Goal: Task Accomplishment & Management: Use online tool/utility

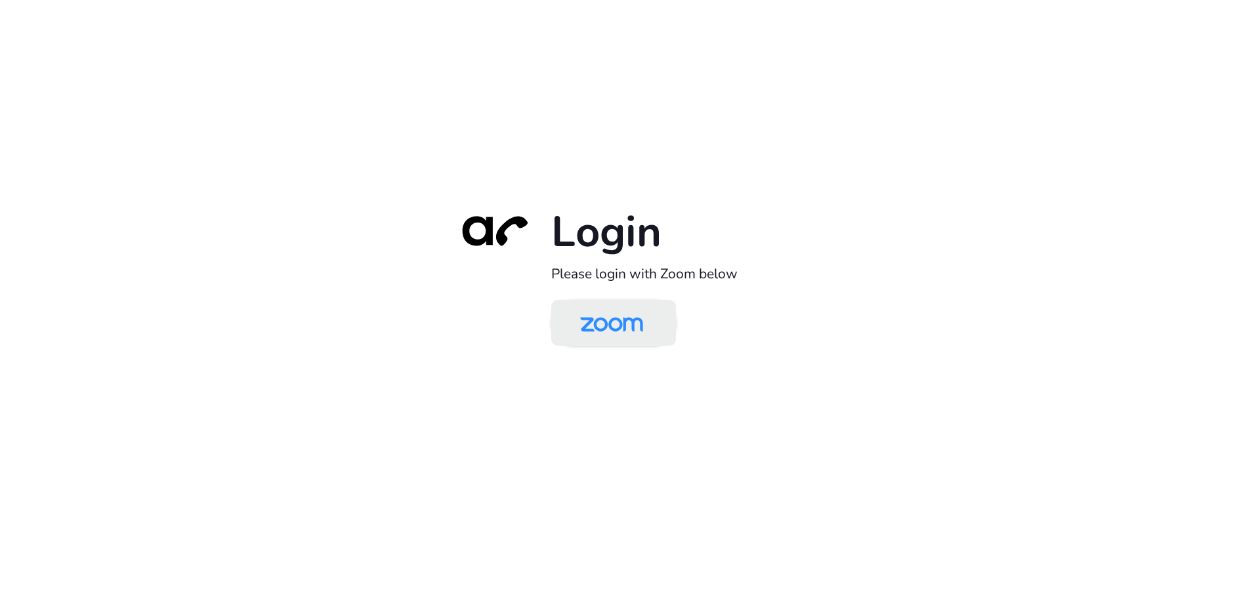
click at [618, 332] on img at bounding box center [611, 324] width 91 height 43
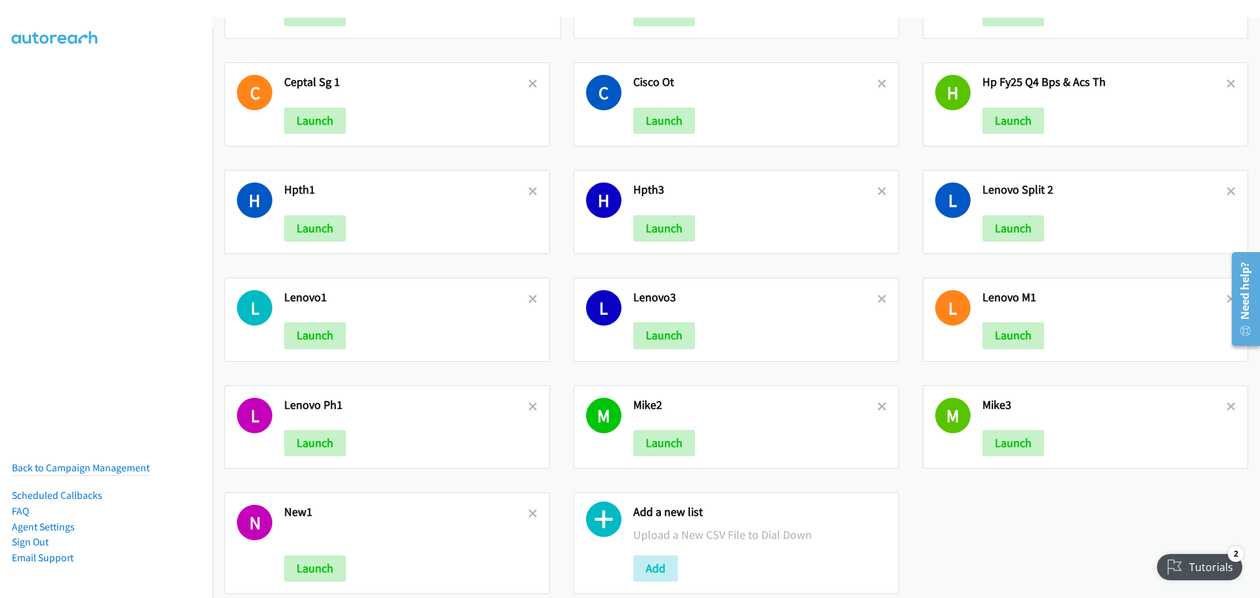
scroll to position [2480, 0]
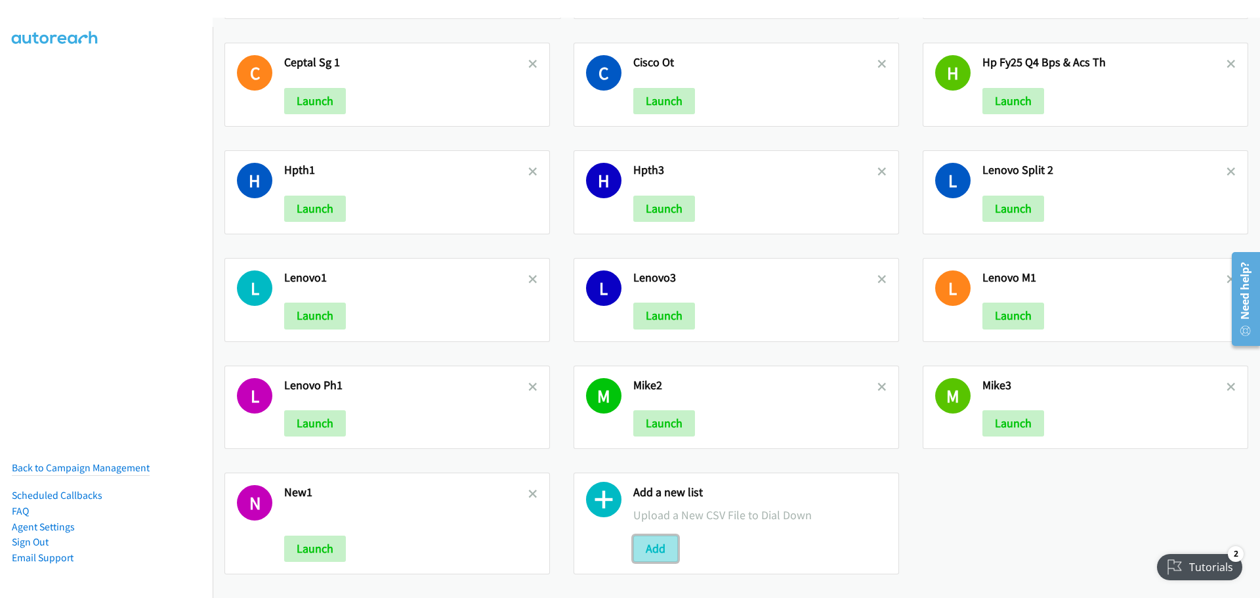
click at [652, 537] on button "Add" at bounding box center [655, 549] width 45 height 26
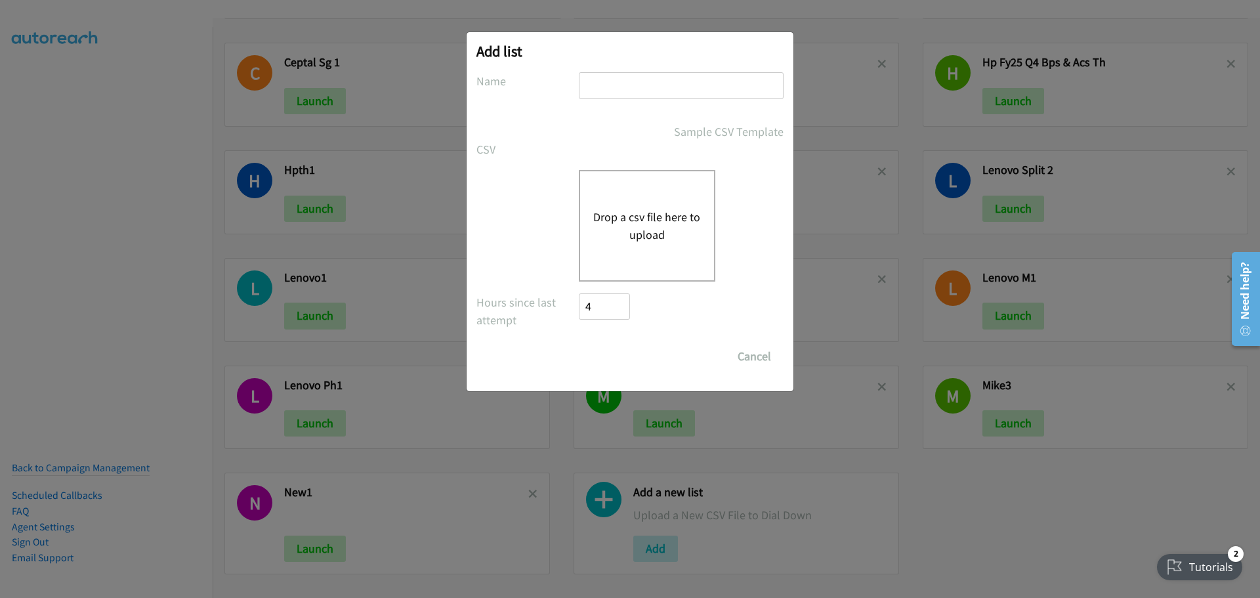
click at [628, 202] on div "Drop a csv file here to upload" at bounding box center [647, 226] width 137 height 112
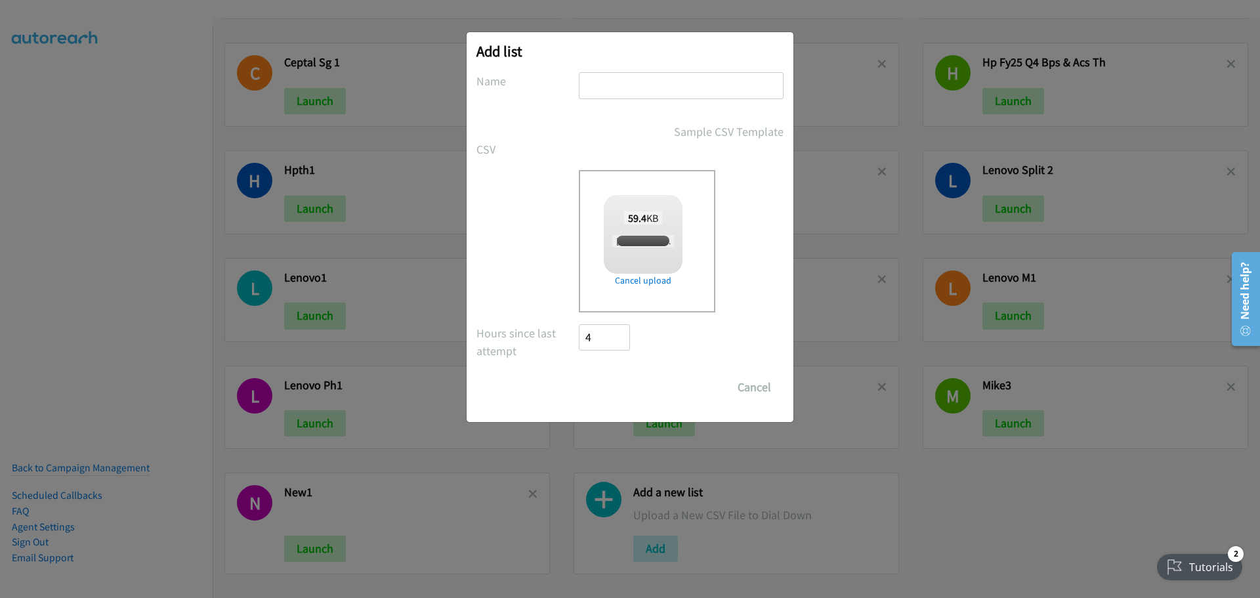
checkbox input "true"
click at [602, 89] on input "text" at bounding box center [681, 85] width 205 height 27
type input "NVIDAM"
click at [618, 385] on input "Save List" at bounding box center [613, 387] width 69 height 26
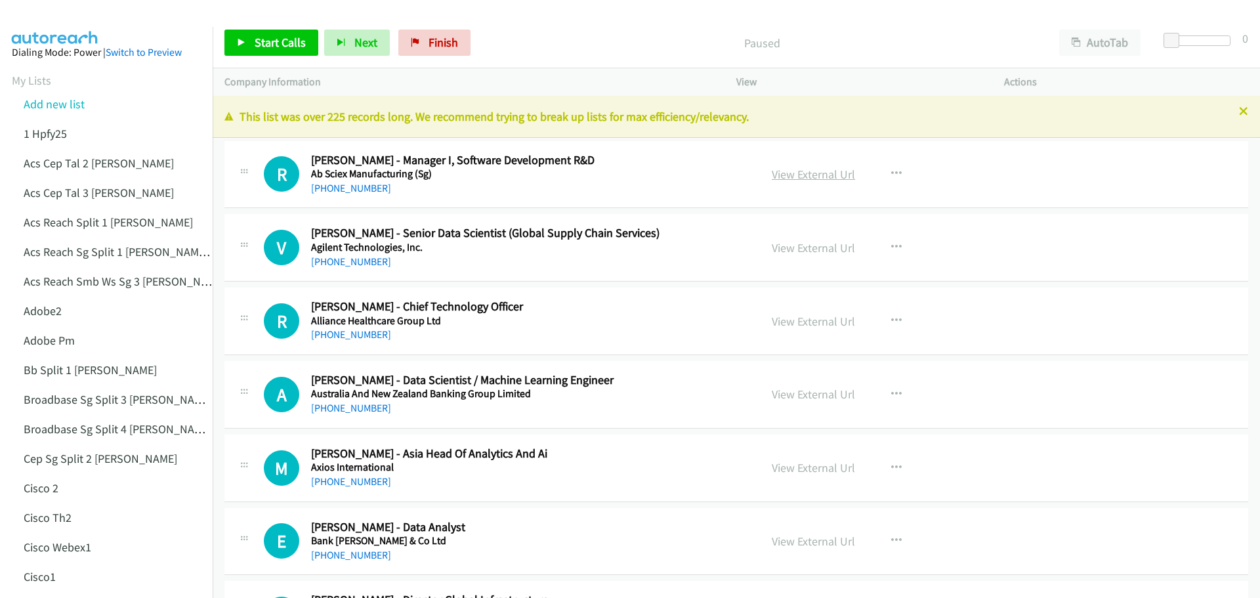
click at [806, 169] on link "View External Url" at bounding box center [813, 174] width 83 height 15
click at [797, 244] on link "View External Url" at bounding box center [813, 247] width 83 height 15
click at [822, 322] on link "View External Url" at bounding box center [813, 321] width 83 height 15
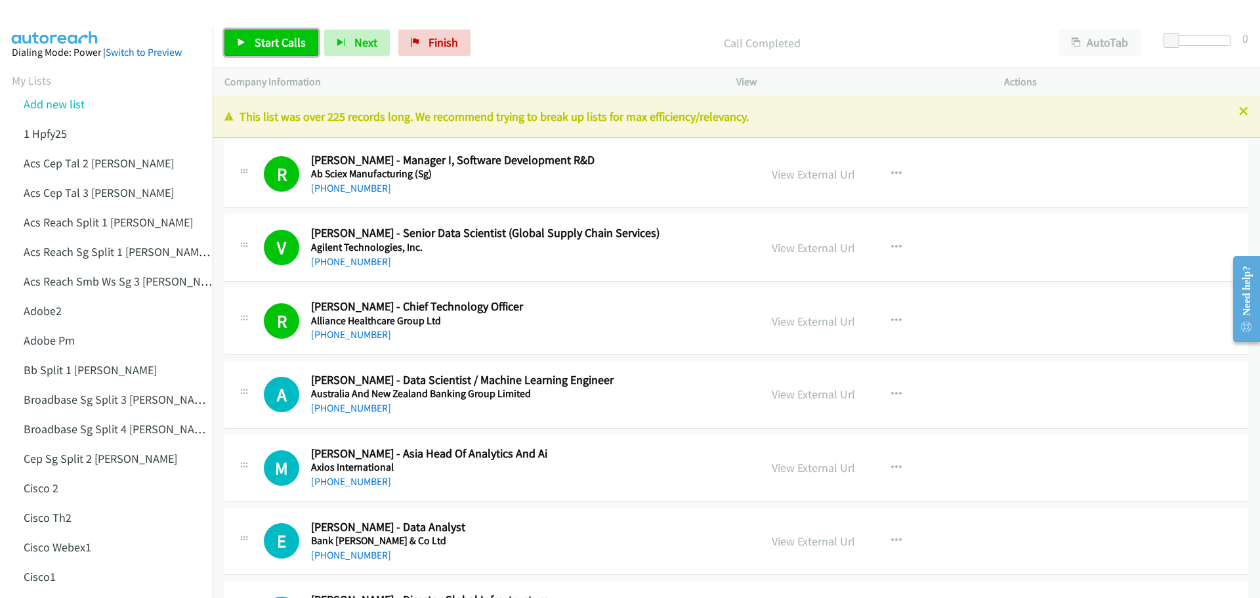
click at [262, 43] on span "Start Calls" at bounding box center [280, 42] width 51 height 15
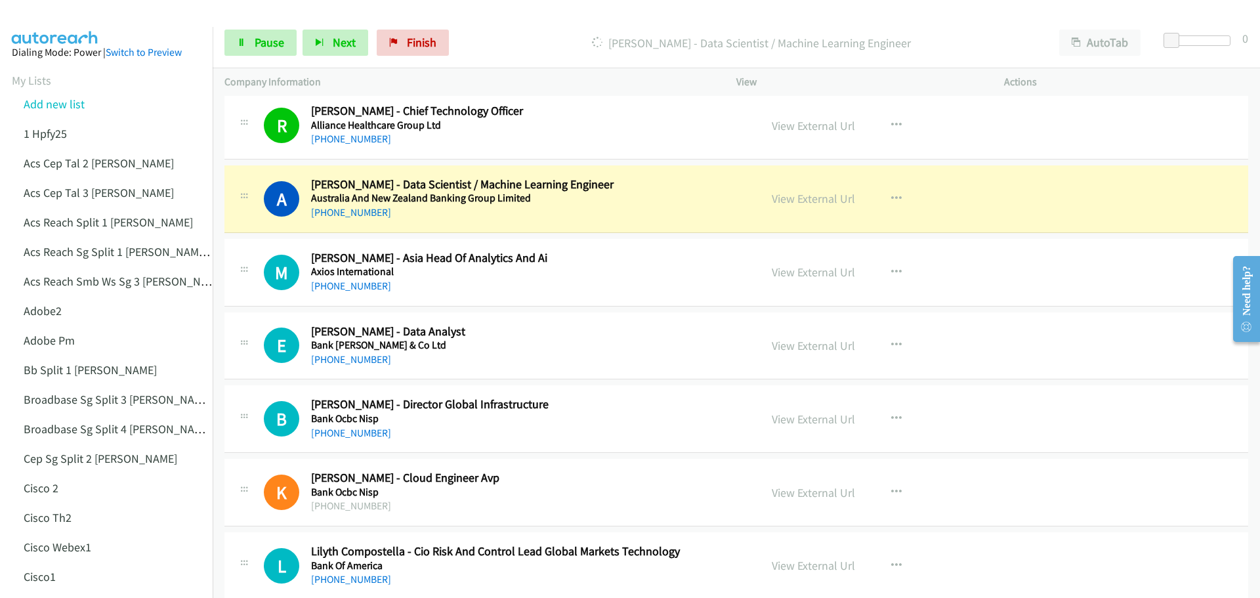
scroll to position [197, 0]
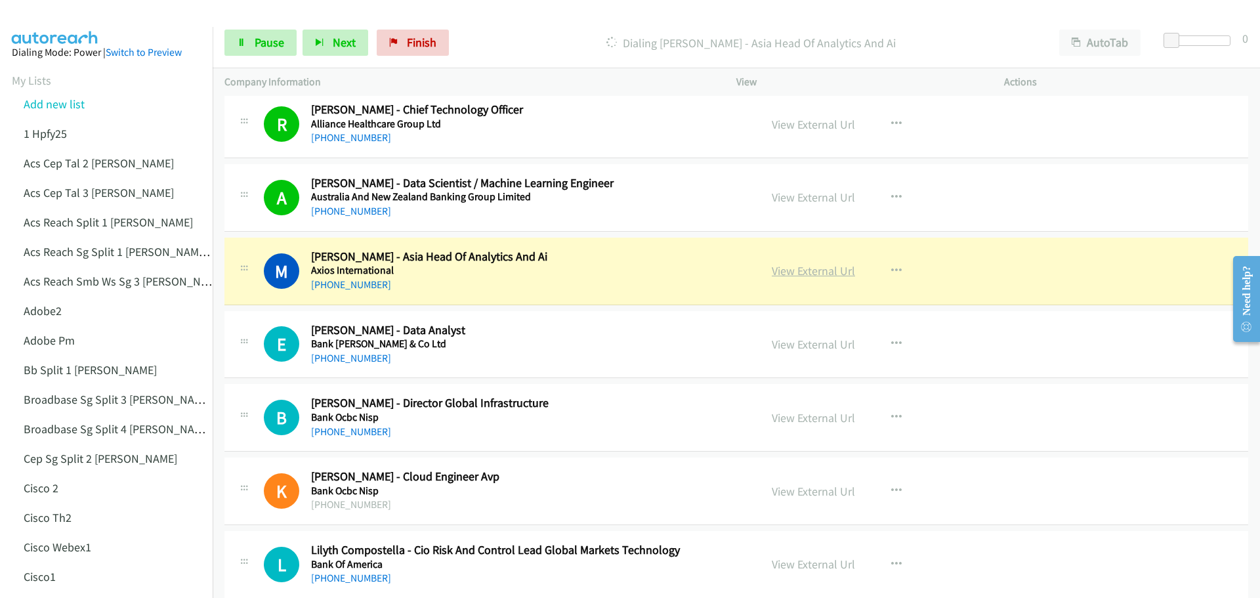
click at [795, 266] on link "View External Url" at bounding box center [813, 270] width 83 height 15
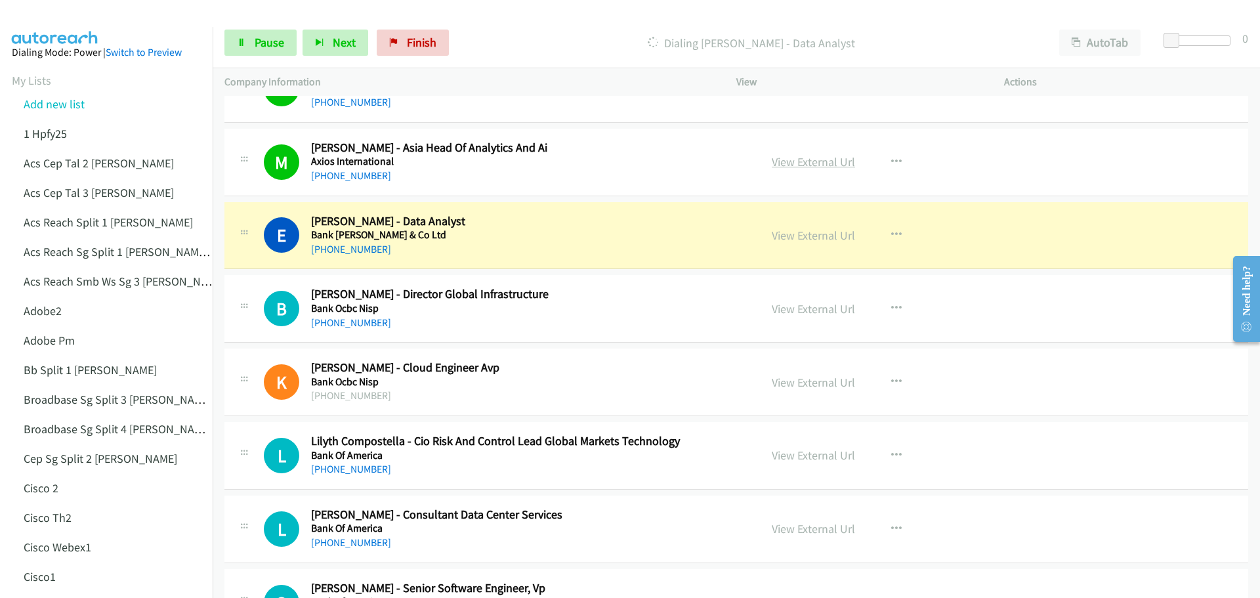
scroll to position [328, 0]
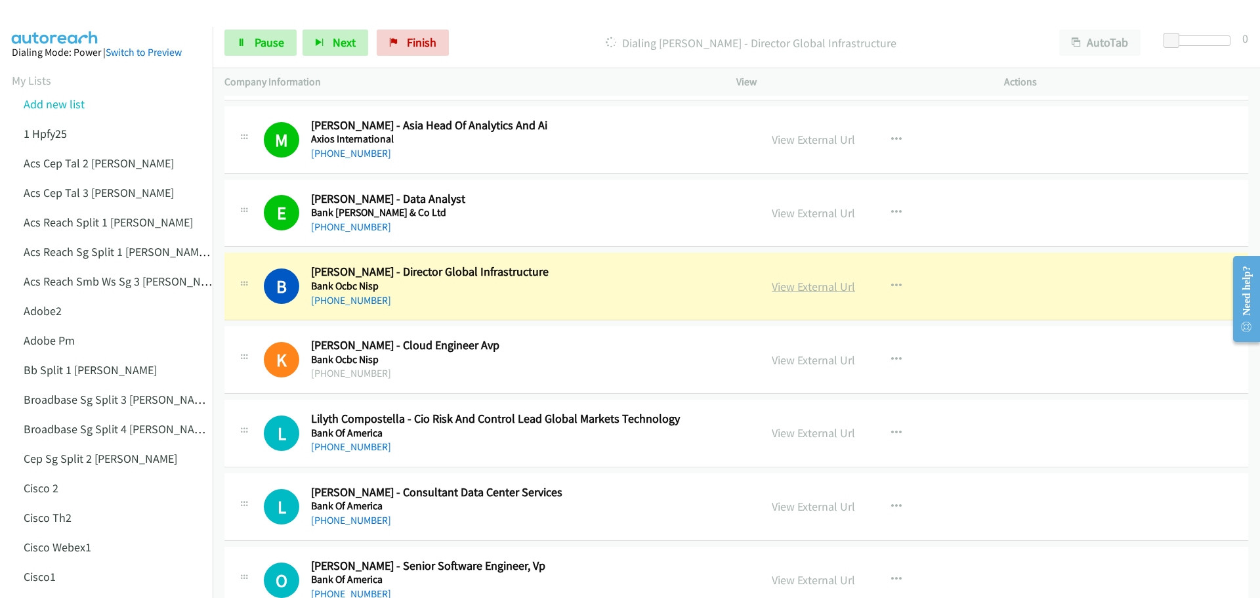
click at [800, 285] on link "View External Url" at bounding box center [813, 286] width 83 height 15
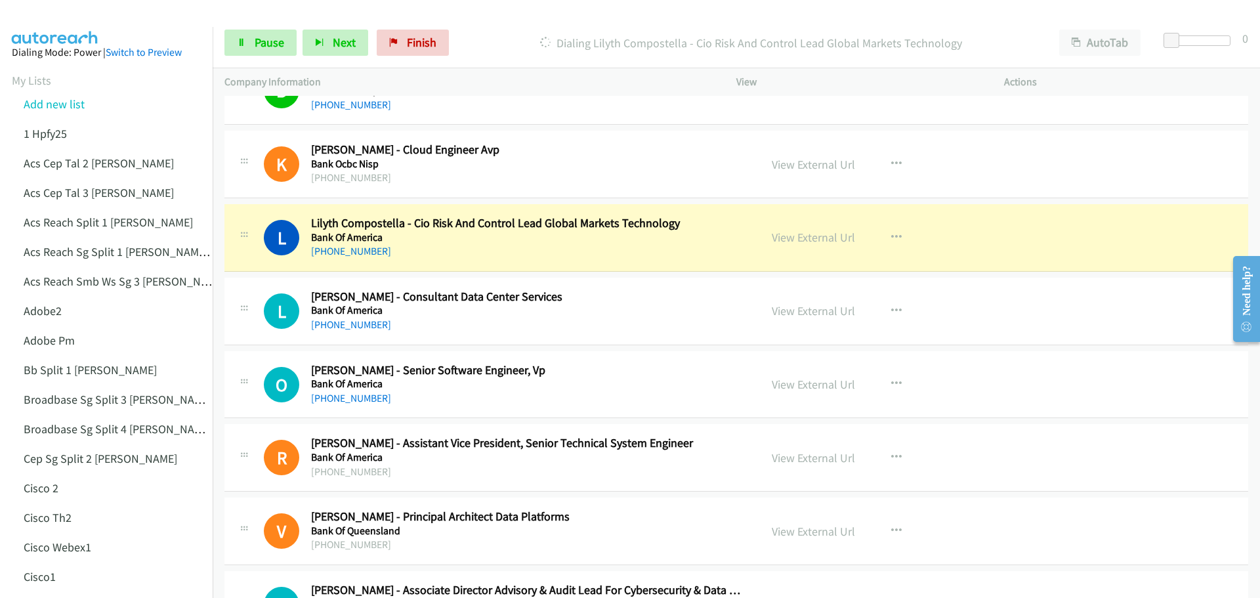
scroll to position [525, 0]
click at [810, 236] on link "View External Url" at bounding box center [813, 235] width 83 height 15
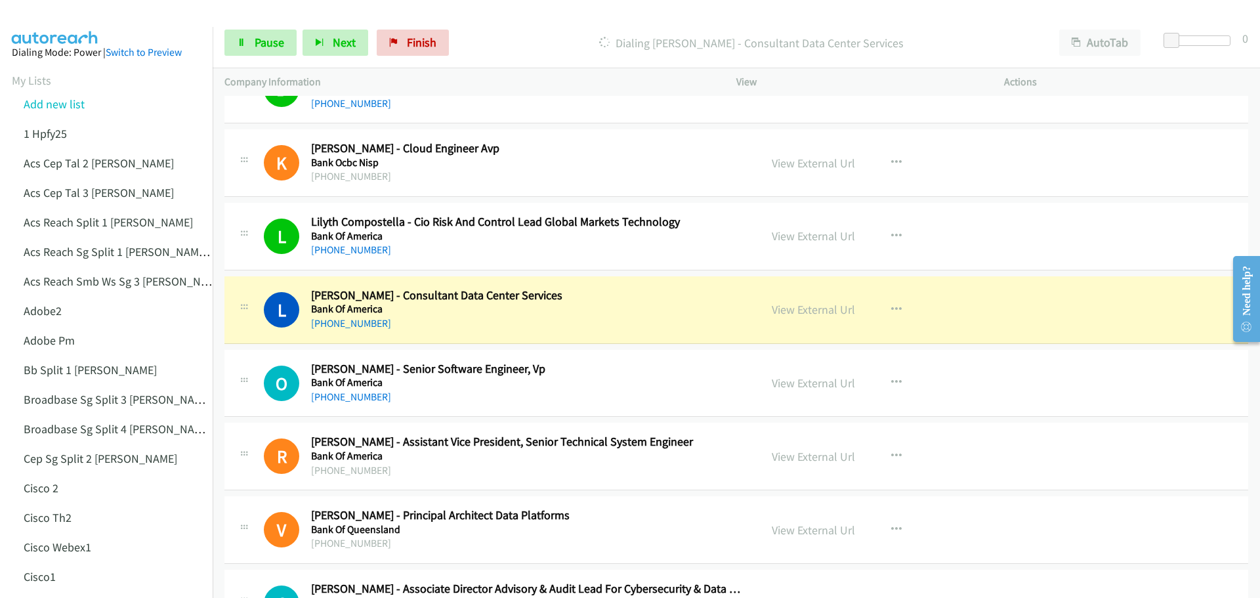
scroll to position [591, 0]
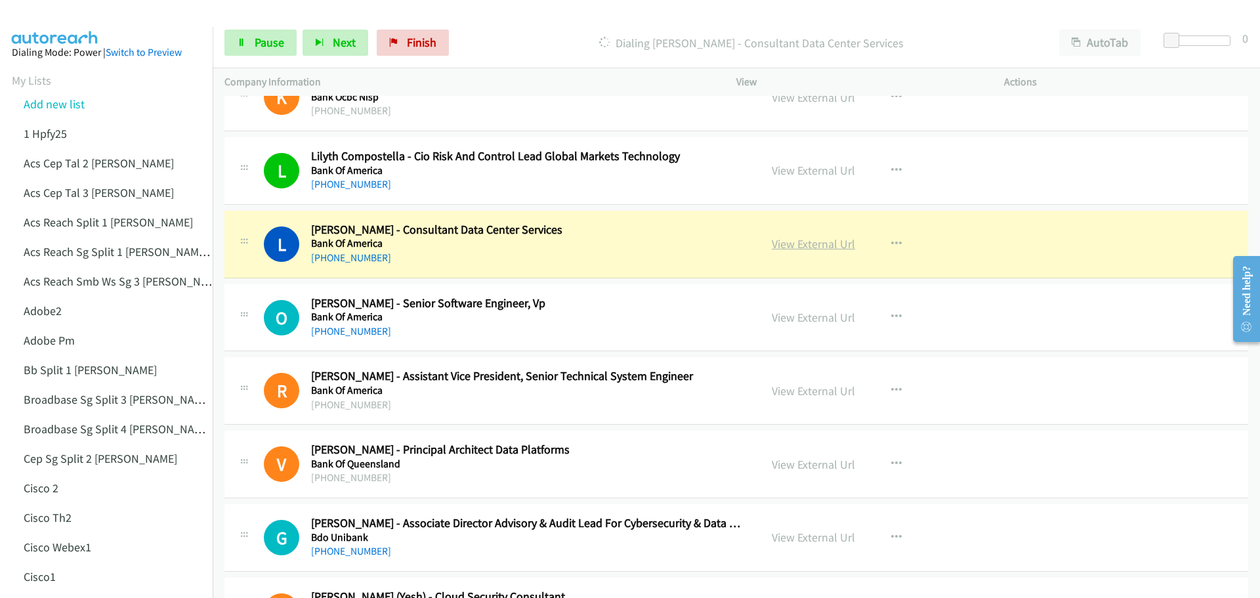
click at [824, 239] on link "View External Url" at bounding box center [813, 243] width 83 height 15
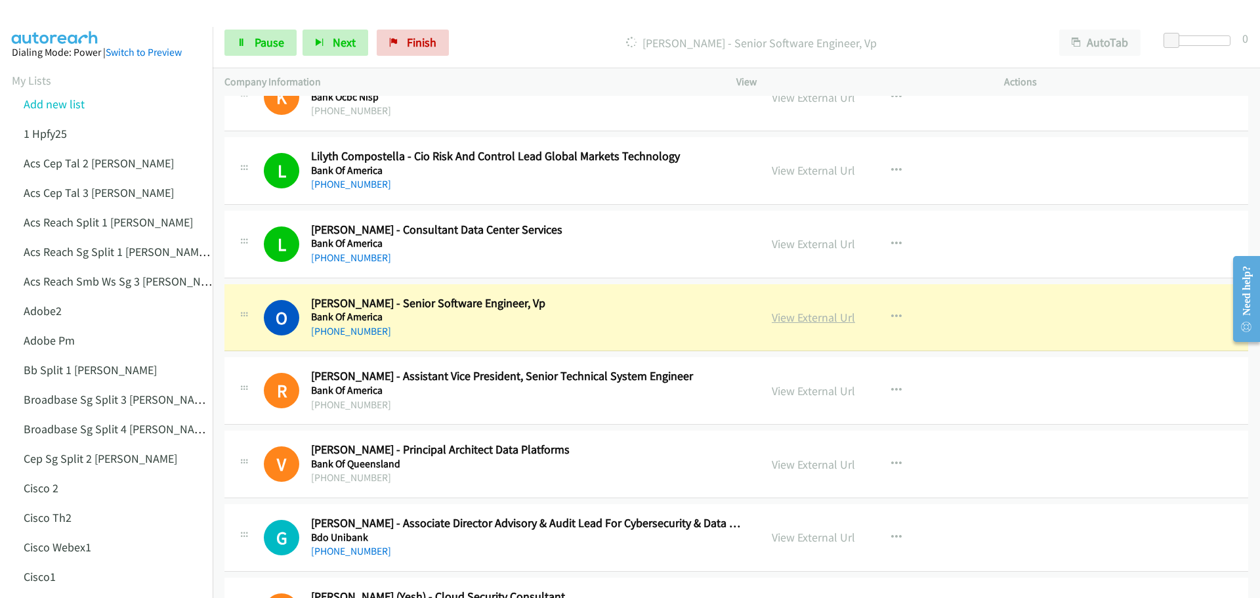
click at [816, 320] on link "View External Url" at bounding box center [813, 317] width 83 height 15
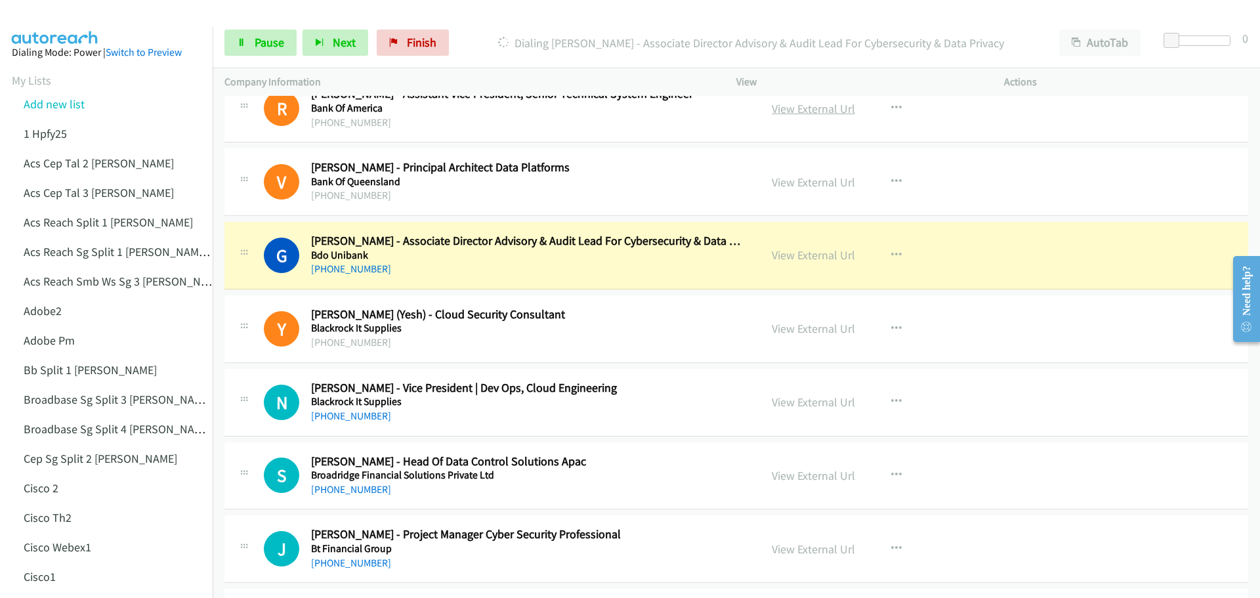
scroll to position [919, 0]
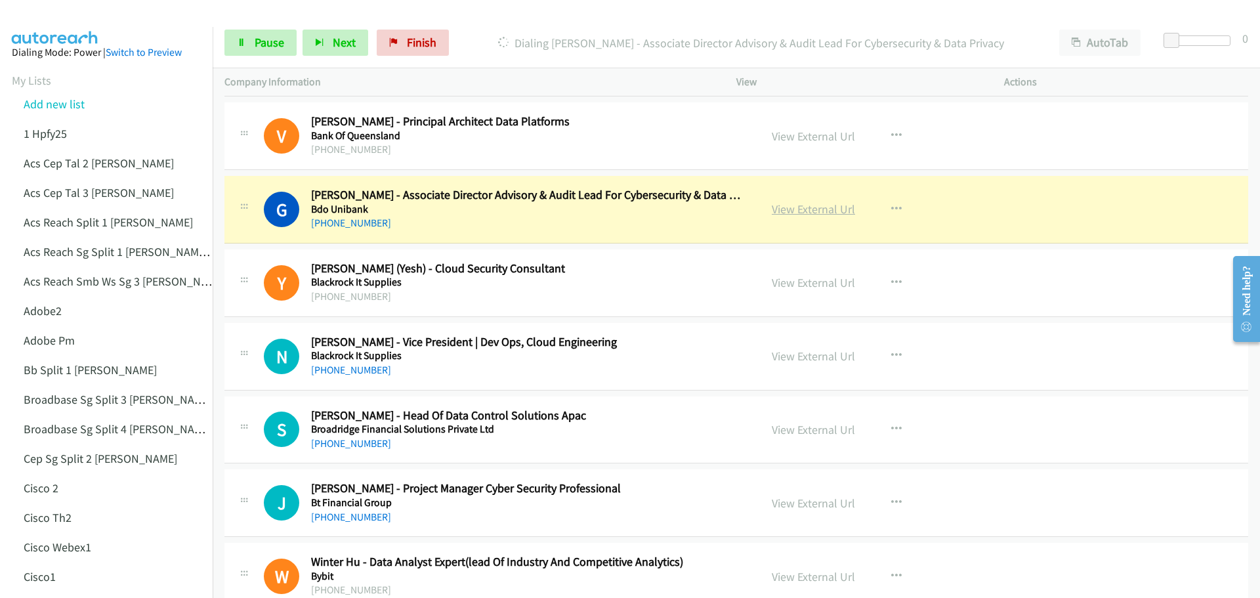
click at [818, 207] on link "View External Url" at bounding box center [813, 208] width 83 height 15
click at [280, 39] on span "Pause" at bounding box center [270, 42] width 30 height 15
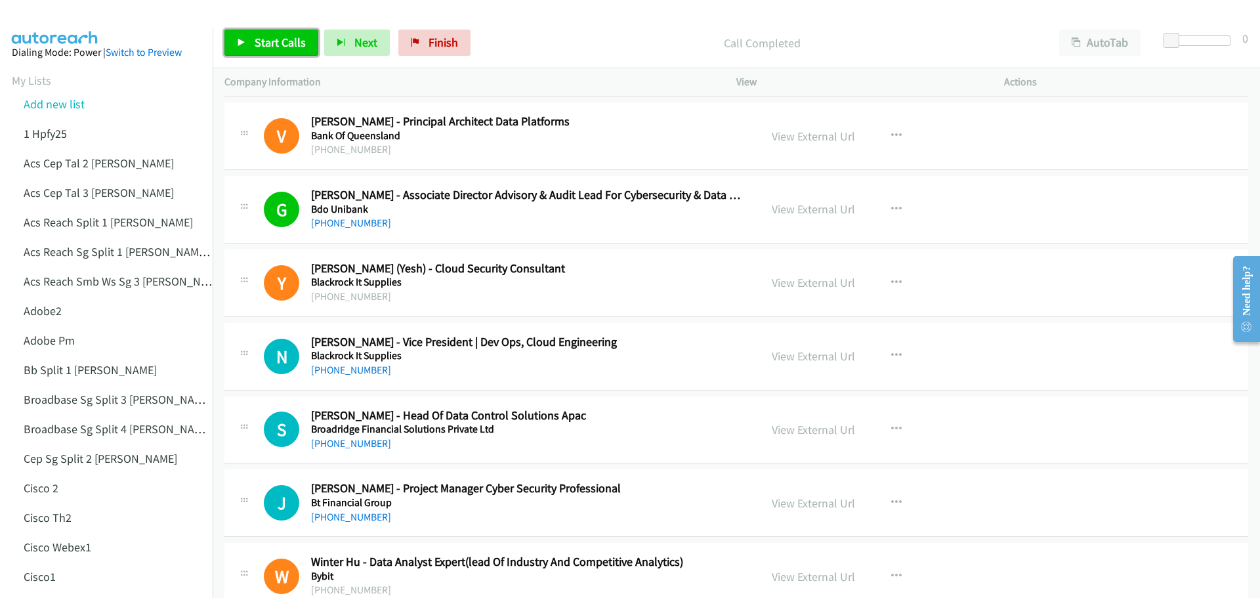
click at [264, 36] on span "Start Calls" at bounding box center [280, 42] width 51 height 15
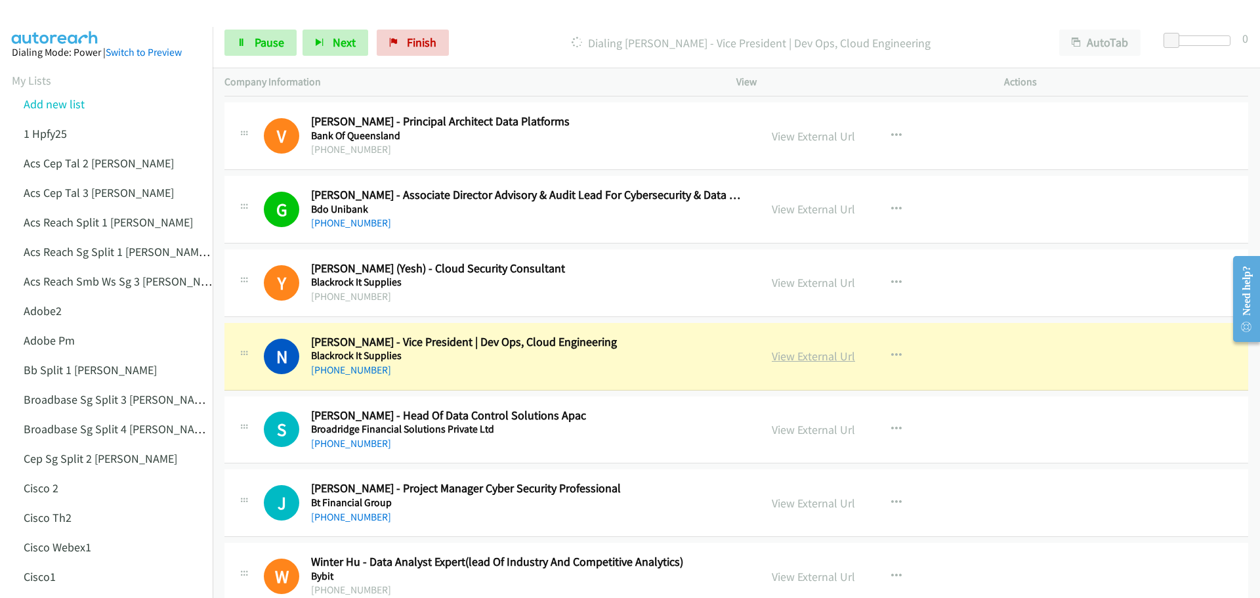
click at [793, 360] on link "View External Url" at bounding box center [813, 355] width 83 height 15
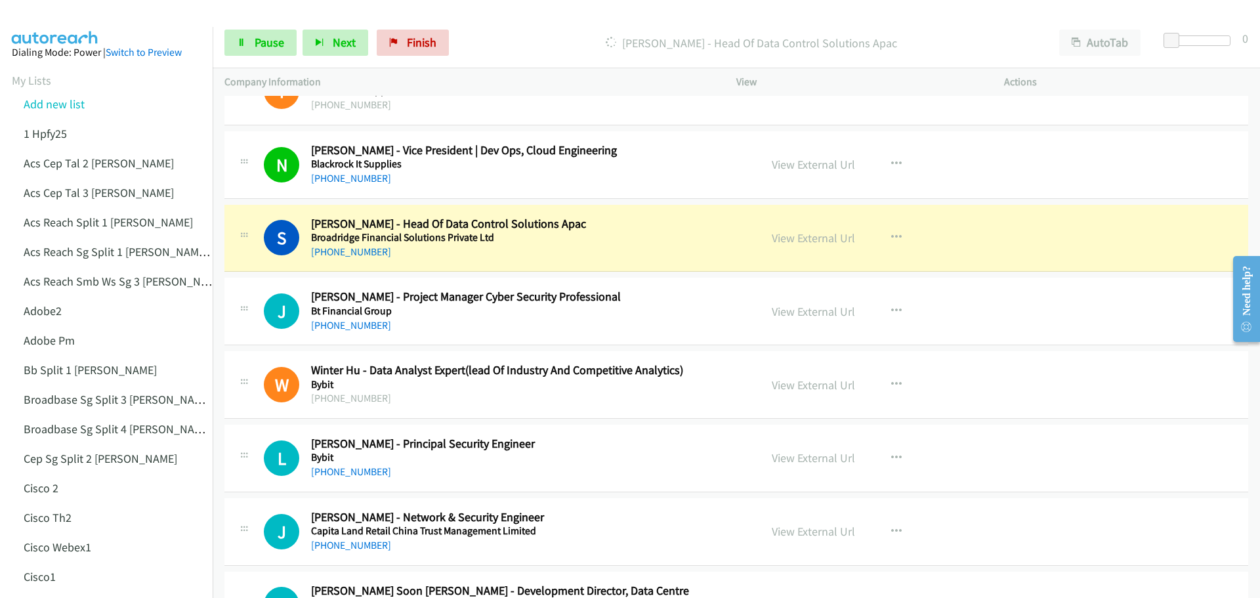
scroll to position [1116, 0]
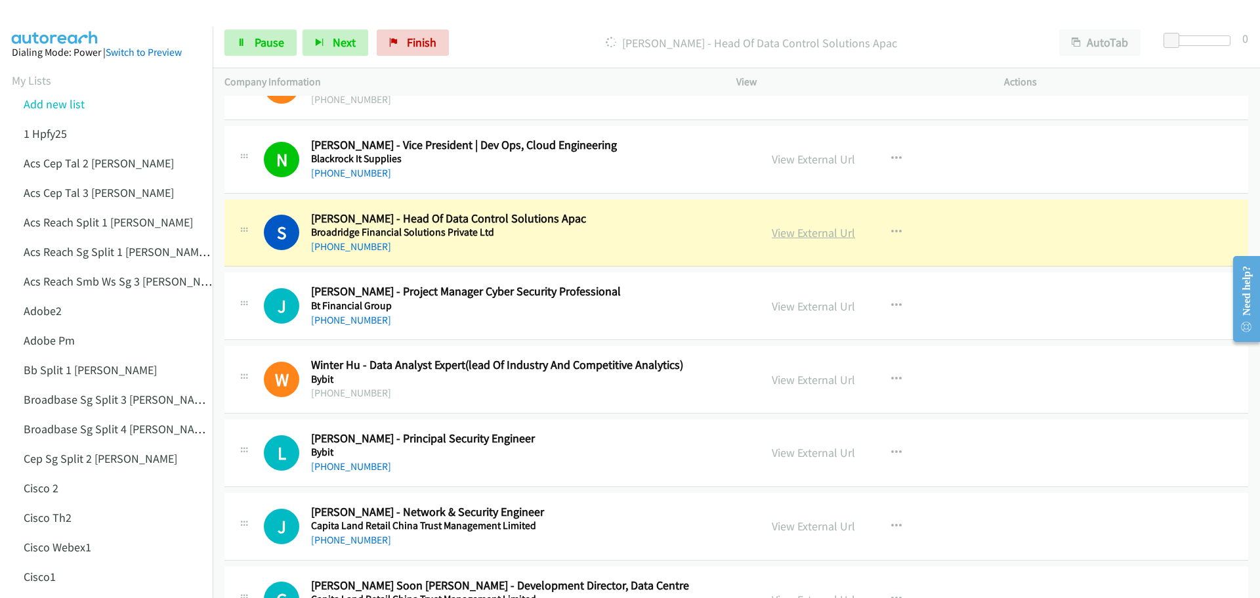
click at [800, 227] on link "View External Url" at bounding box center [813, 232] width 83 height 15
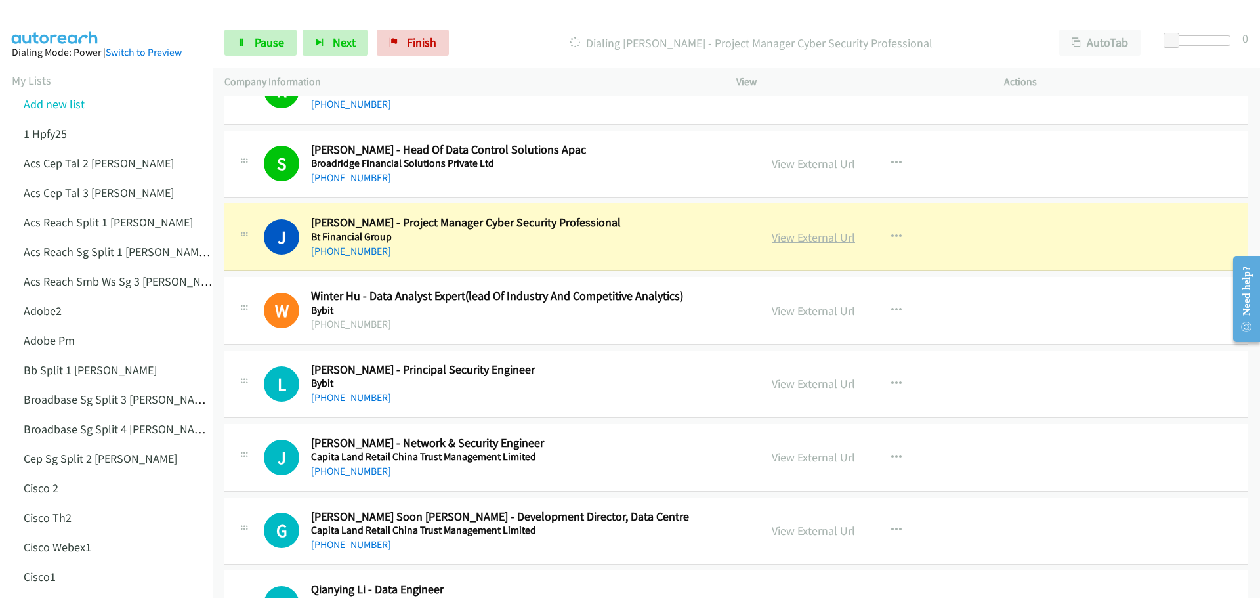
scroll to position [1247, 0]
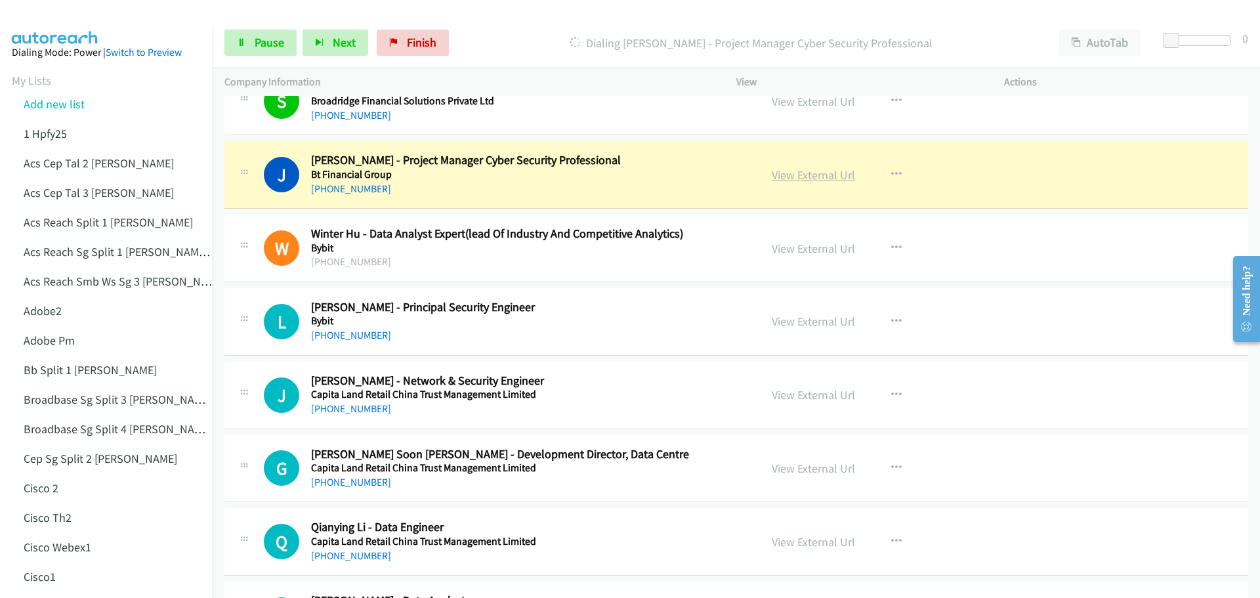
click at [796, 177] on link "View External Url" at bounding box center [813, 174] width 83 height 15
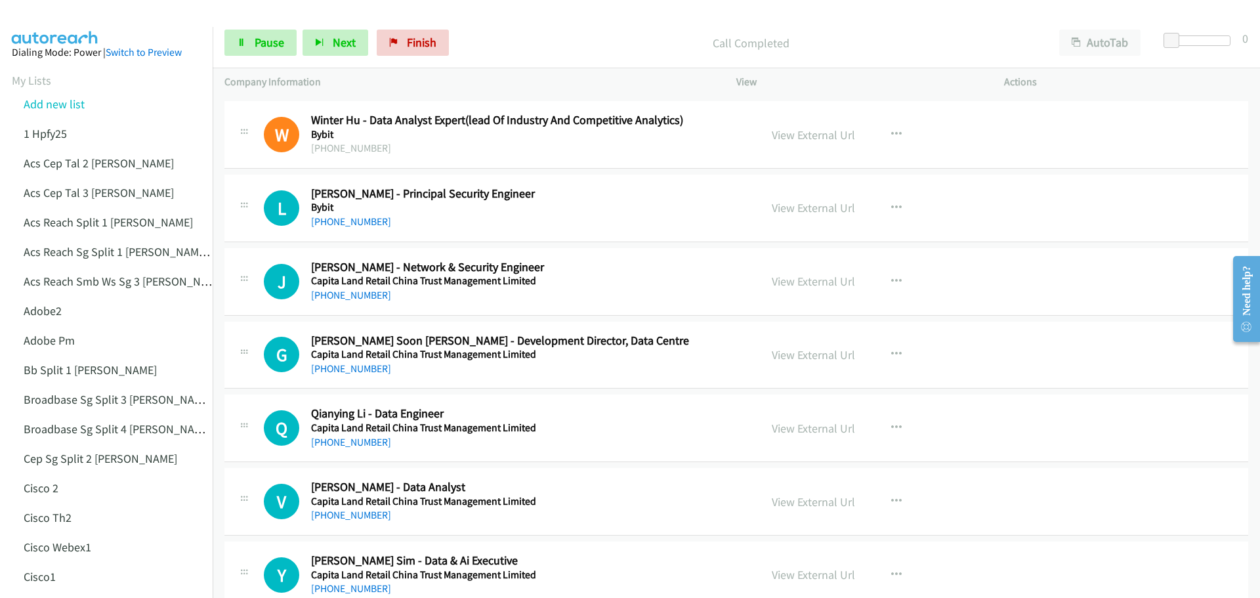
scroll to position [1378, 0]
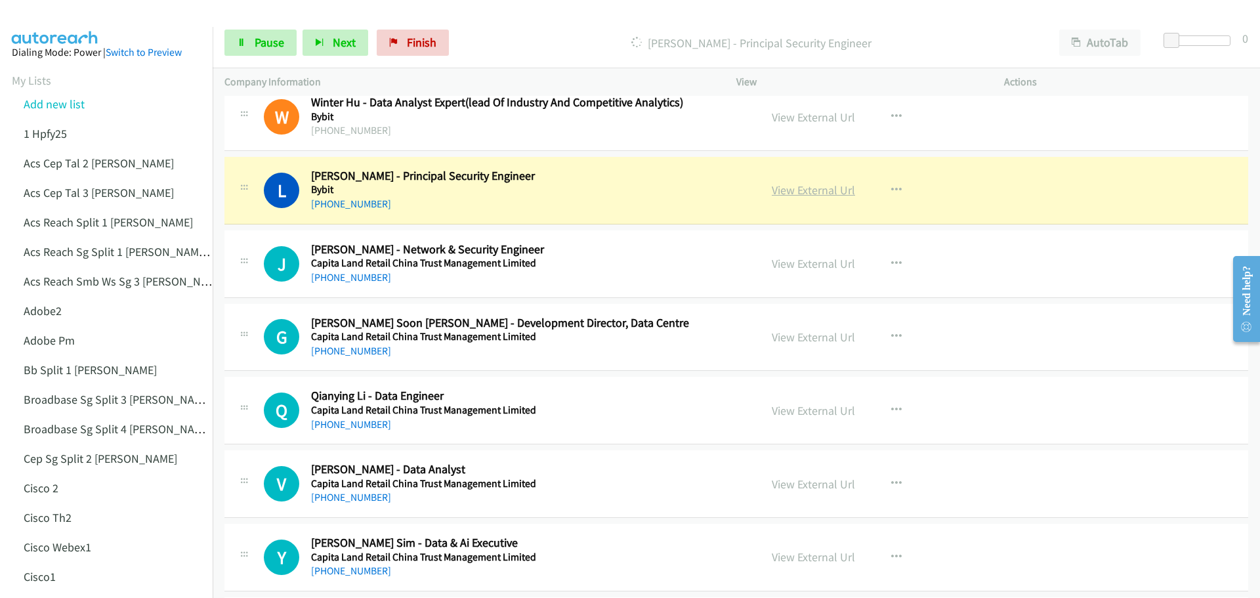
drag, startPoint x: 872, startPoint y: 215, endPoint x: 811, endPoint y: 189, distance: 65.6
click at [811, 189] on link "View External Url" at bounding box center [813, 189] width 83 height 15
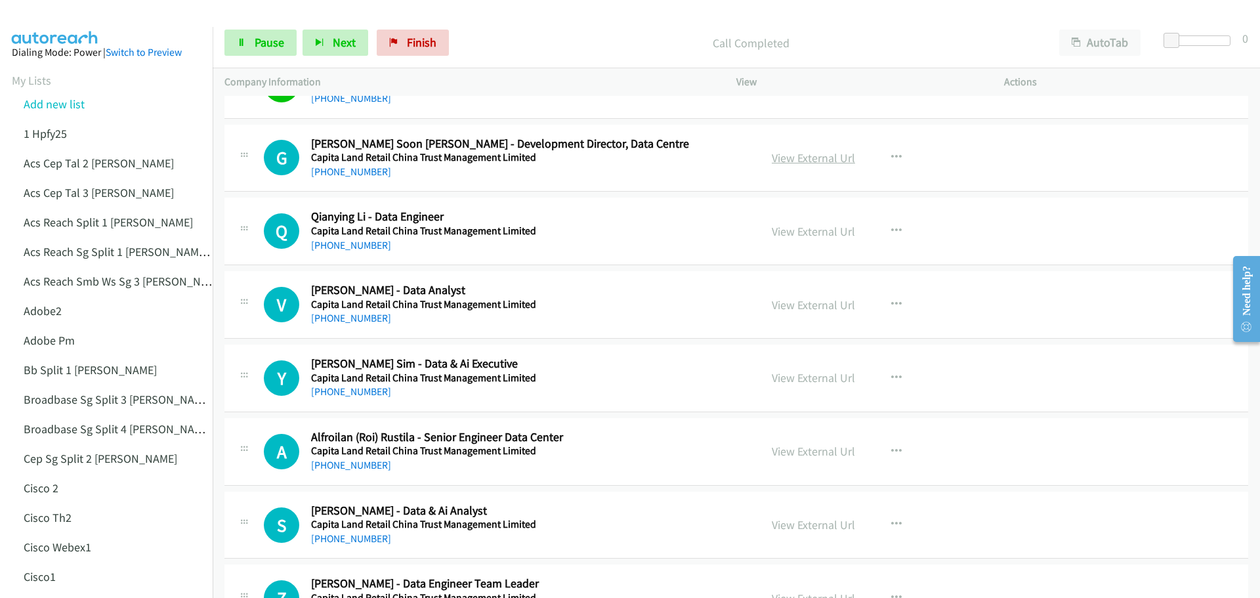
scroll to position [1575, 0]
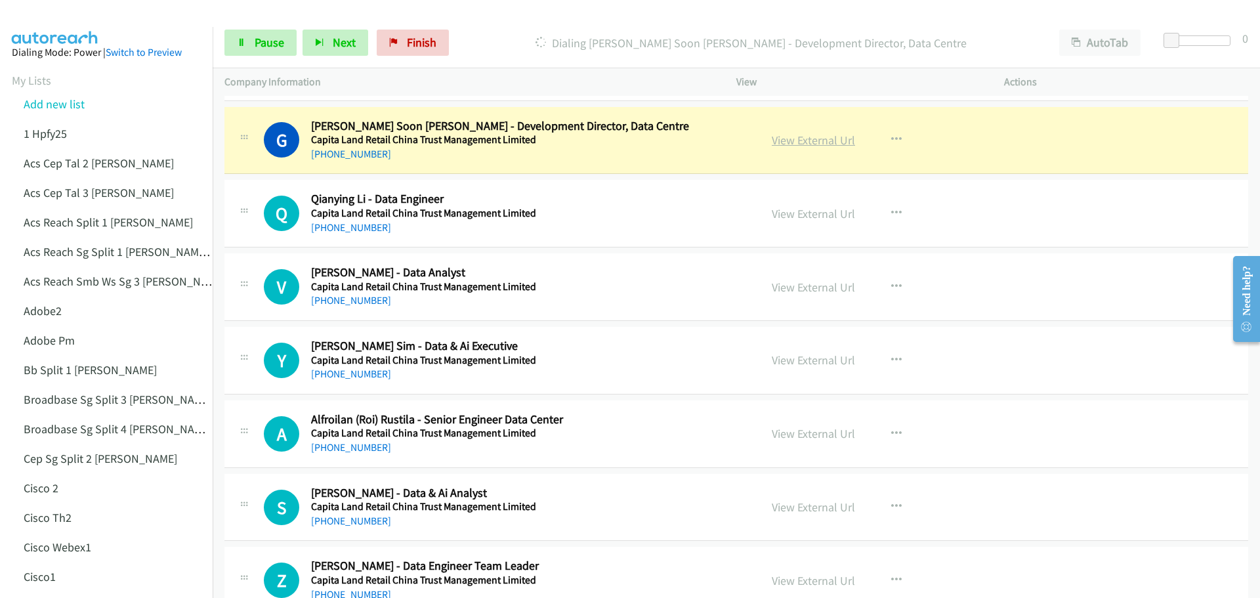
click at [820, 140] on link "View External Url" at bounding box center [813, 140] width 83 height 15
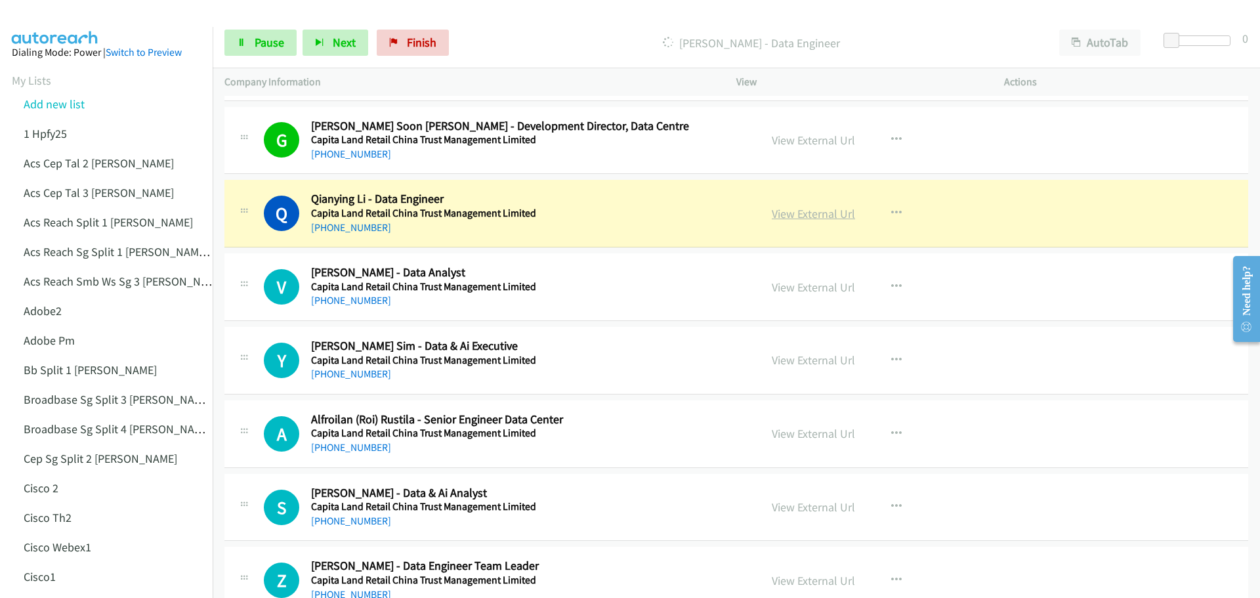
click at [827, 213] on link "View External Url" at bounding box center [813, 213] width 83 height 15
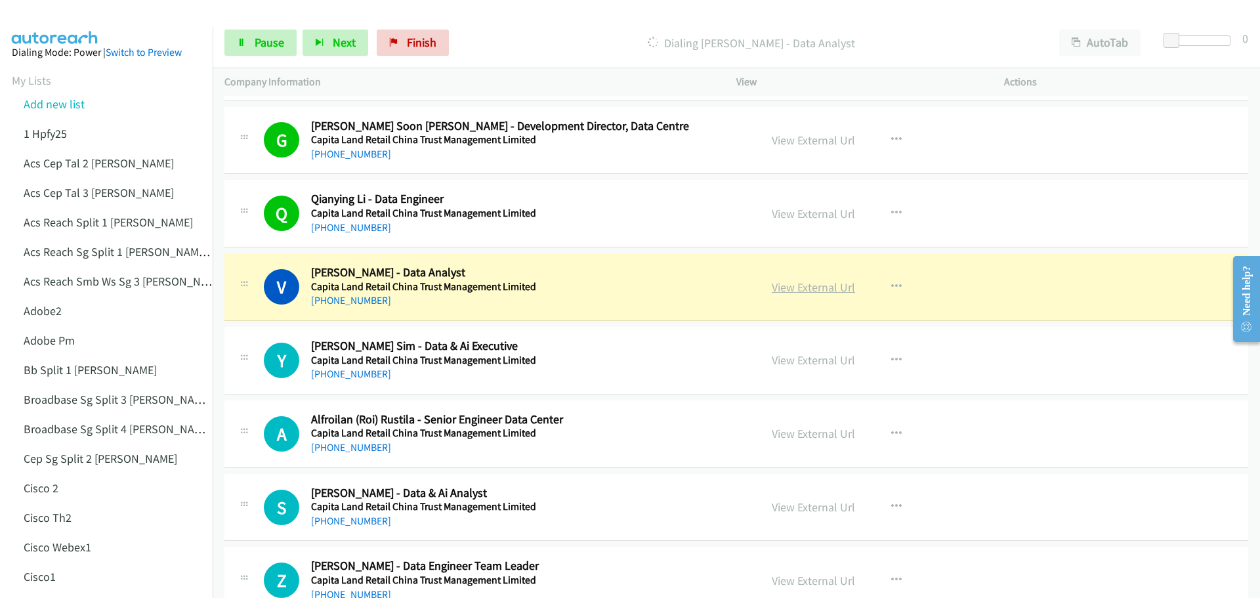
click at [813, 287] on link "View External Url" at bounding box center [813, 287] width 83 height 15
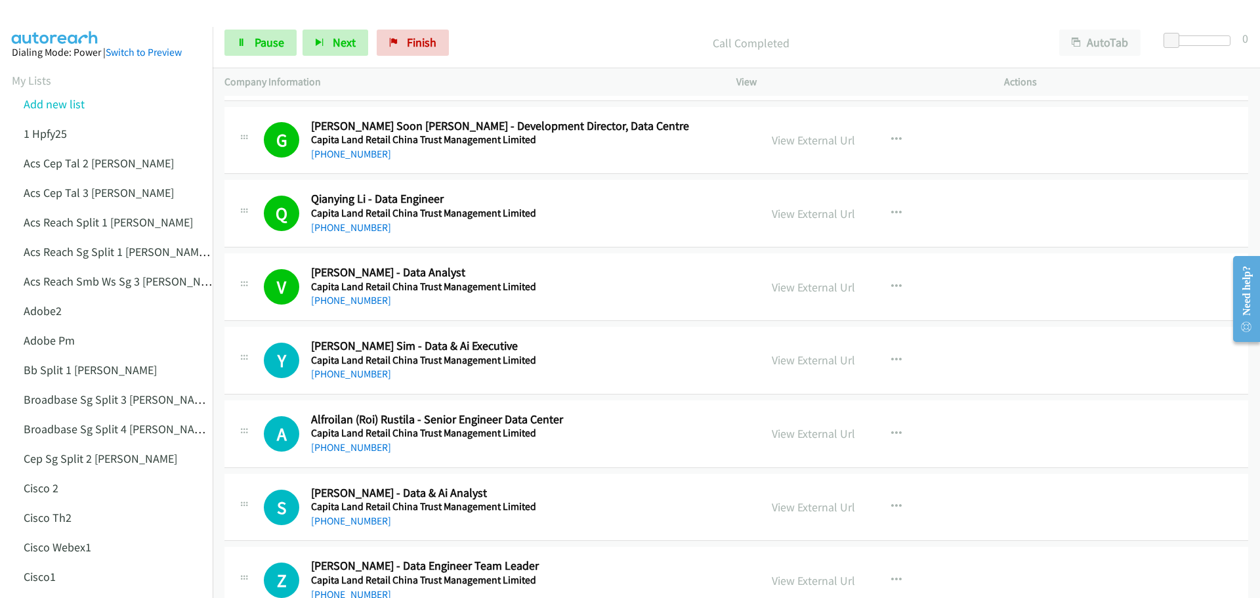
scroll to position [1641, 0]
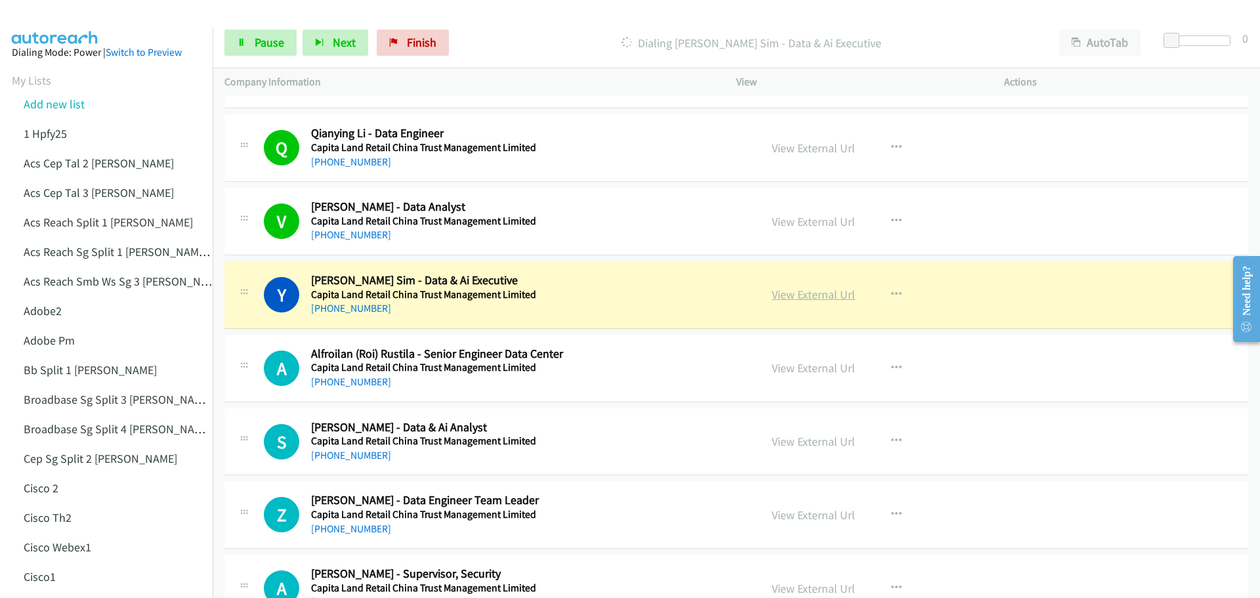
click at [800, 299] on link "View External Url" at bounding box center [813, 294] width 83 height 15
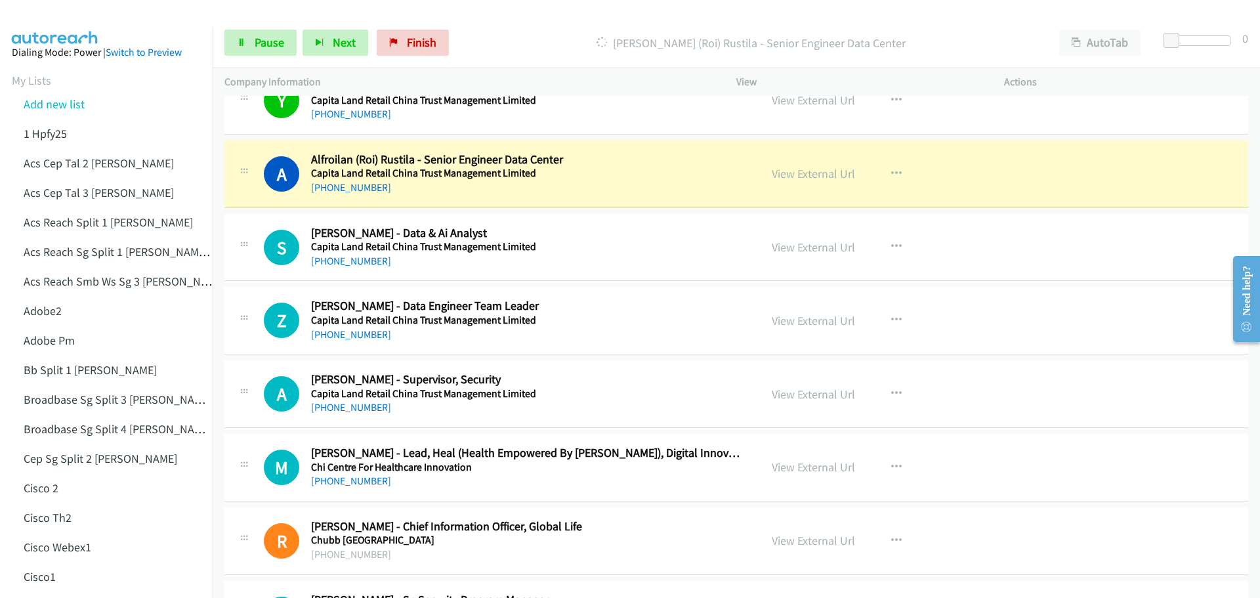
scroll to position [1838, 0]
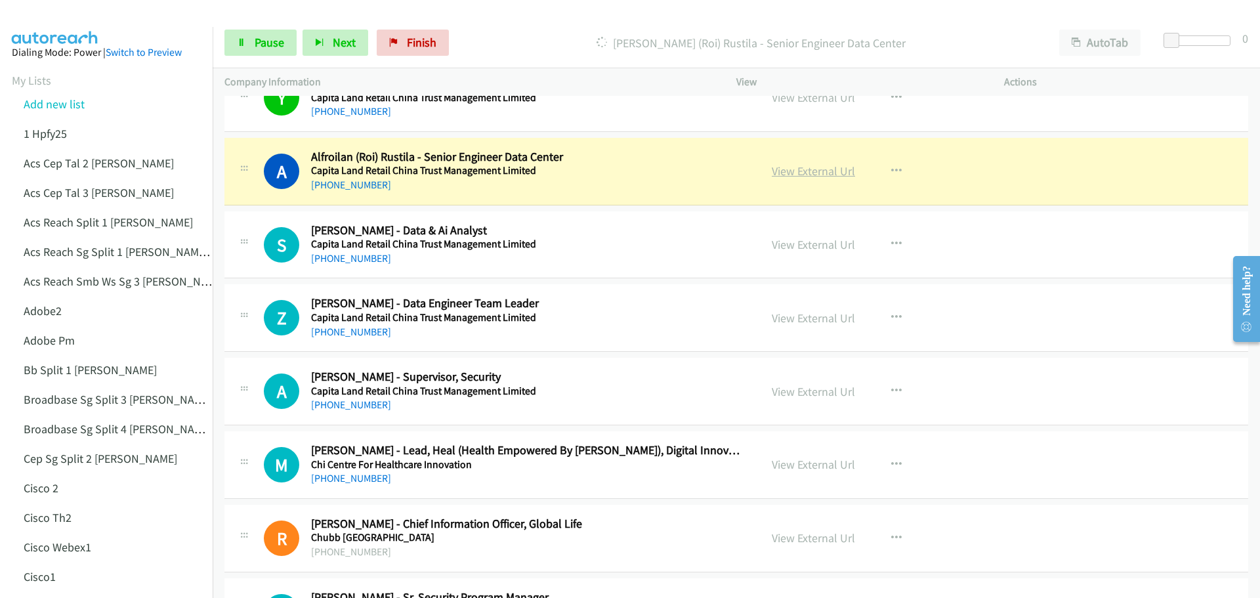
click at [815, 172] on link "View External Url" at bounding box center [813, 170] width 83 height 15
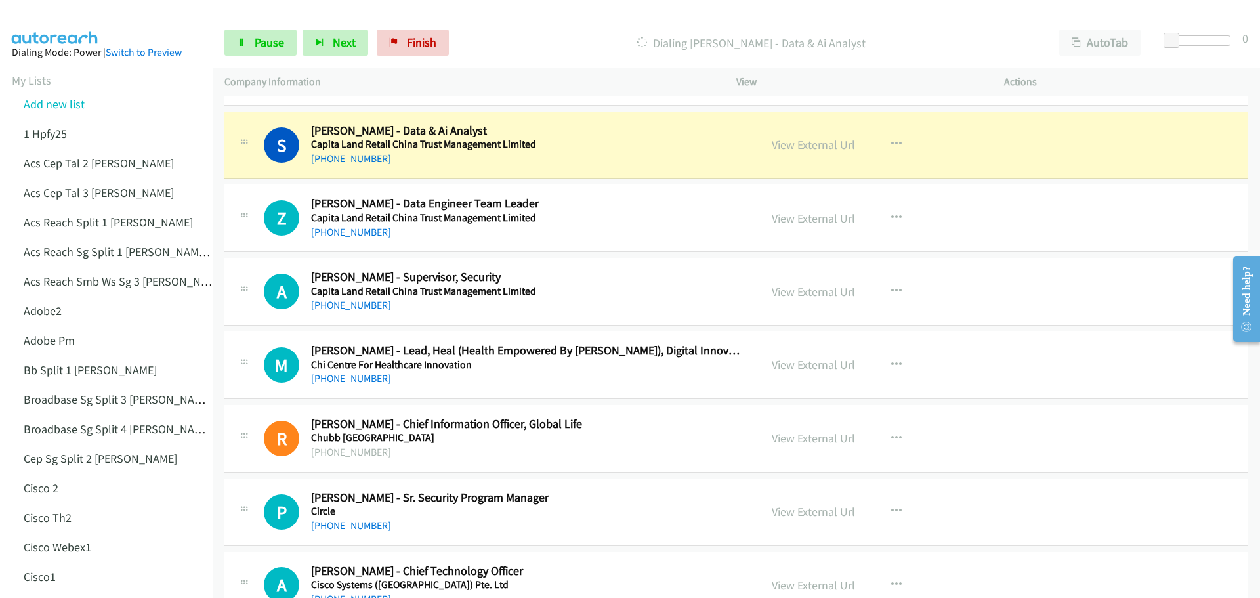
scroll to position [1969, 0]
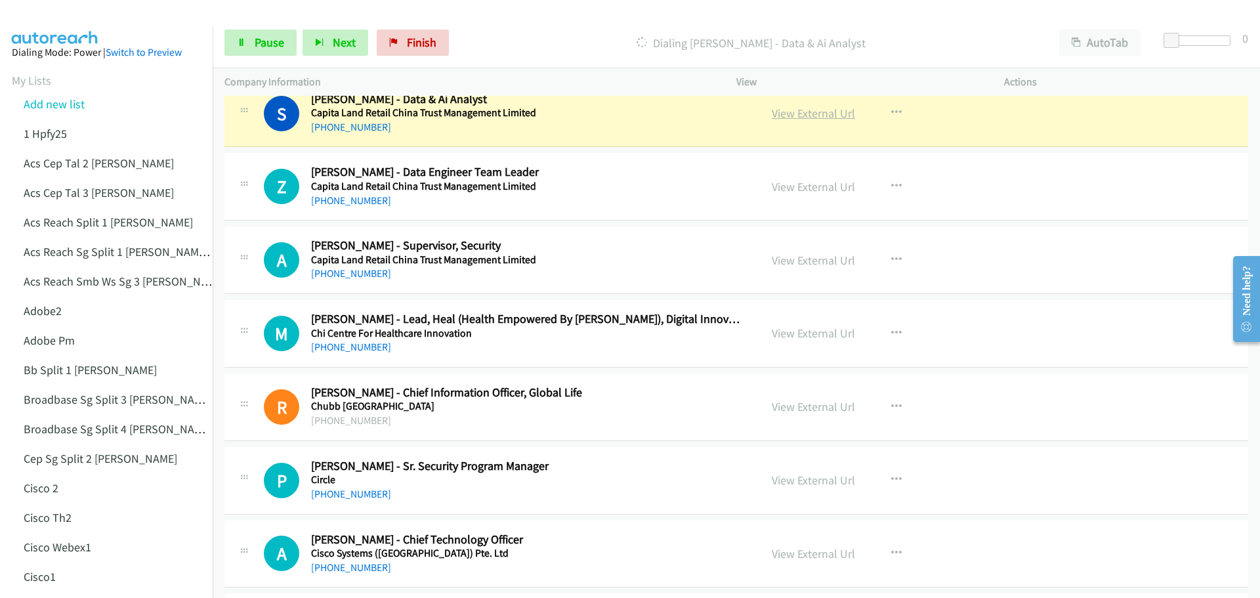
click at [822, 116] on link "View External Url" at bounding box center [813, 113] width 83 height 15
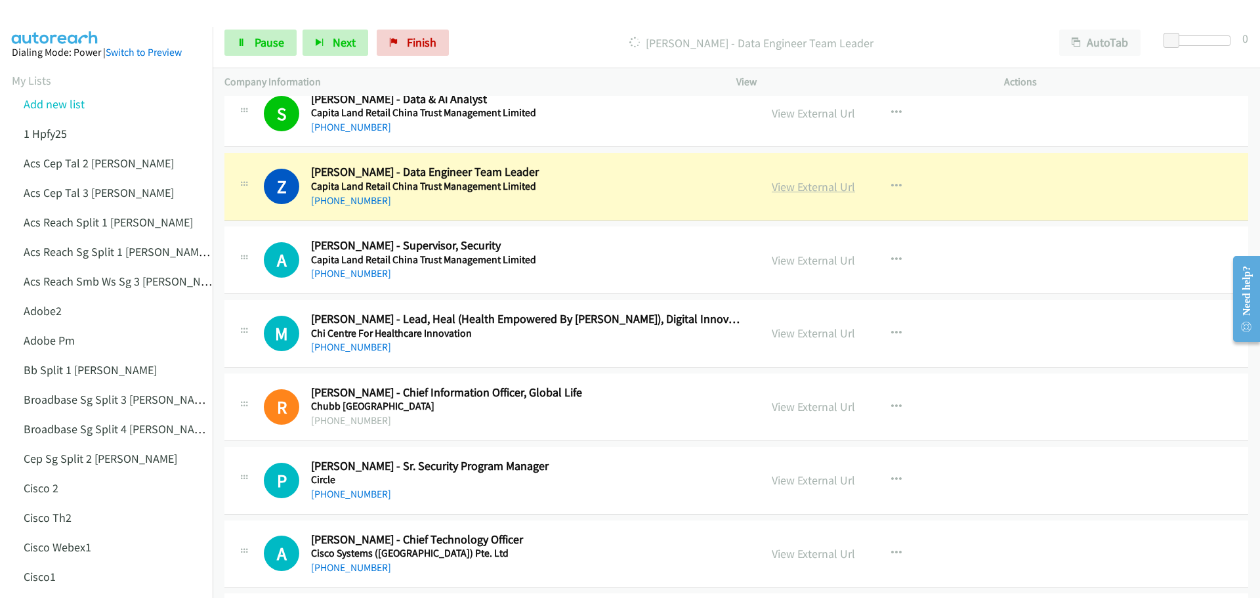
click at [808, 186] on link "View External Url" at bounding box center [813, 186] width 83 height 15
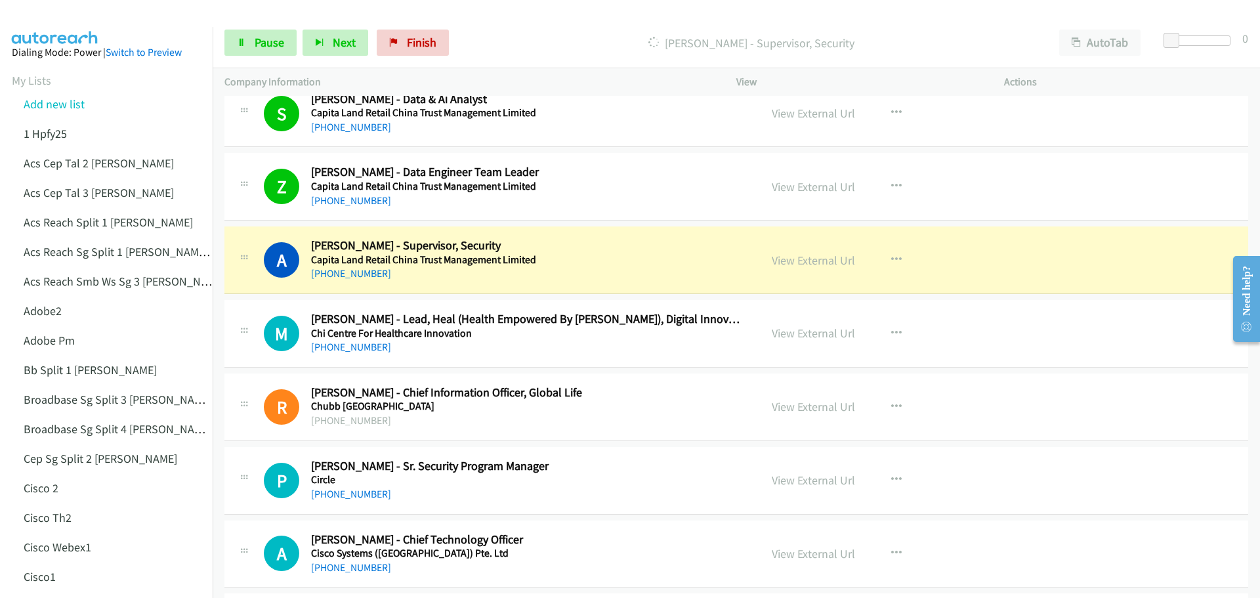
scroll to position [2035, 0]
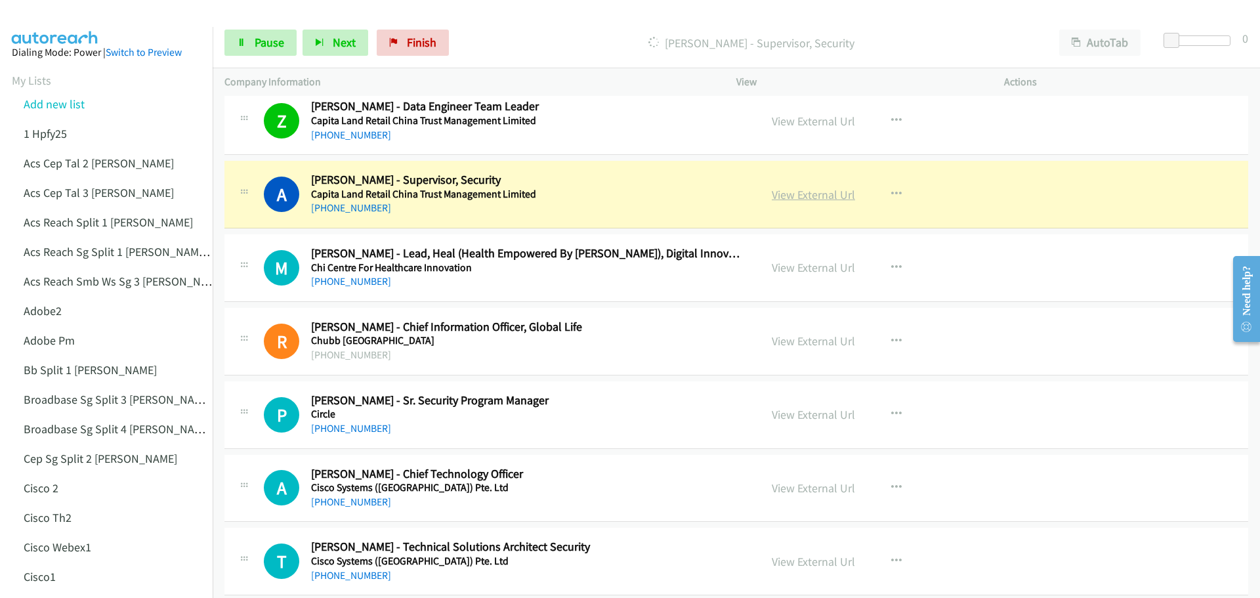
click at [818, 195] on link "View External Url" at bounding box center [813, 194] width 83 height 15
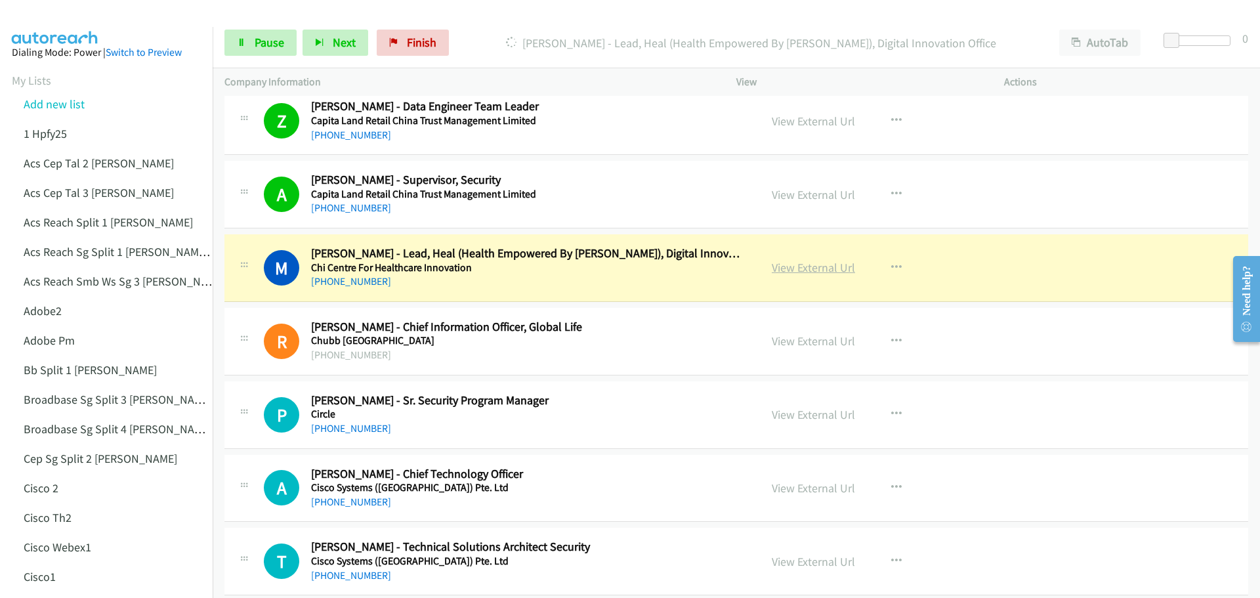
click at [795, 267] on link "View External Url" at bounding box center [813, 267] width 83 height 15
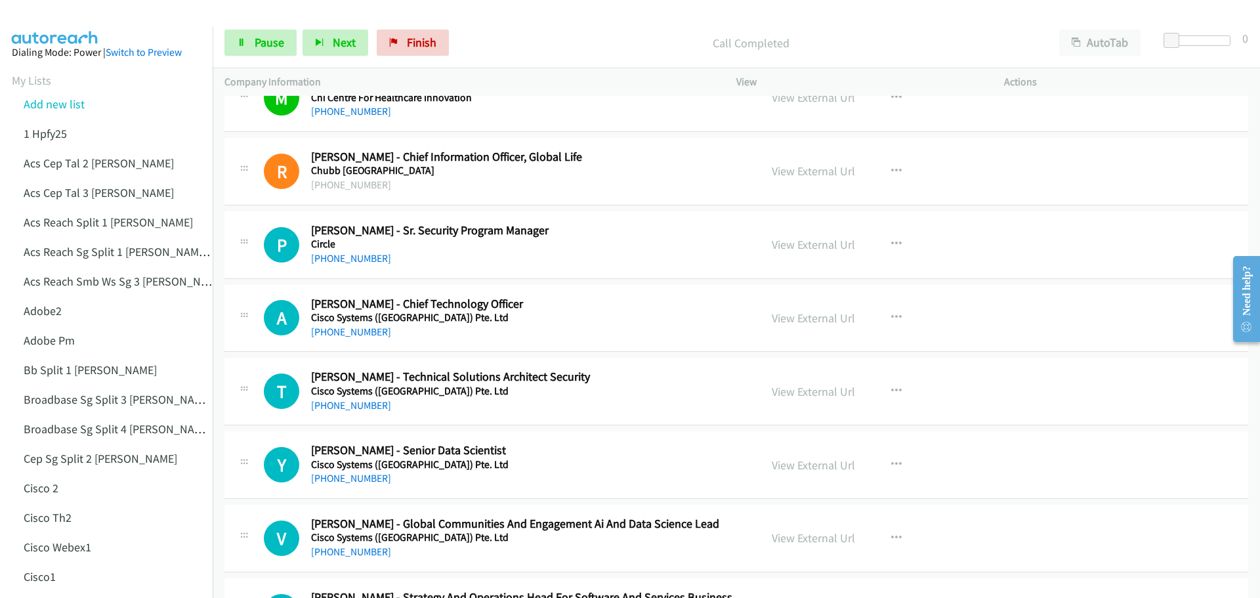
scroll to position [2231, 0]
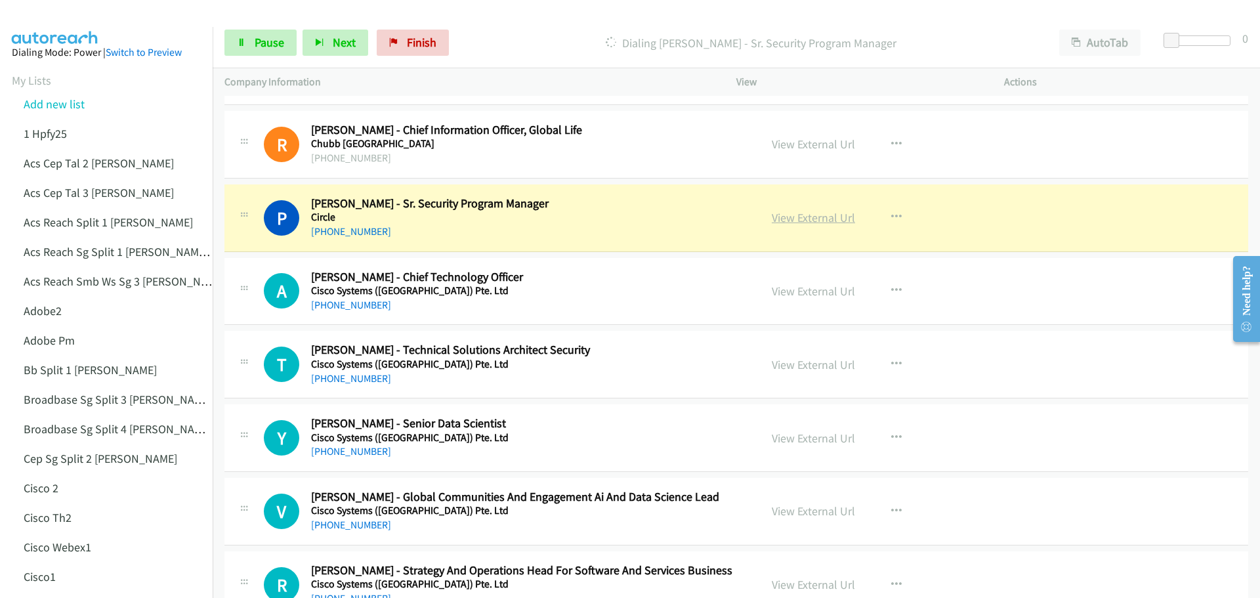
click at [796, 221] on link "View External Url" at bounding box center [813, 217] width 83 height 15
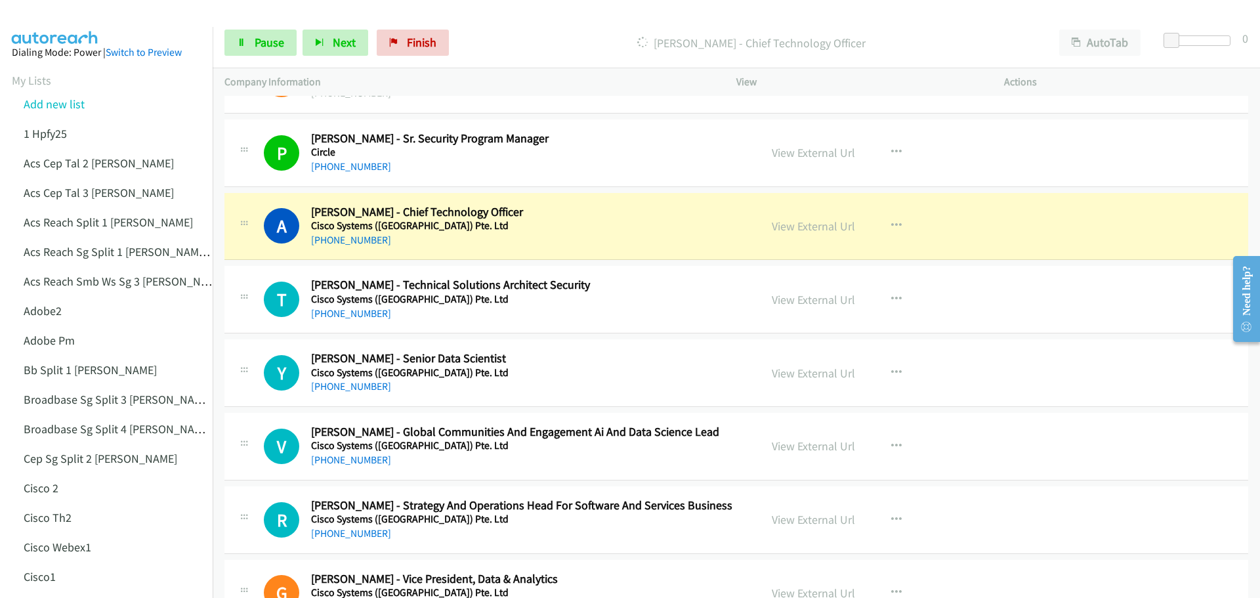
scroll to position [2297, 0]
click at [797, 226] on link "View External Url" at bounding box center [813, 225] width 83 height 15
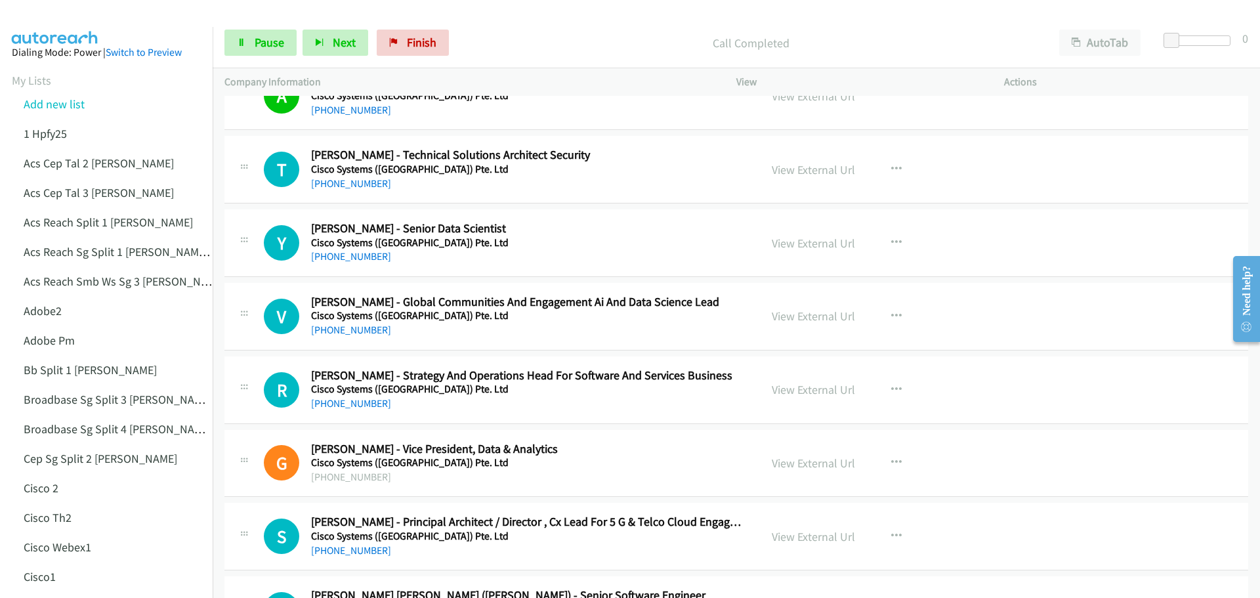
scroll to position [2428, 0]
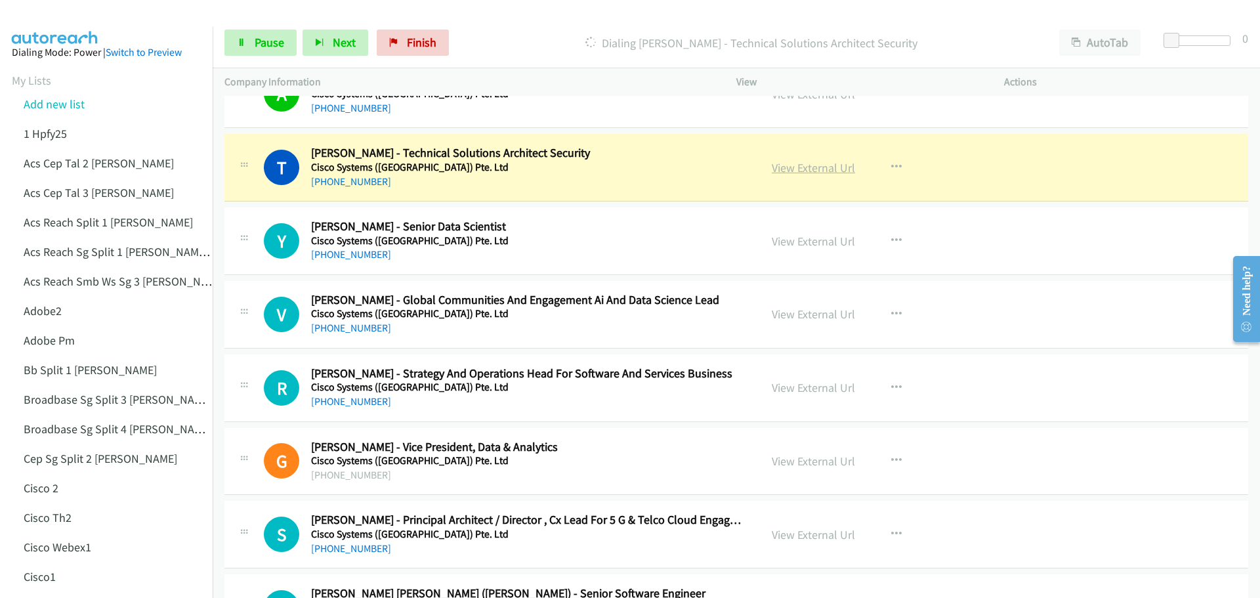
click at [779, 164] on link "View External Url" at bounding box center [813, 167] width 83 height 15
click at [255, 47] on span "Pause" at bounding box center [270, 42] width 30 height 15
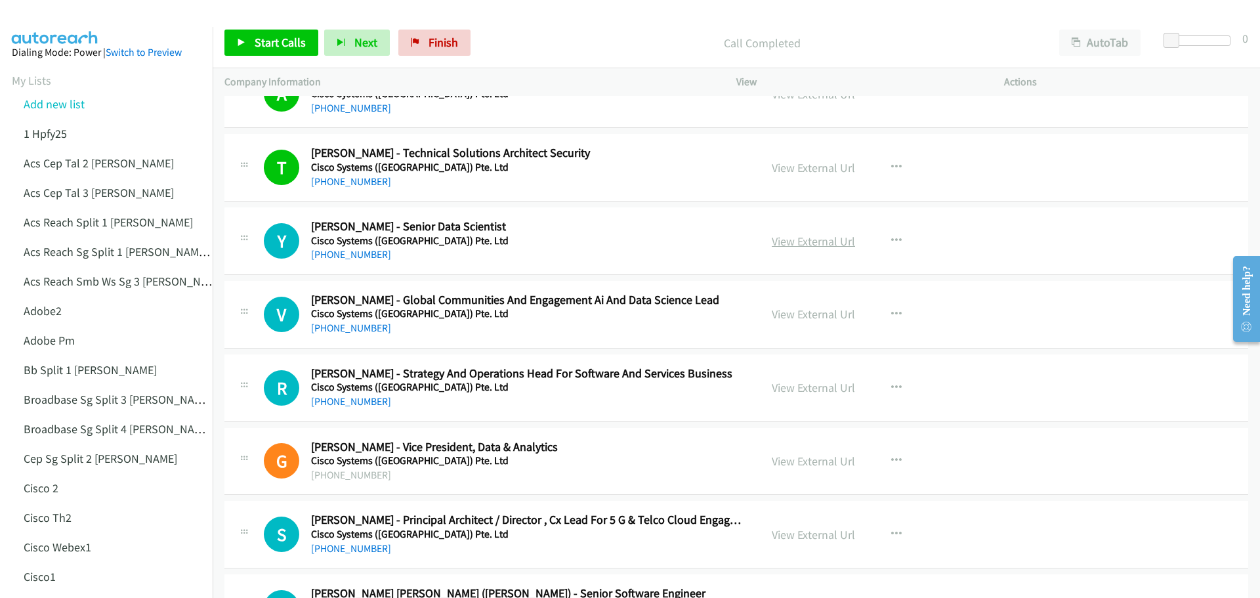
click at [818, 247] on link "View External Url" at bounding box center [813, 241] width 83 height 15
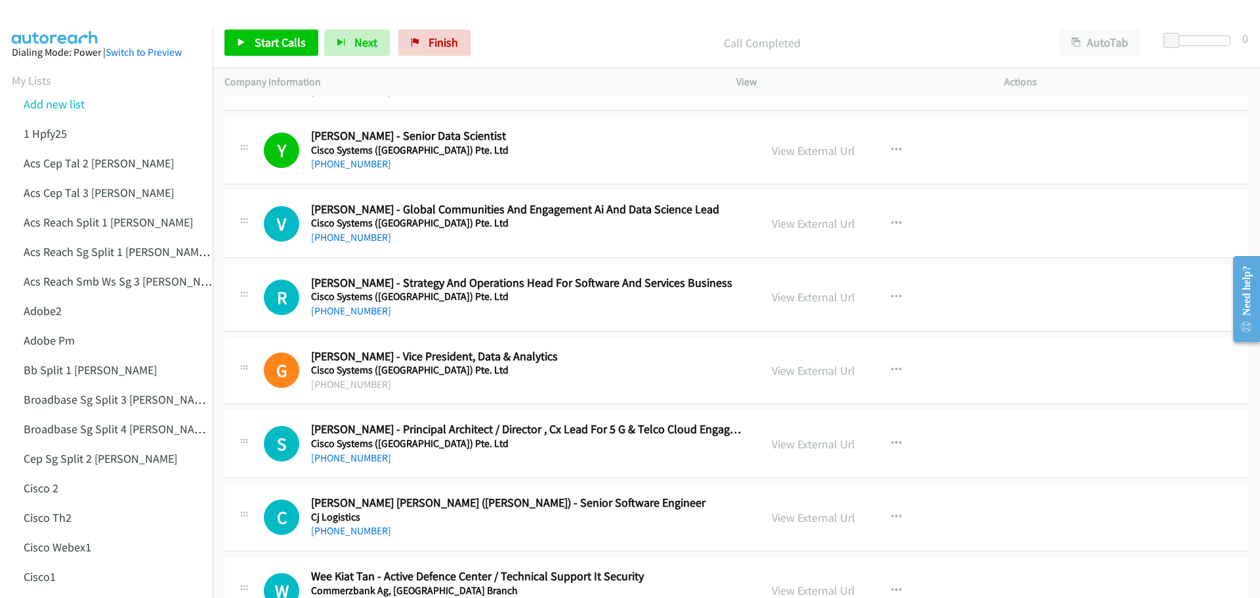
scroll to position [2560, 0]
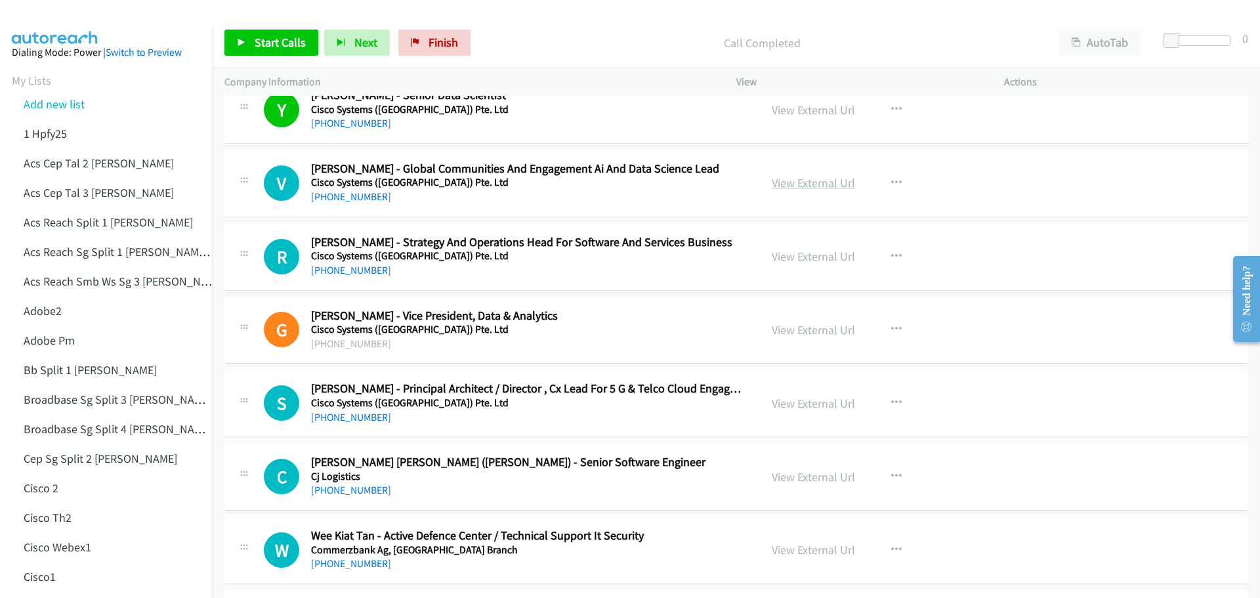
click at [812, 184] on link "View External Url" at bounding box center [813, 182] width 83 height 15
click at [278, 43] on span "Start Calls" at bounding box center [280, 42] width 51 height 15
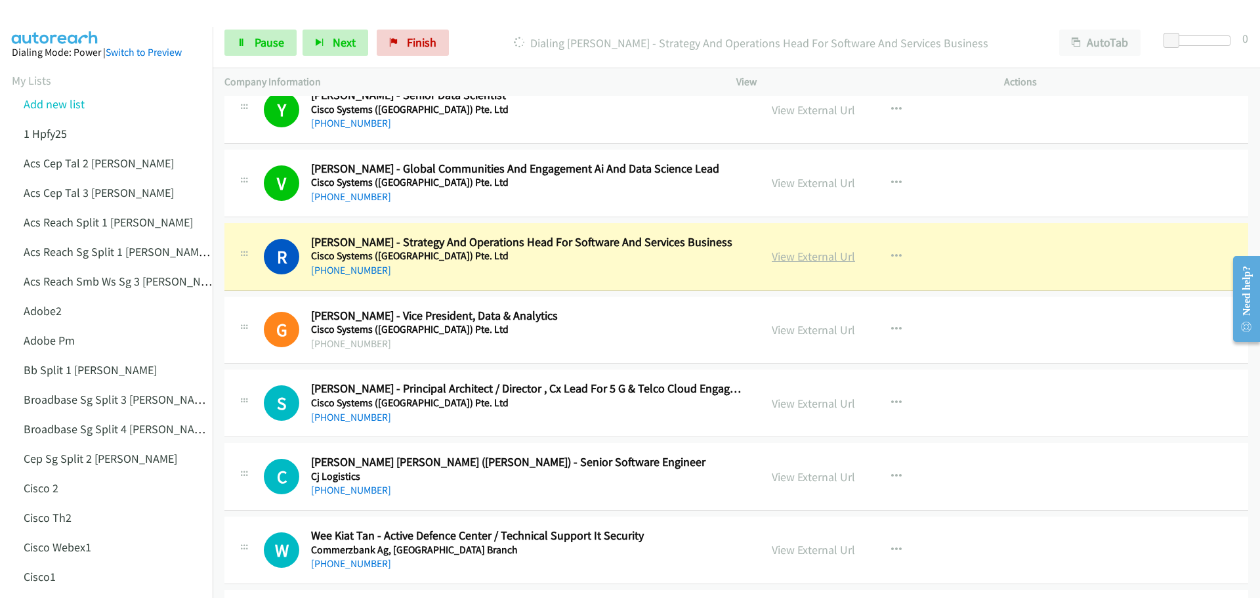
click at [796, 255] on link "View External Url" at bounding box center [813, 256] width 83 height 15
drag, startPoint x: 260, startPoint y: 31, endPoint x: 291, endPoint y: 34, distance: 31.7
click at [260, 31] on link "Pause" at bounding box center [260, 43] width 72 height 26
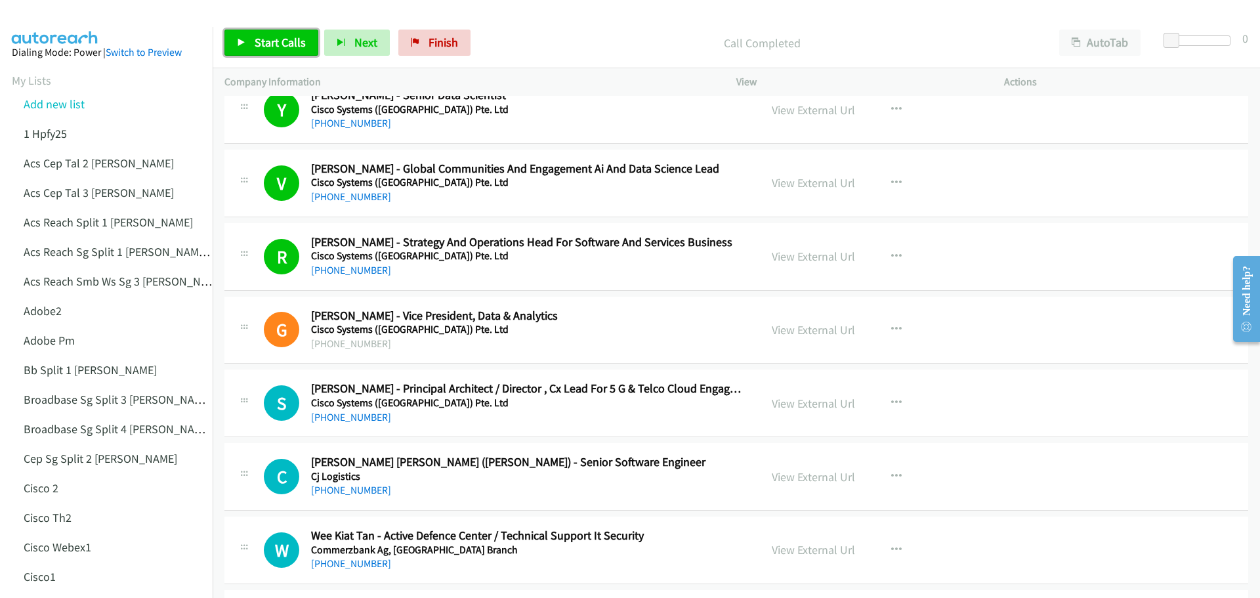
click at [272, 31] on link "Start Calls" at bounding box center [271, 43] width 94 height 26
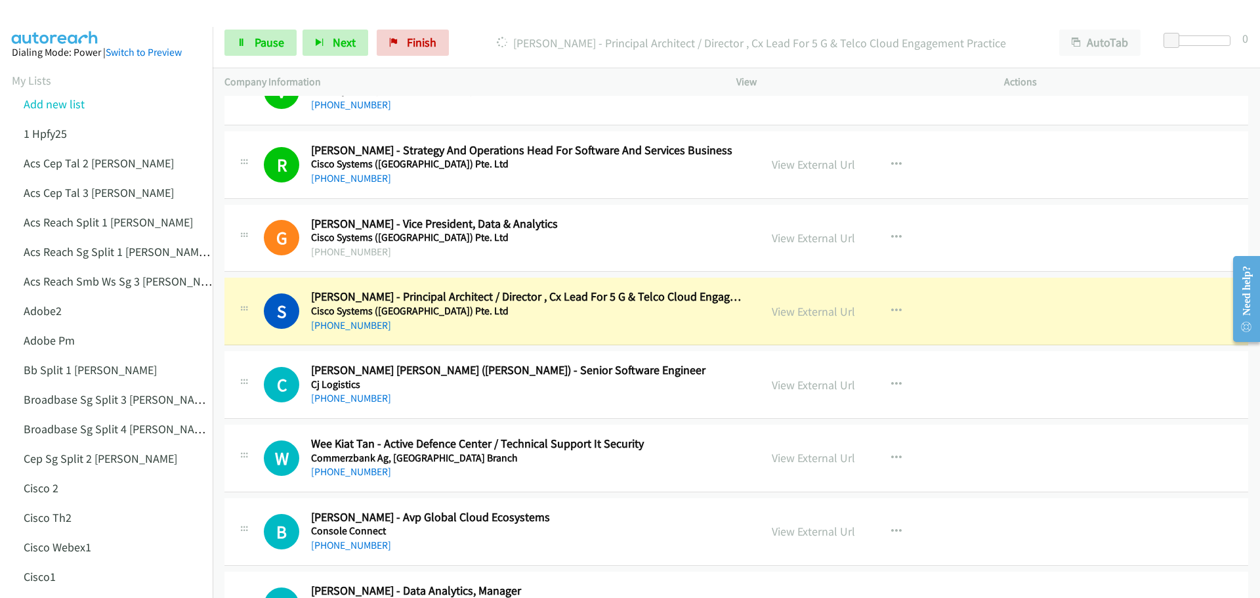
scroll to position [2691, 0]
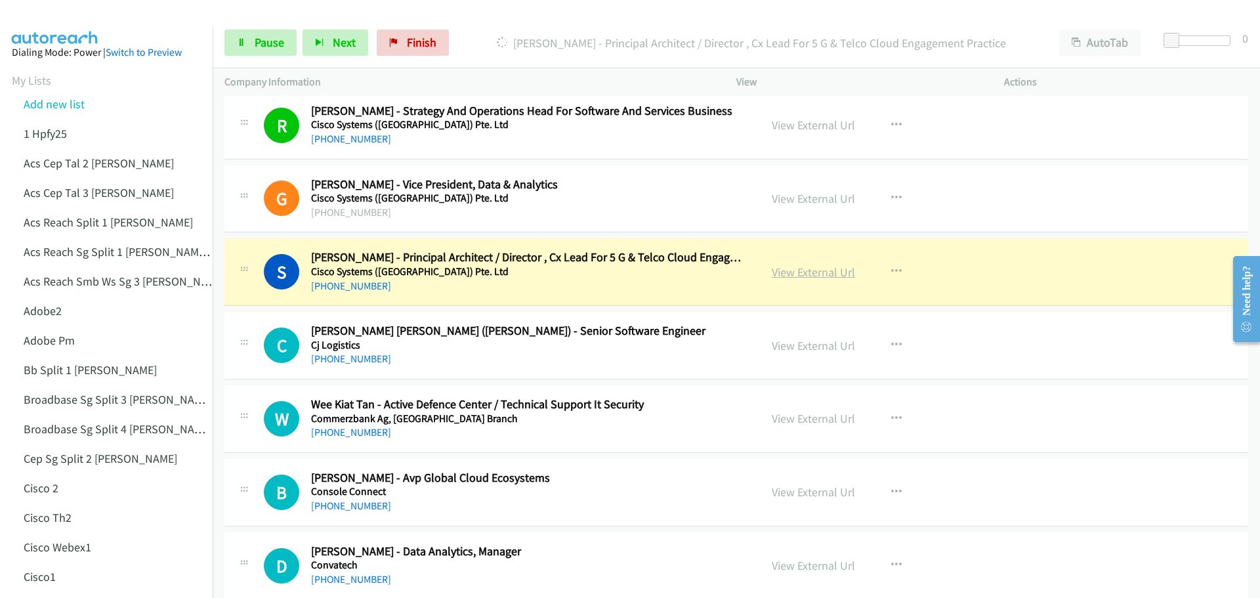
click at [815, 274] on link "View External Url" at bounding box center [813, 271] width 83 height 15
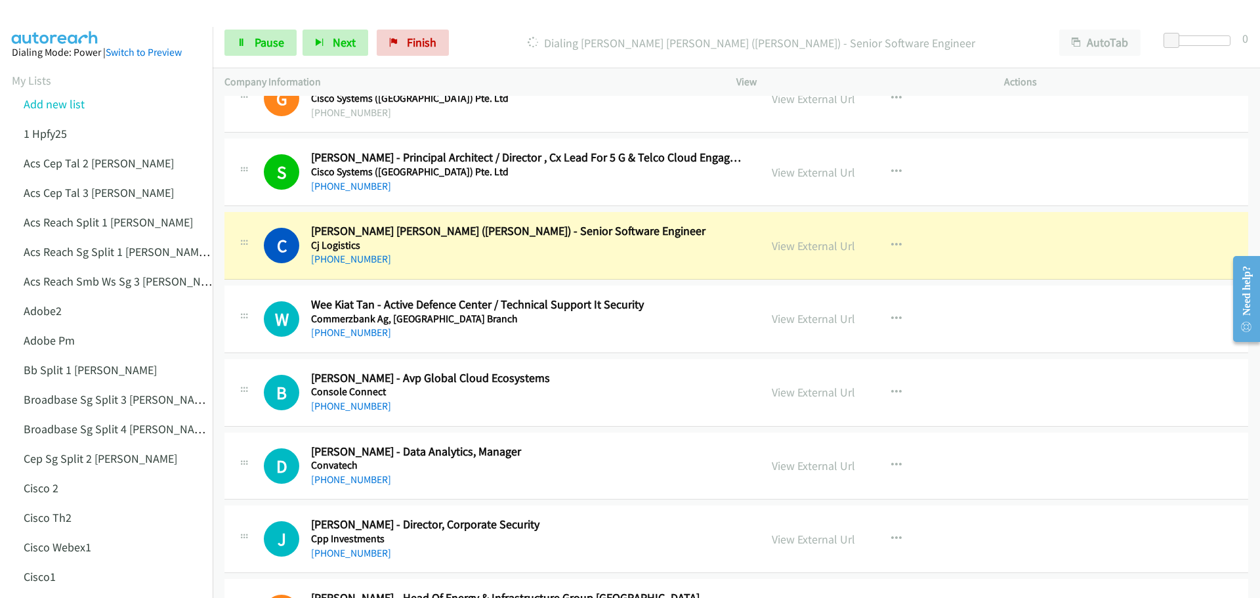
scroll to position [2822, 0]
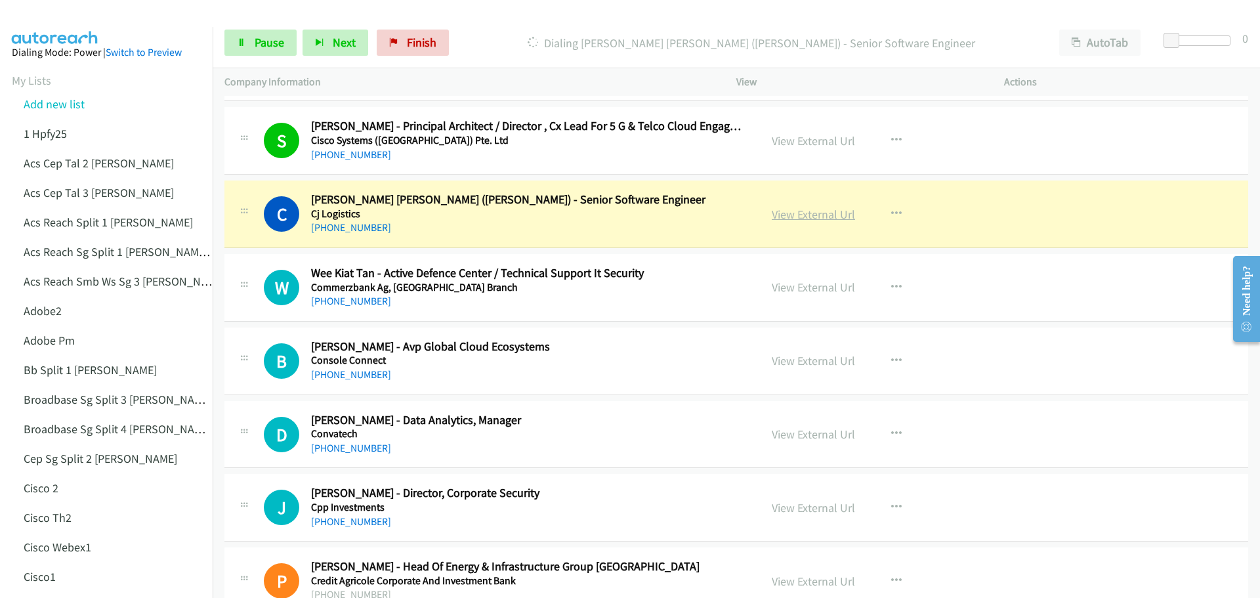
click at [804, 208] on link "View External Url" at bounding box center [813, 214] width 83 height 15
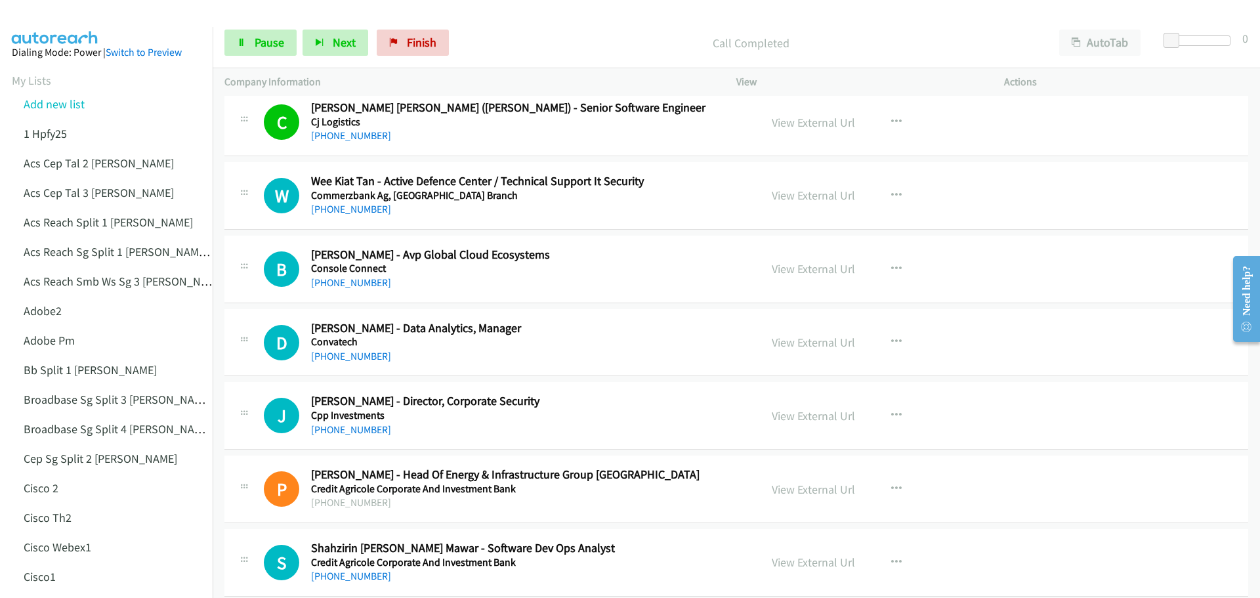
scroll to position [2953, 0]
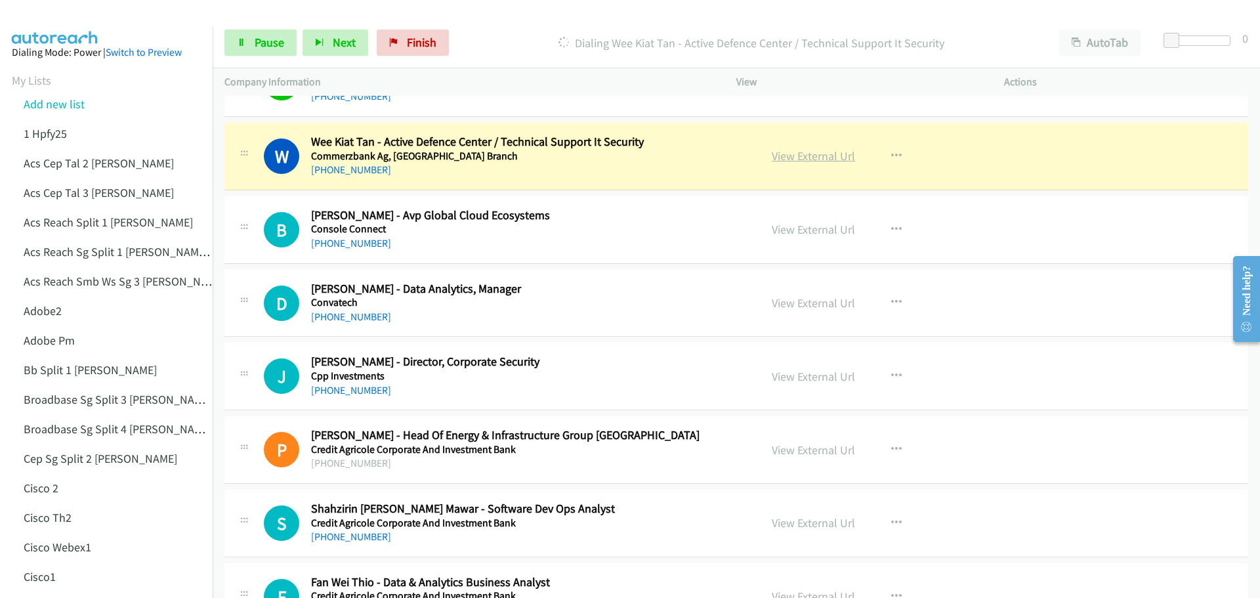
click at [817, 160] on link "View External Url" at bounding box center [813, 155] width 83 height 15
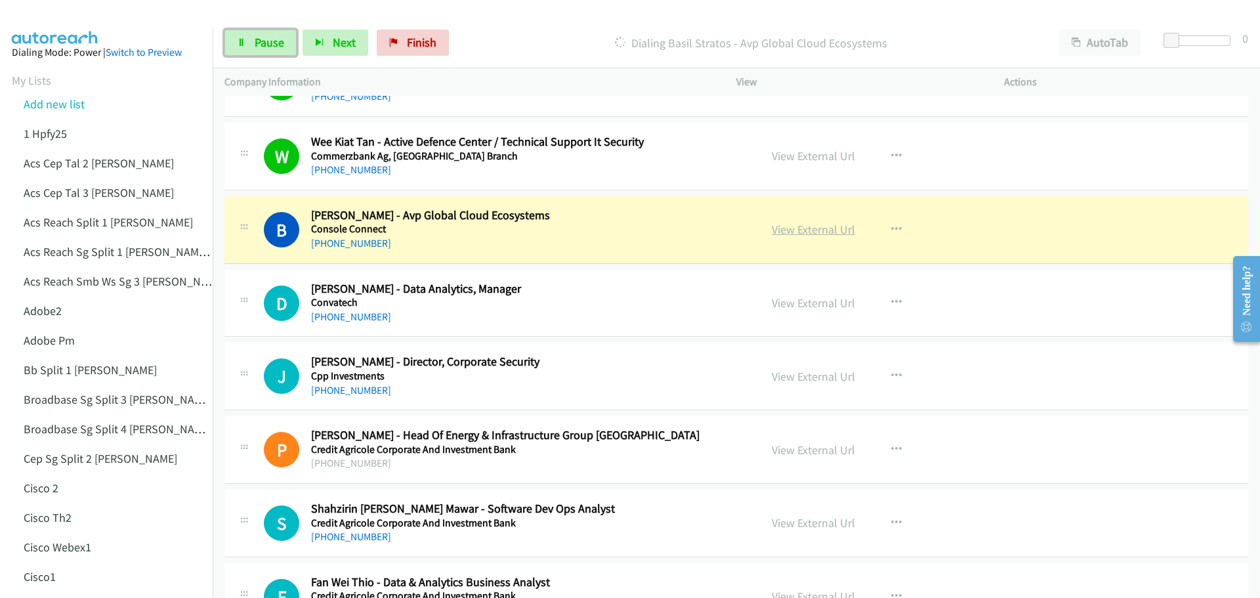
click at [811, 234] on link "View External Url" at bounding box center [813, 229] width 83 height 15
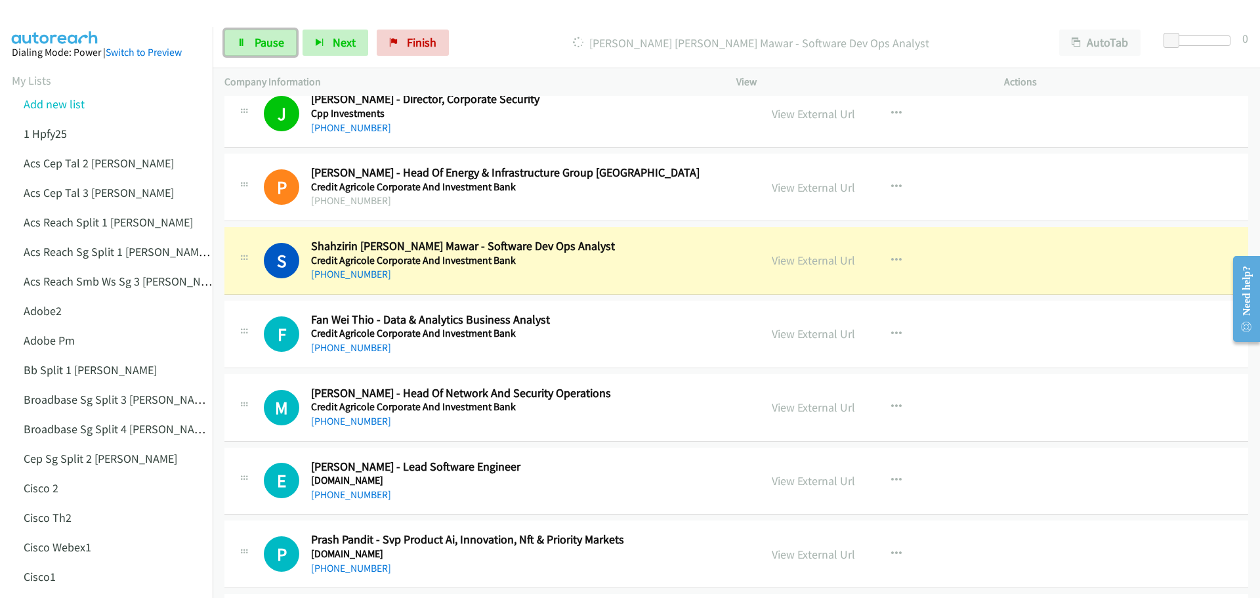
scroll to position [3282, 0]
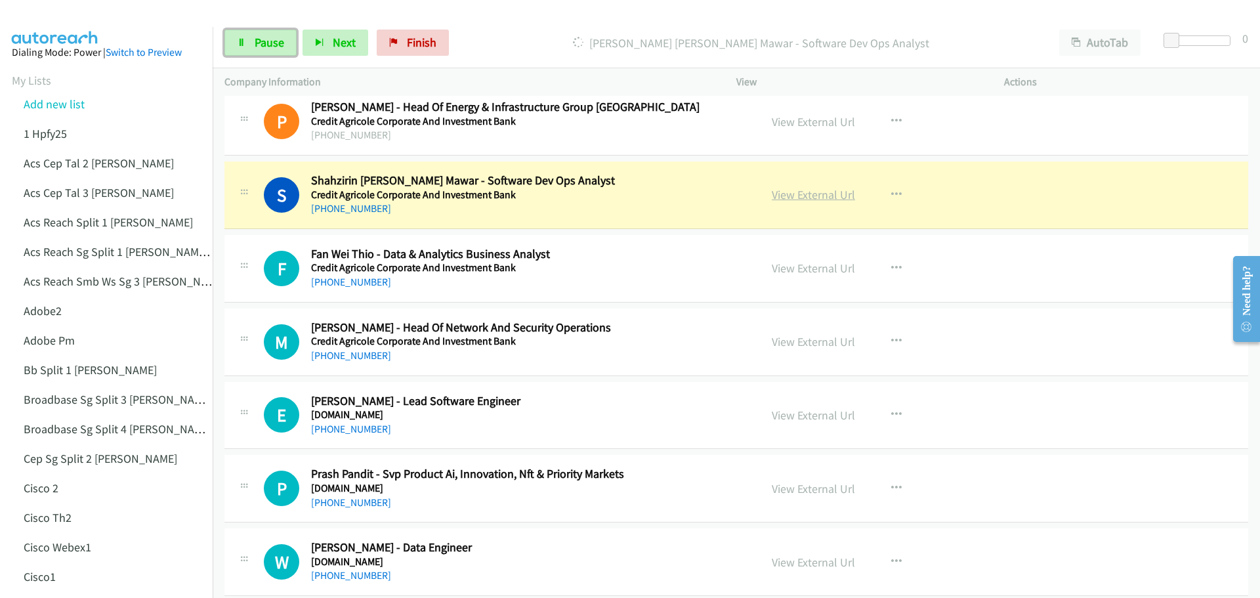
click at [818, 192] on link "View External Url" at bounding box center [813, 194] width 83 height 15
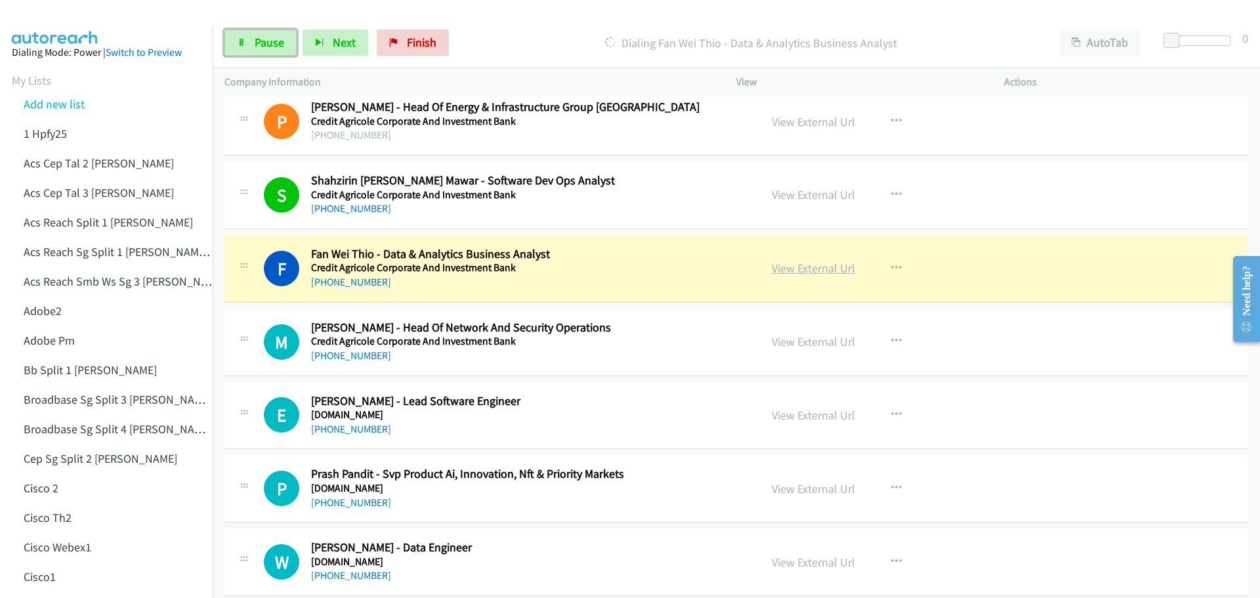
click at [788, 275] on link "View External Url" at bounding box center [813, 268] width 83 height 15
click at [242, 39] on icon at bounding box center [241, 43] width 9 height 9
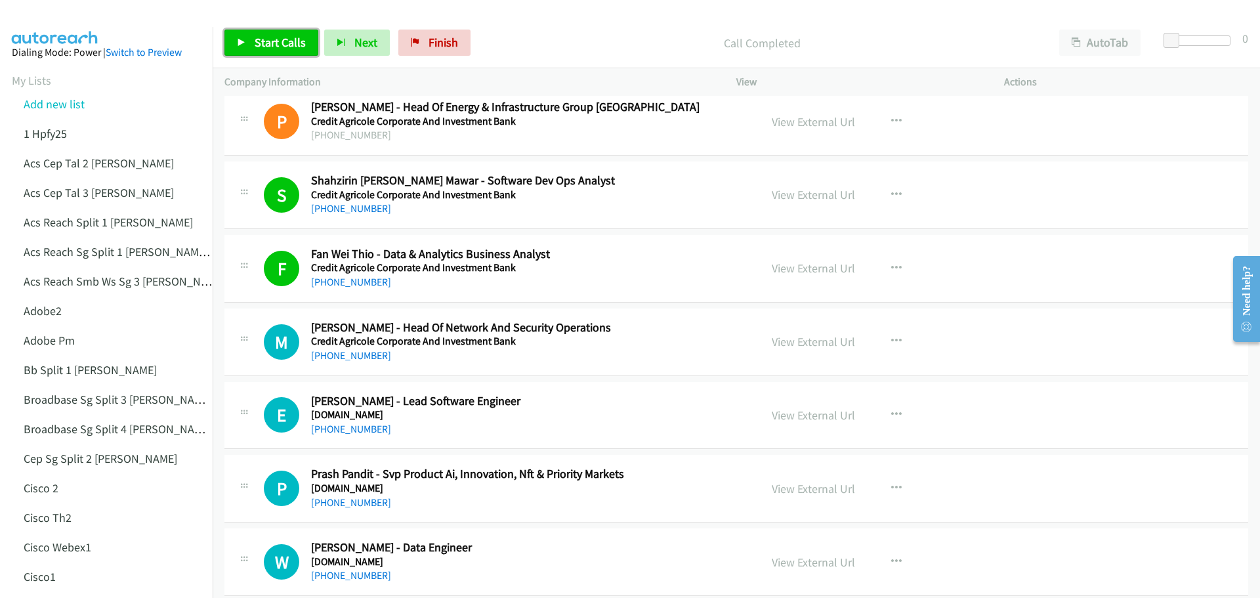
click at [284, 43] on span "Start Calls" at bounding box center [280, 42] width 51 height 15
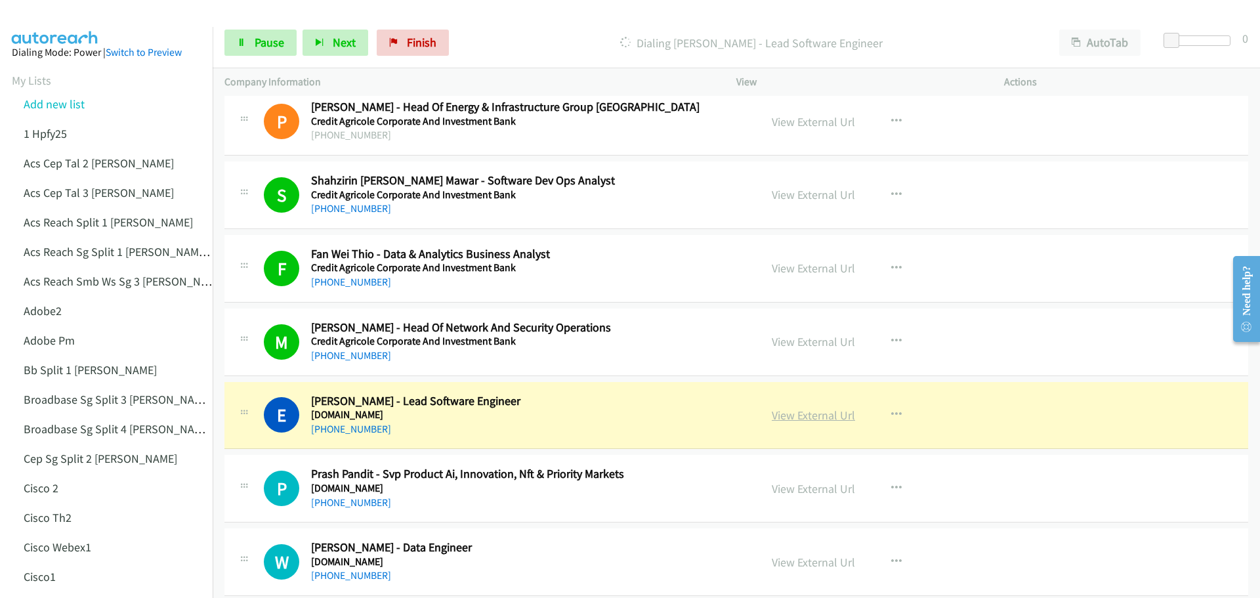
click at [810, 413] on link "View External Url" at bounding box center [813, 415] width 83 height 15
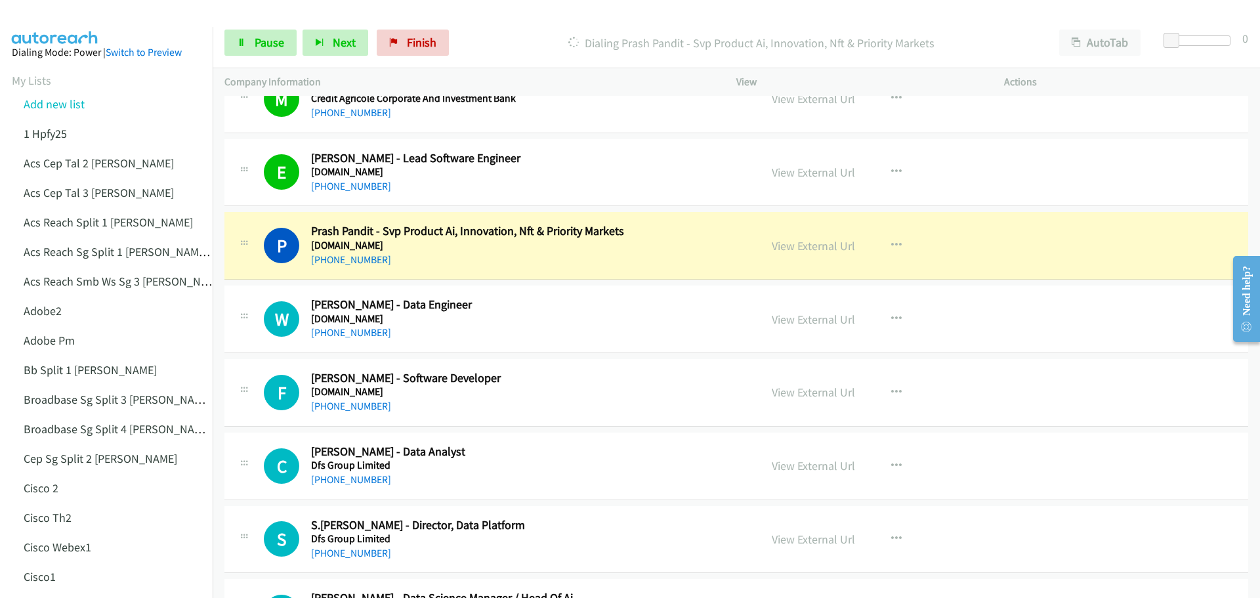
scroll to position [3544, 0]
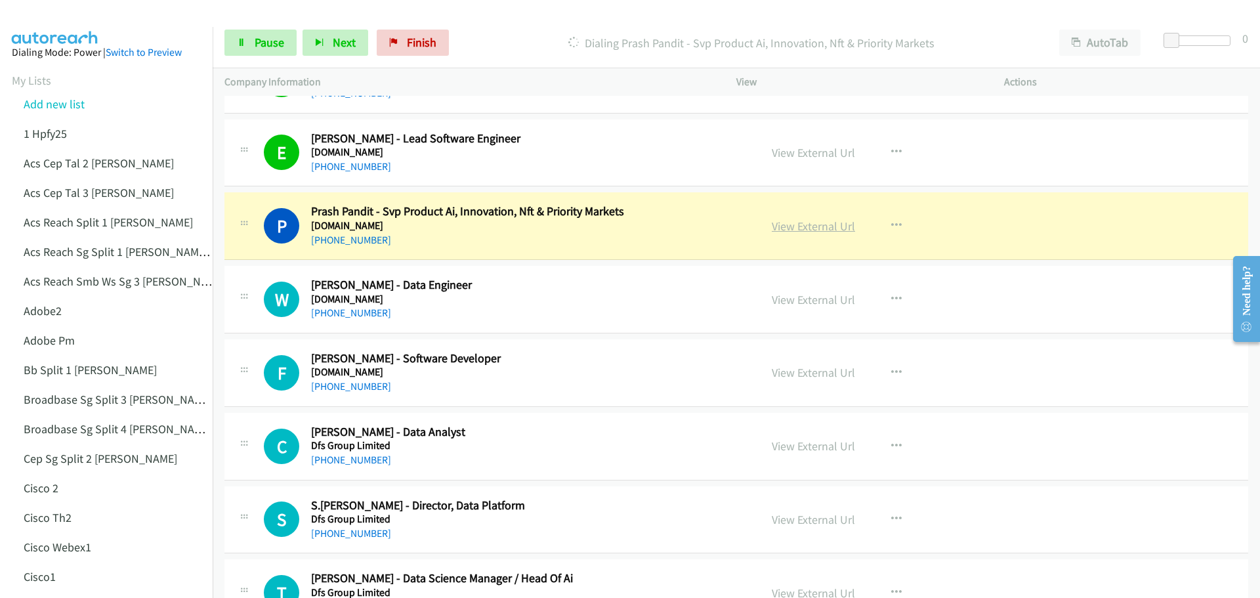
click at [790, 228] on link "View External Url" at bounding box center [813, 226] width 83 height 15
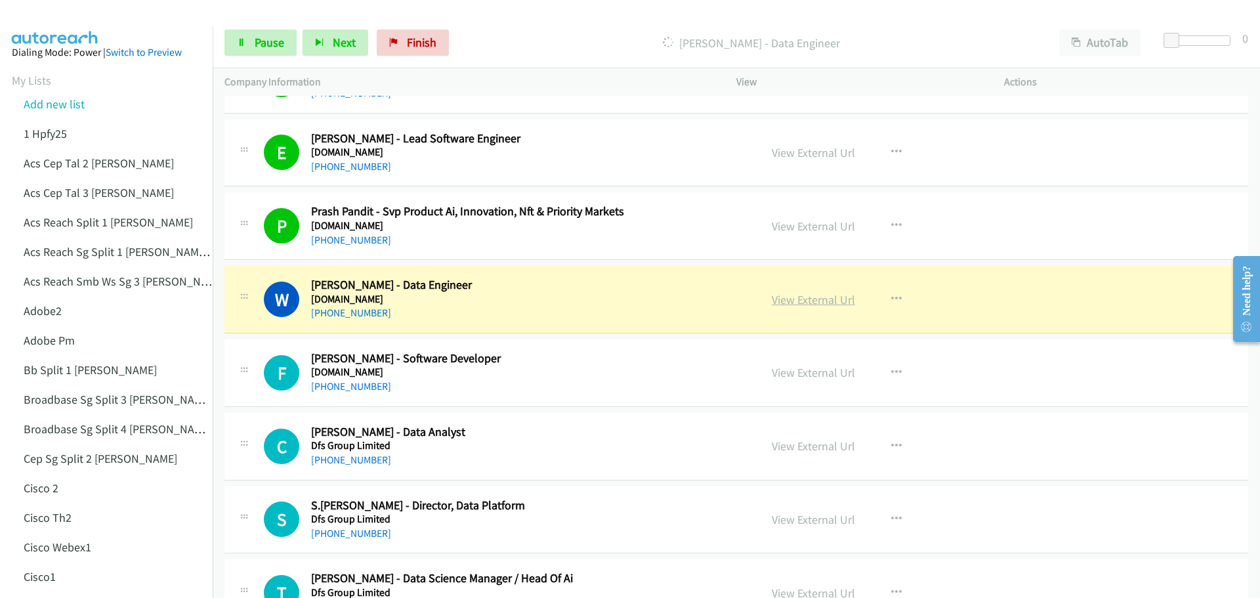
click at [803, 302] on link "View External Url" at bounding box center [813, 299] width 83 height 15
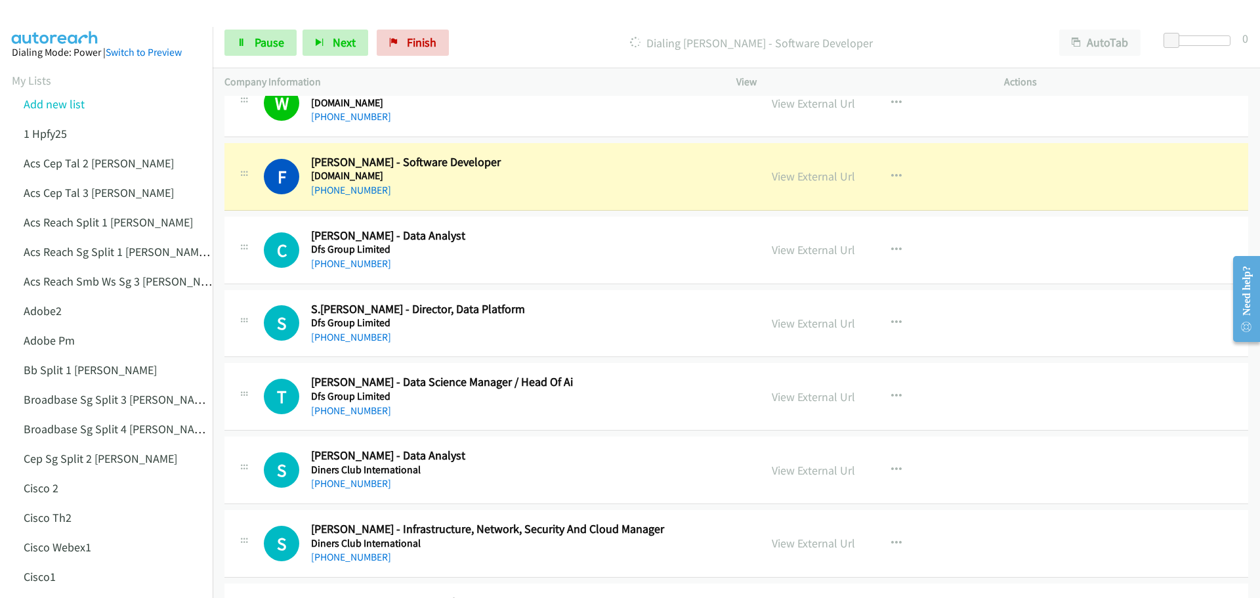
scroll to position [3741, 0]
click at [802, 171] on link "View External Url" at bounding box center [813, 175] width 83 height 15
drag, startPoint x: 254, startPoint y: 42, endPoint x: 294, endPoint y: 32, distance: 41.4
click at [256, 40] on span "Pause" at bounding box center [270, 42] width 30 height 15
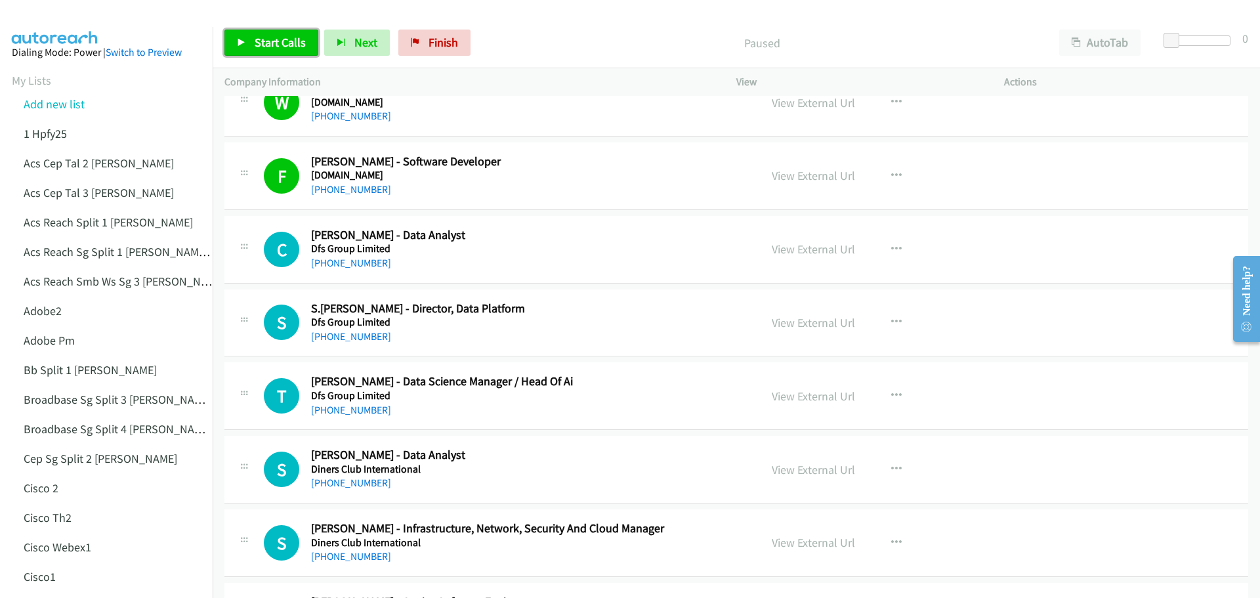
click at [255, 49] on span "Start Calls" at bounding box center [280, 42] width 51 height 15
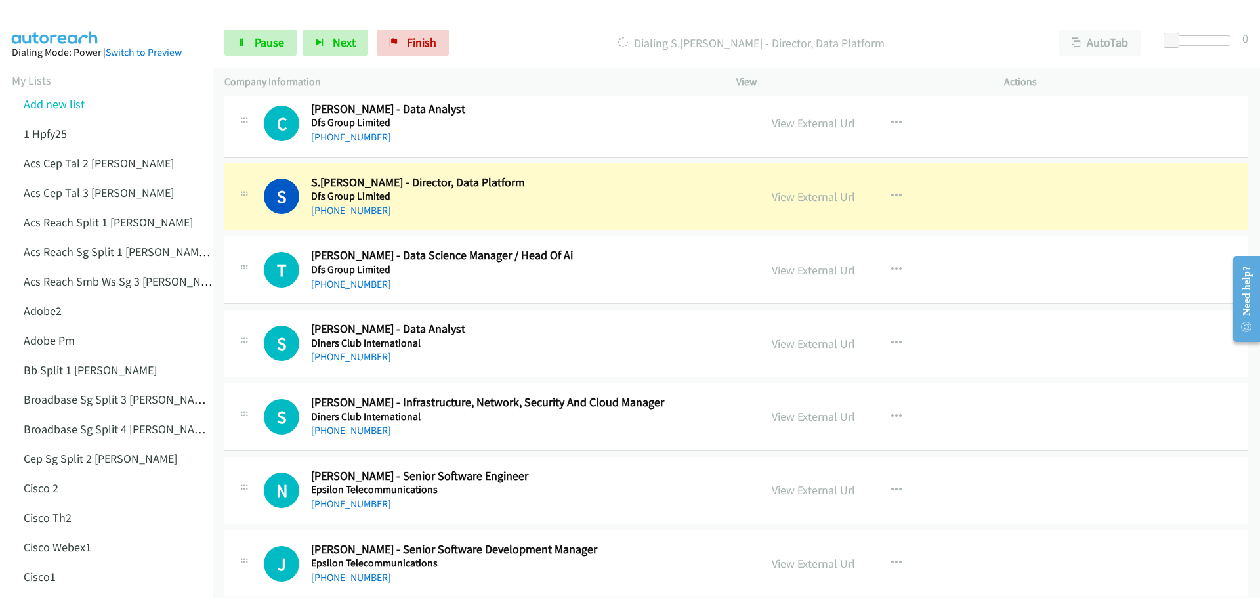
scroll to position [3872, 0]
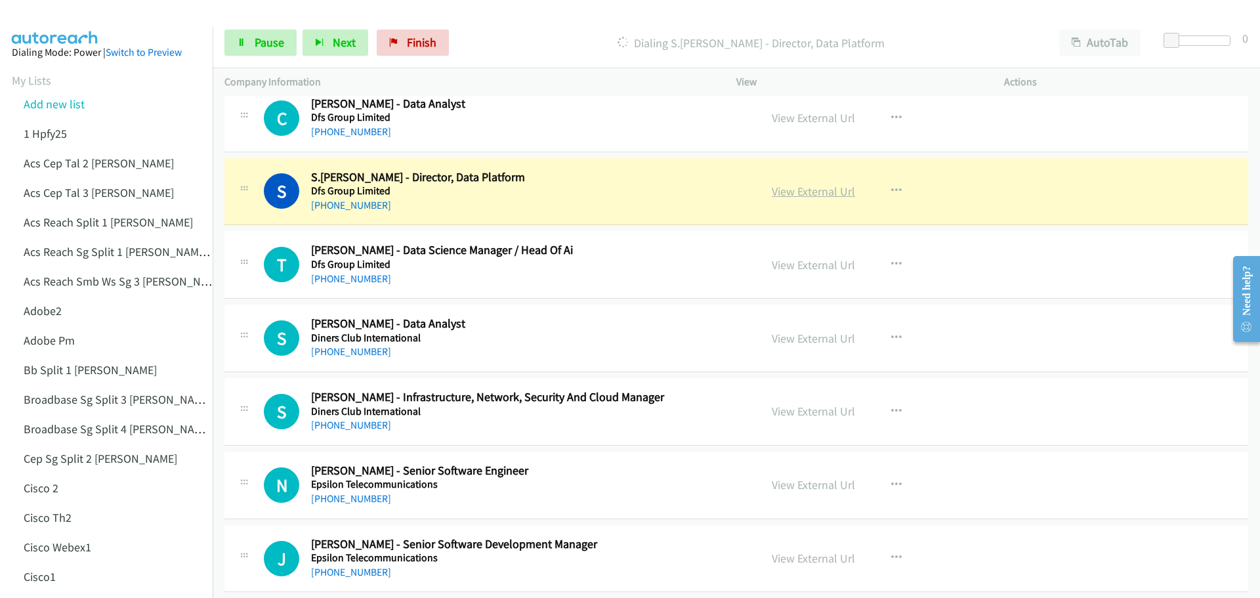
click at [810, 190] on link "View External Url" at bounding box center [813, 191] width 83 height 15
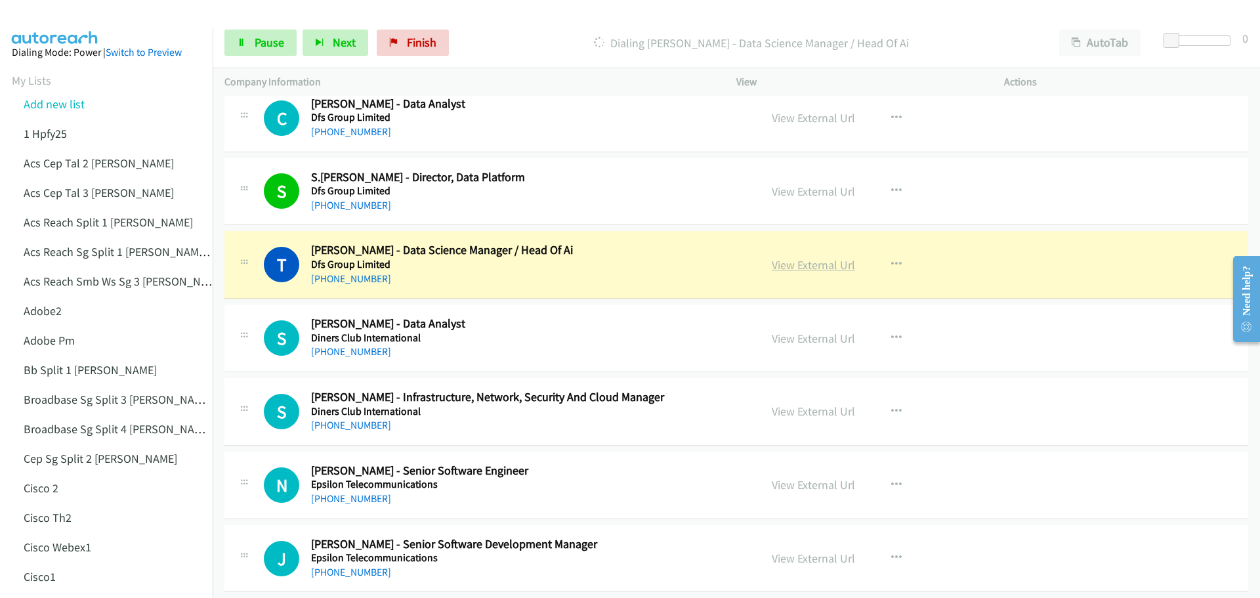
click at [810, 264] on link "View External Url" at bounding box center [813, 264] width 83 height 15
click at [268, 37] on span "Pause" at bounding box center [270, 42] width 30 height 15
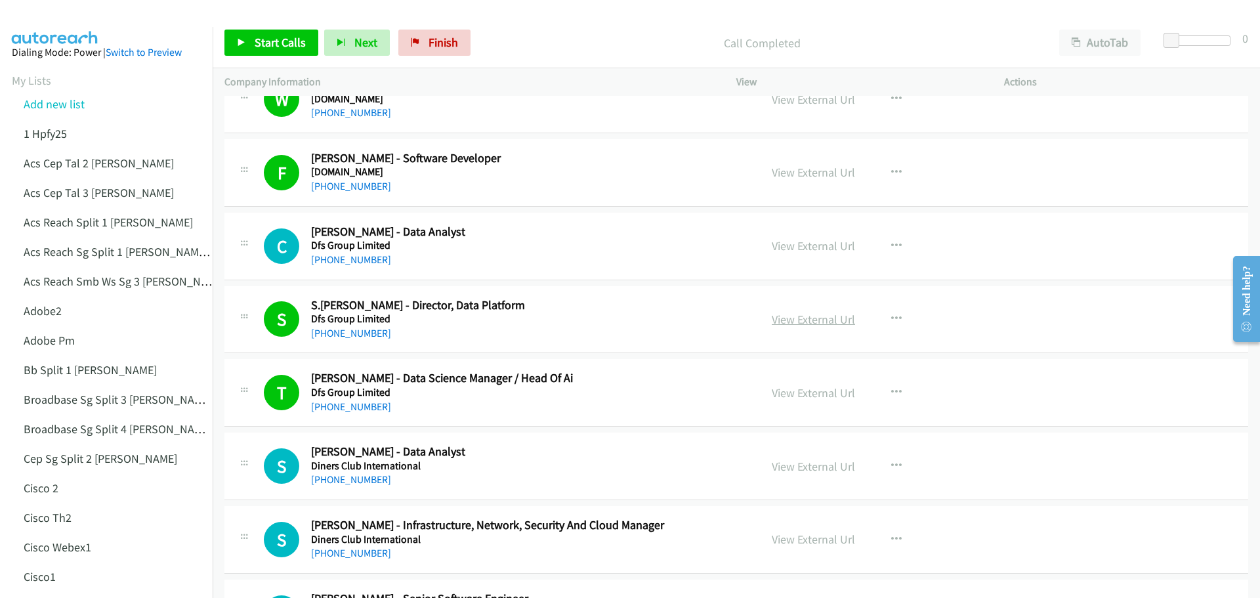
scroll to position [3741, 0]
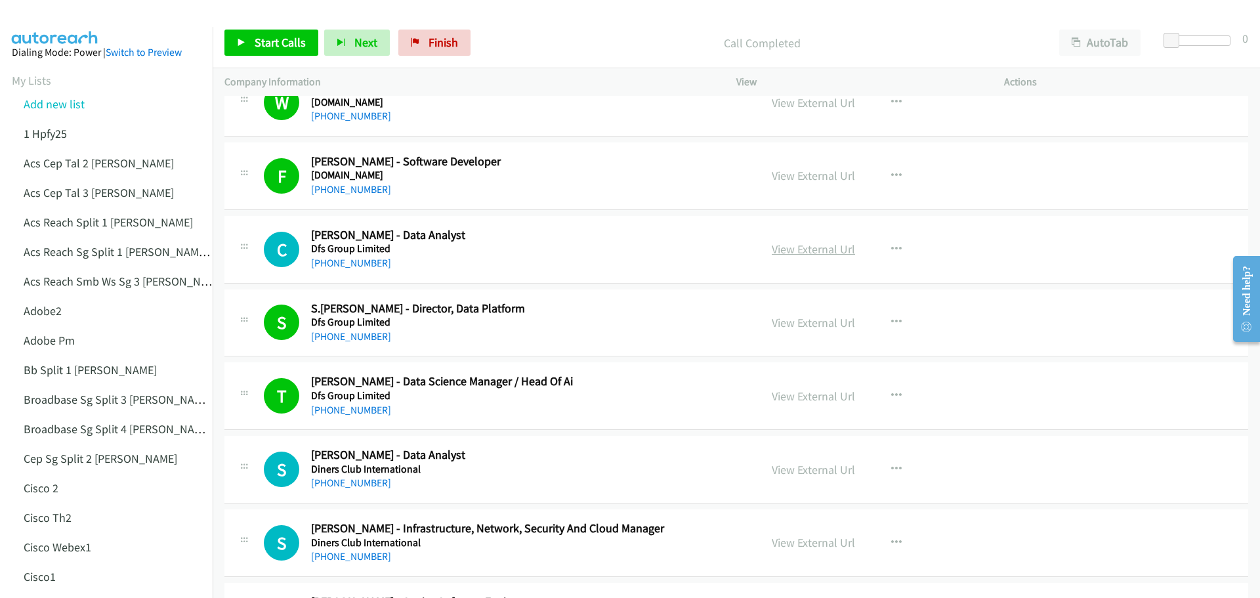
click at [811, 249] on link "View External Url" at bounding box center [813, 249] width 83 height 15
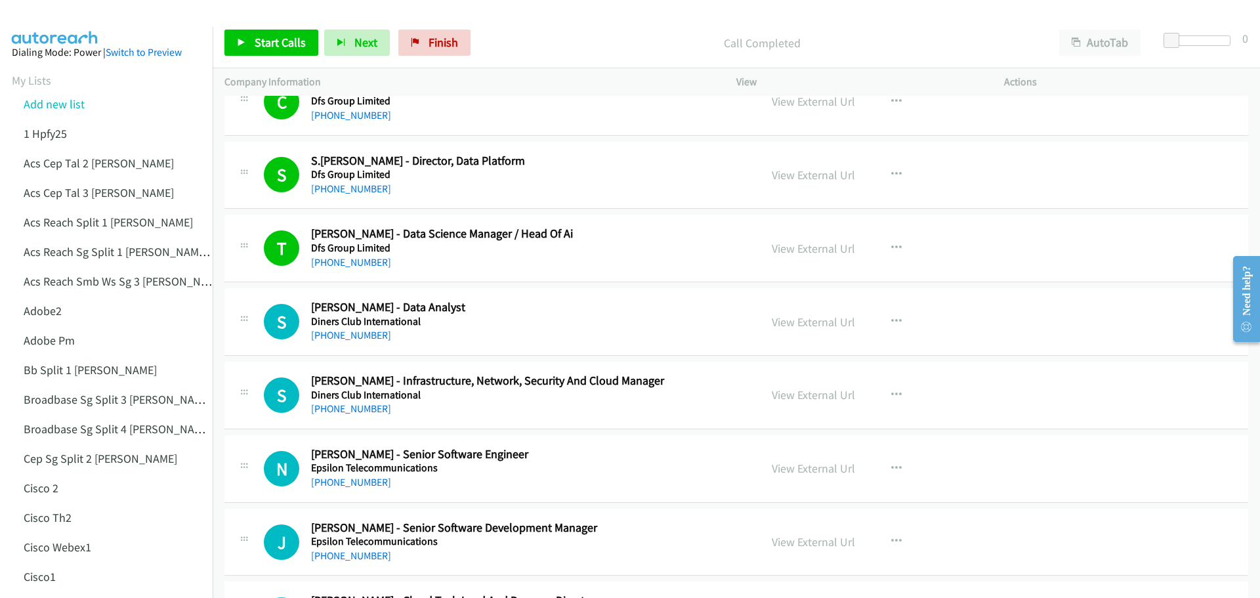
scroll to position [3938, 0]
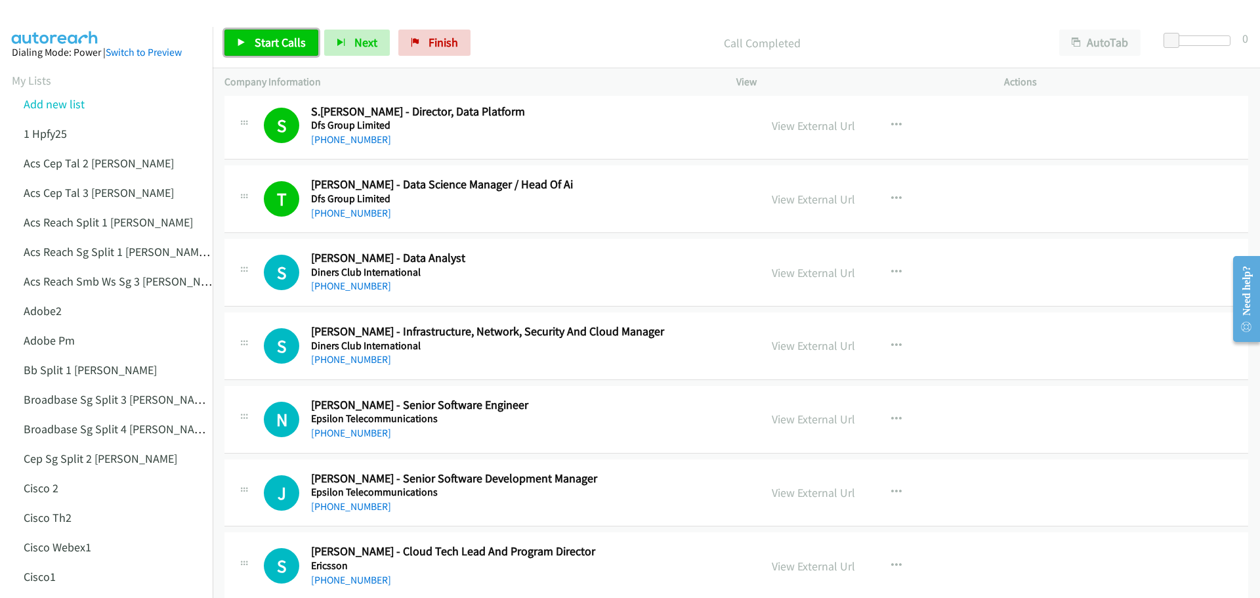
click at [283, 33] on link "Start Calls" at bounding box center [271, 43] width 94 height 26
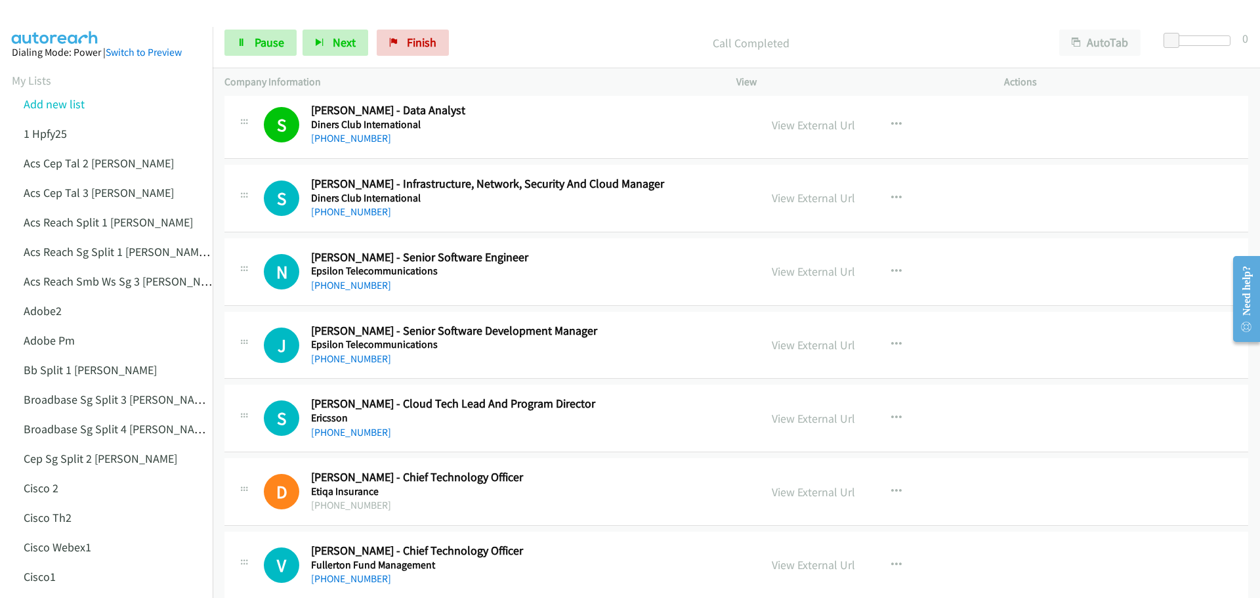
scroll to position [4135, 0]
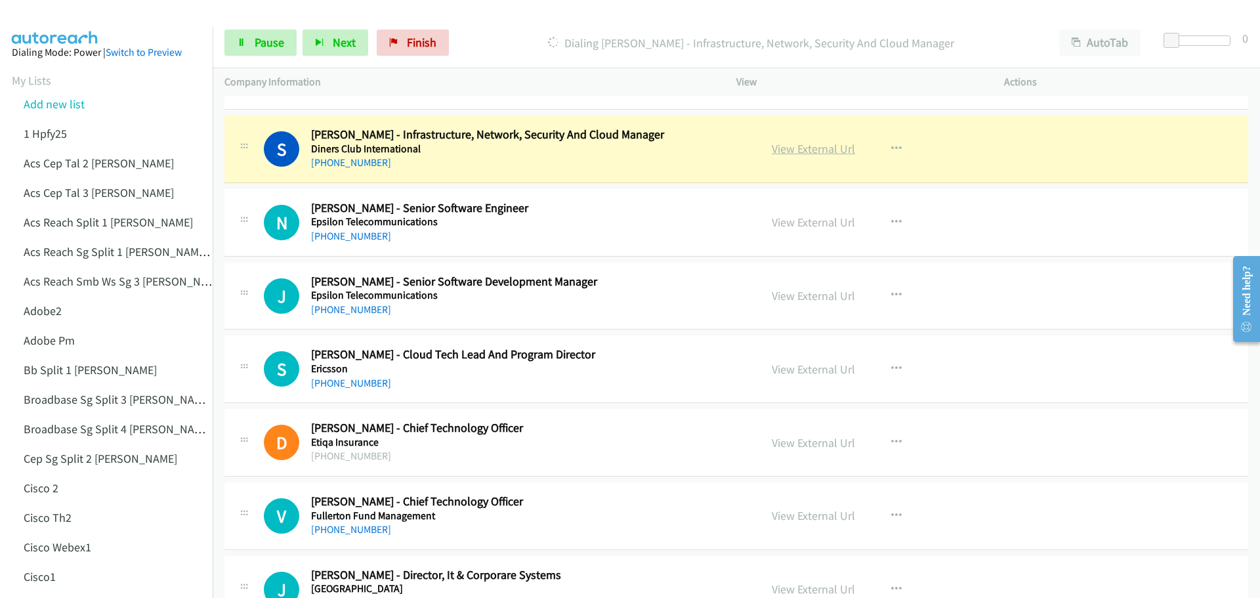
click at [784, 150] on link "View External Url" at bounding box center [813, 148] width 83 height 15
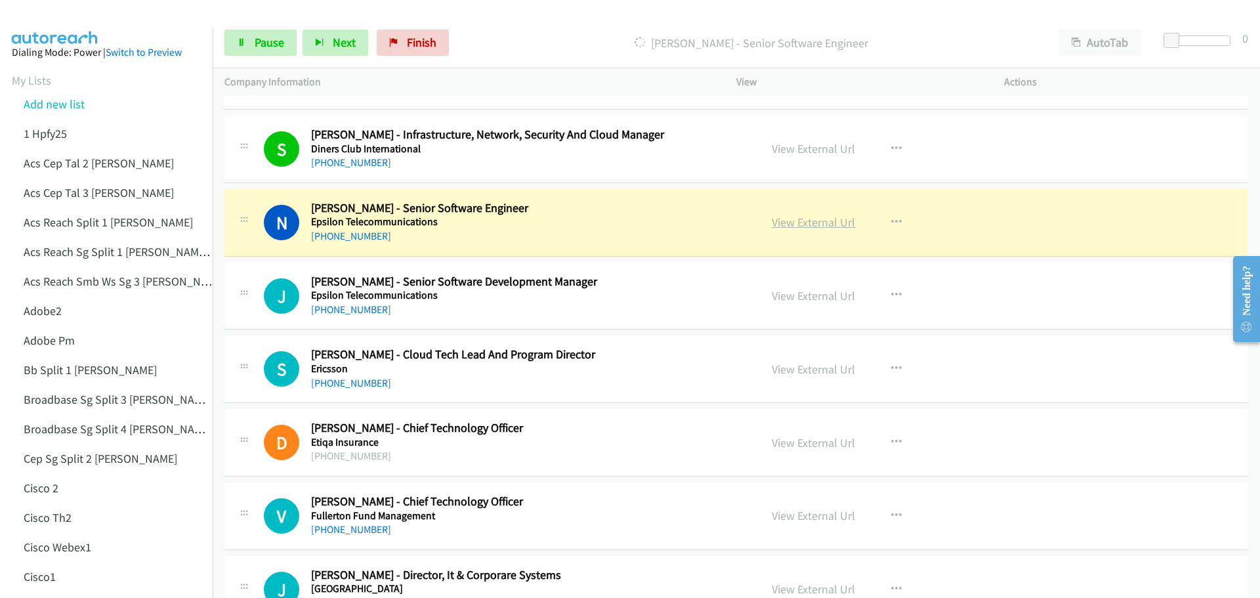
click at [807, 221] on link "View External Url" at bounding box center [813, 222] width 83 height 15
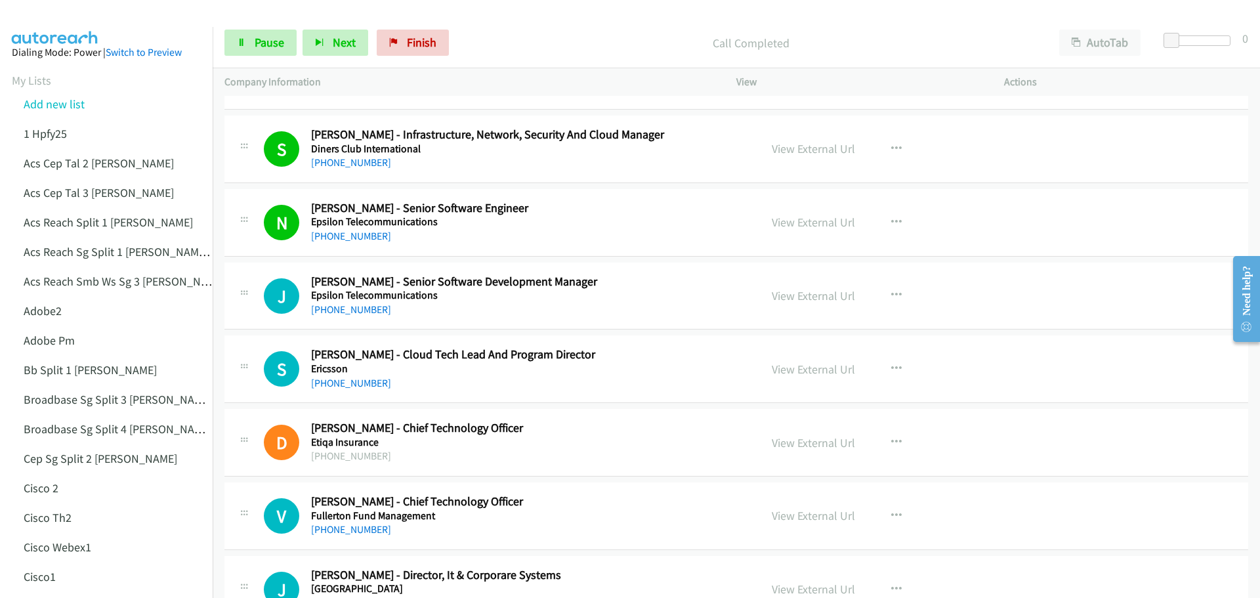
scroll to position [4200, 0]
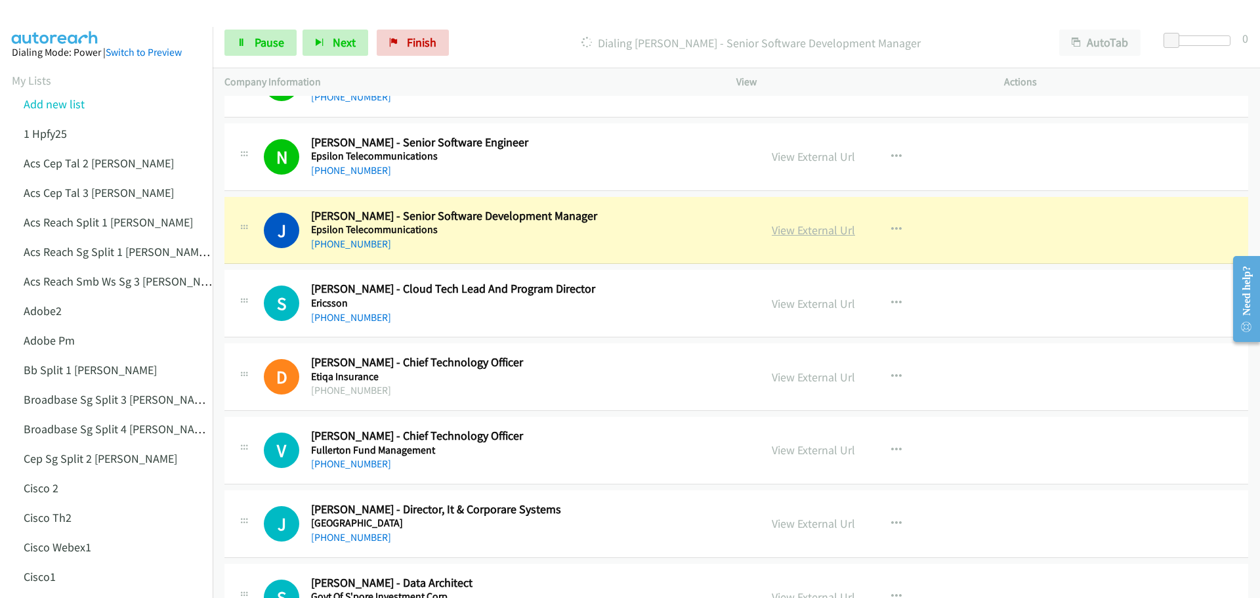
click at [788, 234] on link "View External Url" at bounding box center [813, 229] width 83 height 15
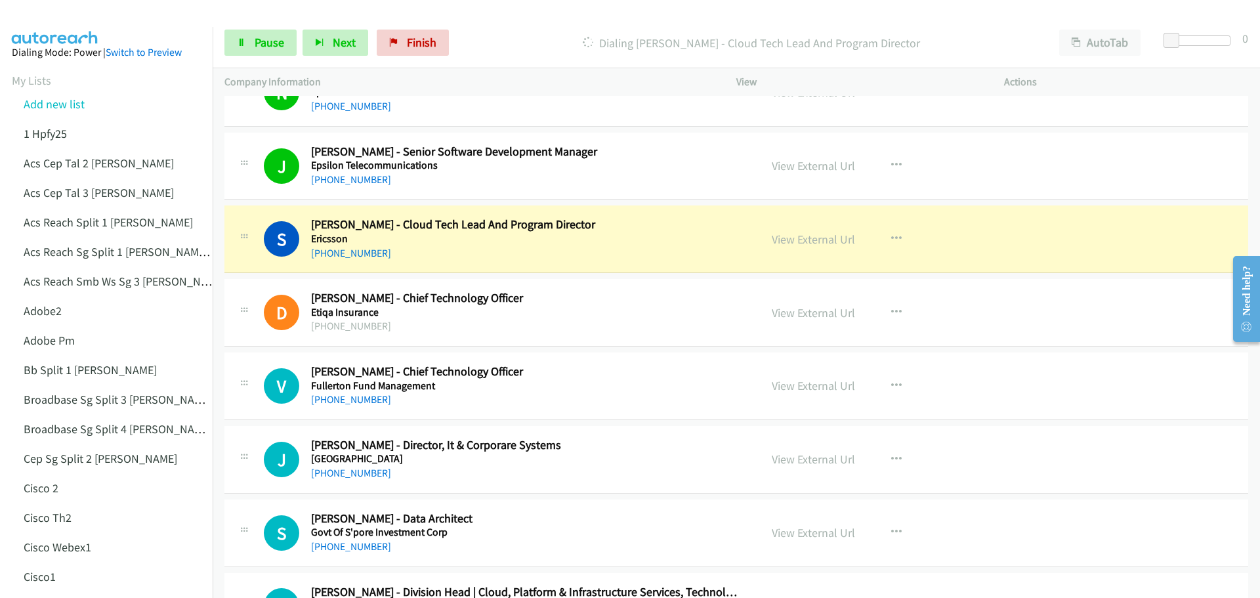
scroll to position [4266, 0]
click at [804, 243] on link "View External Url" at bounding box center [813, 237] width 83 height 15
click at [261, 47] on span "Pause" at bounding box center [270, 42] width 30 height 15
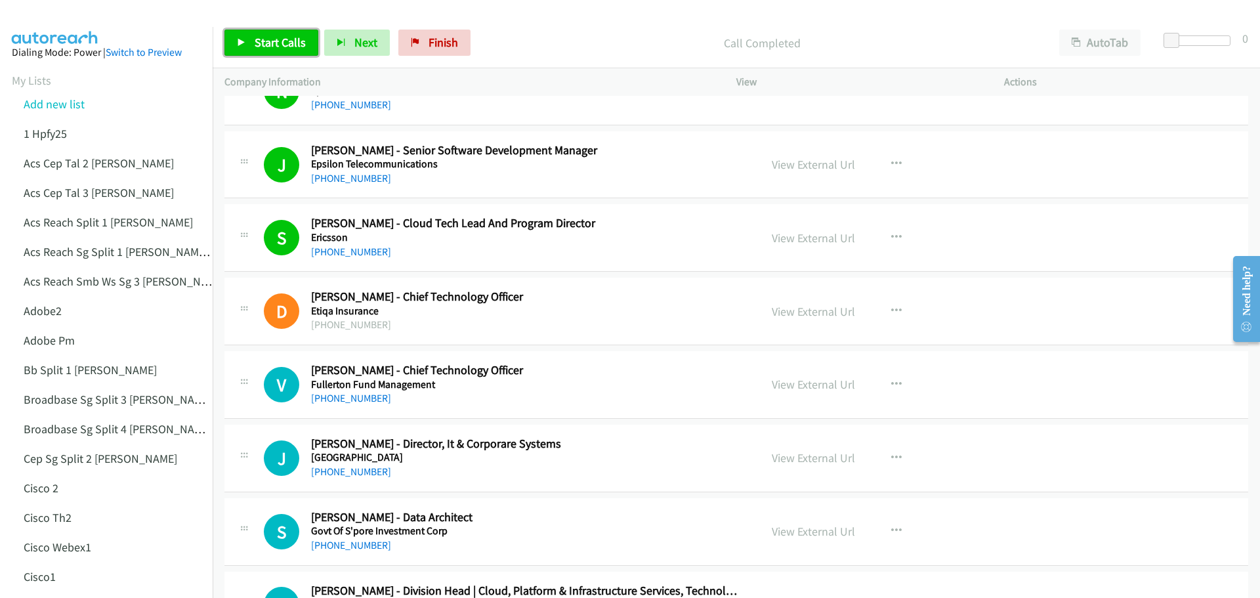
click at [266, 41] on span "Start Calls" at bounding box center [280, 42] width 51 height 15
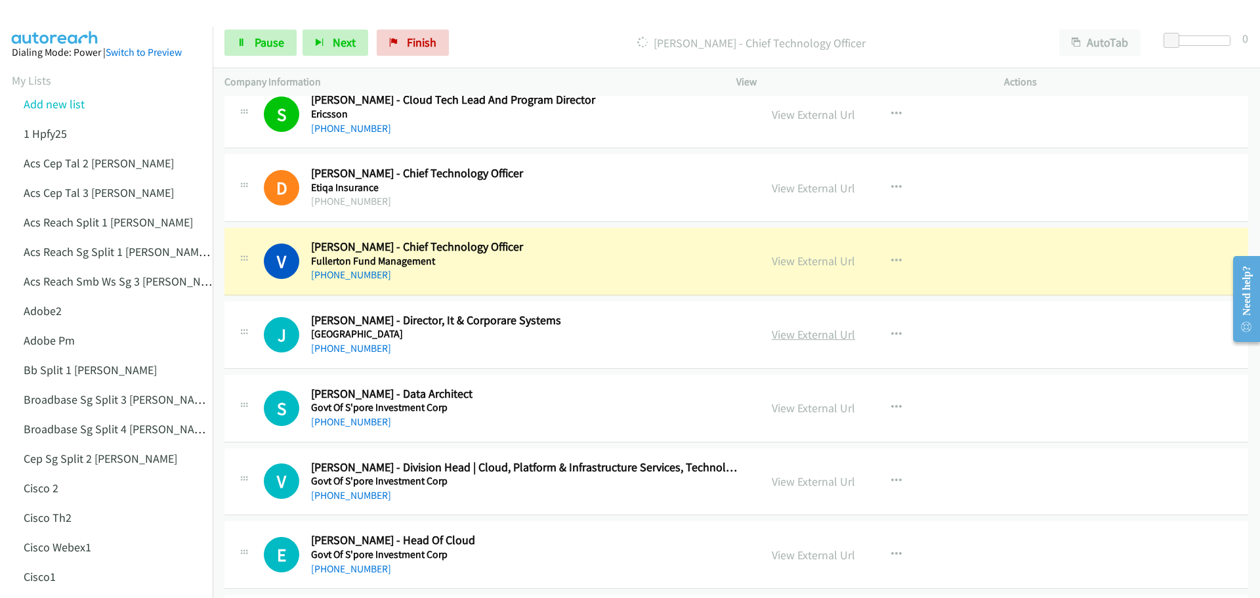
scroll to position [4397, 0]
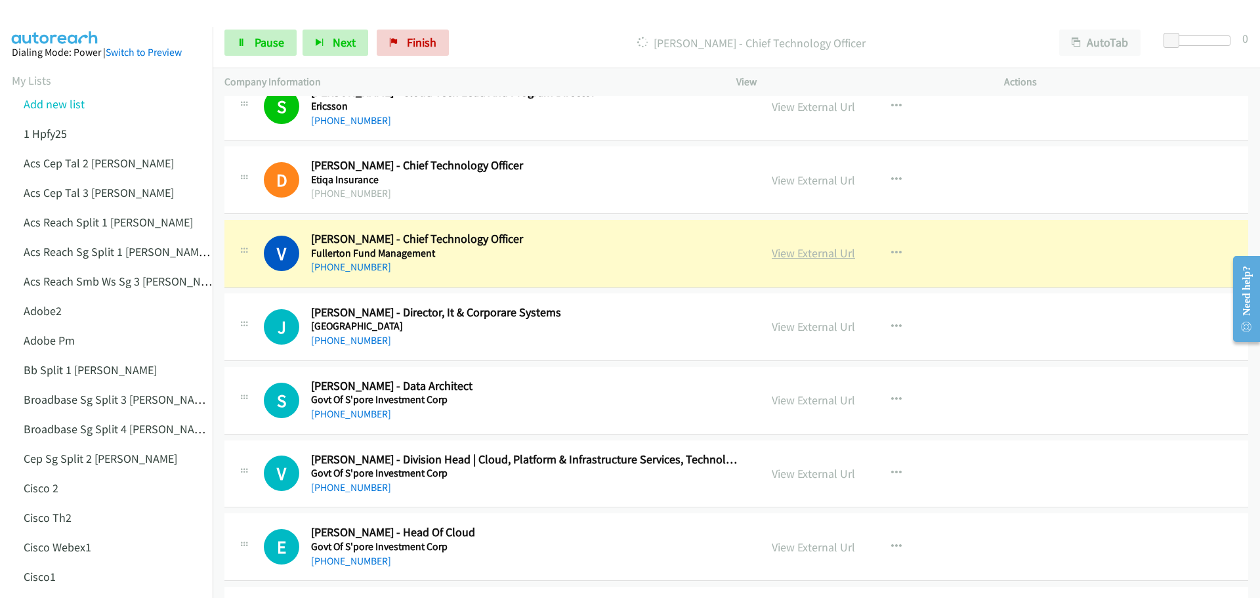
click at [801, 255] on link "View External Url" at bounding box center [813, 252] width 83 height 15
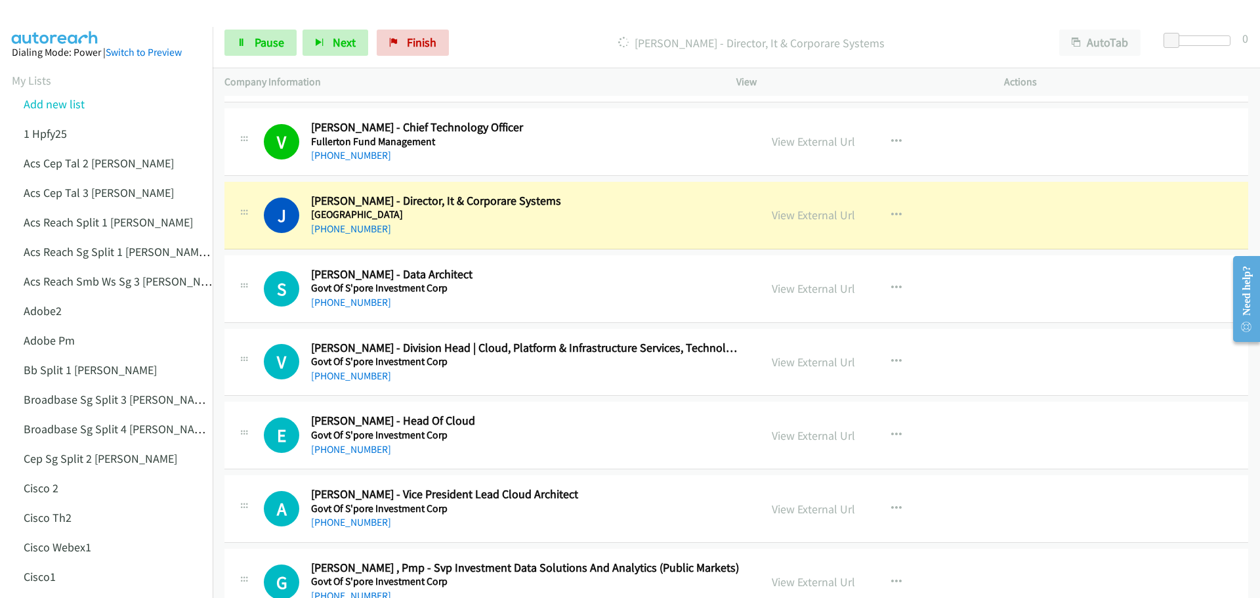
scroll to position [4528, 0]
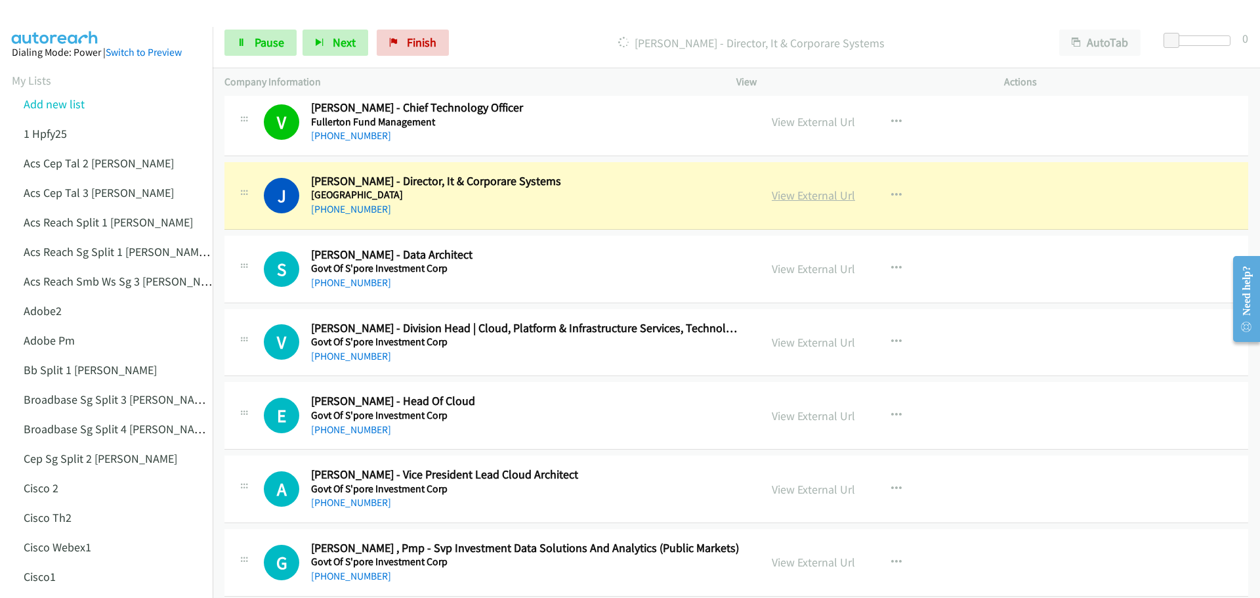
click at [828, 198] on link "View External Url" at bounding box center [813, 195] width 83 height 15
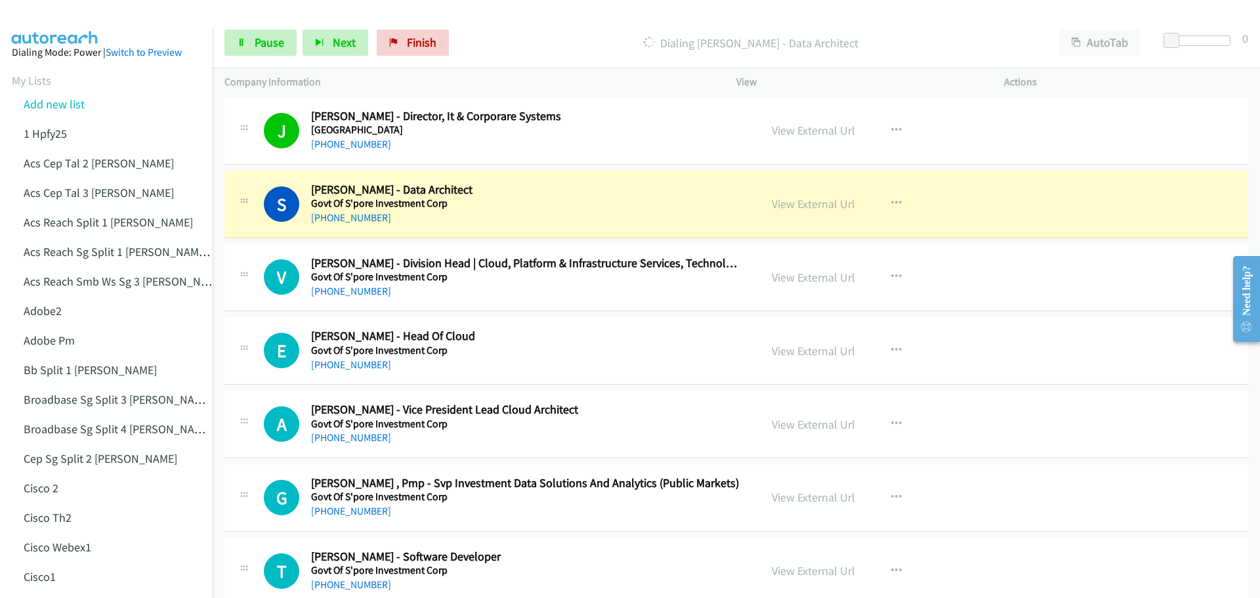
scroll to position [4594, 0]
click at [789, 199] on link "View External Url" at bounding box center [813, 203] width 83 height 15
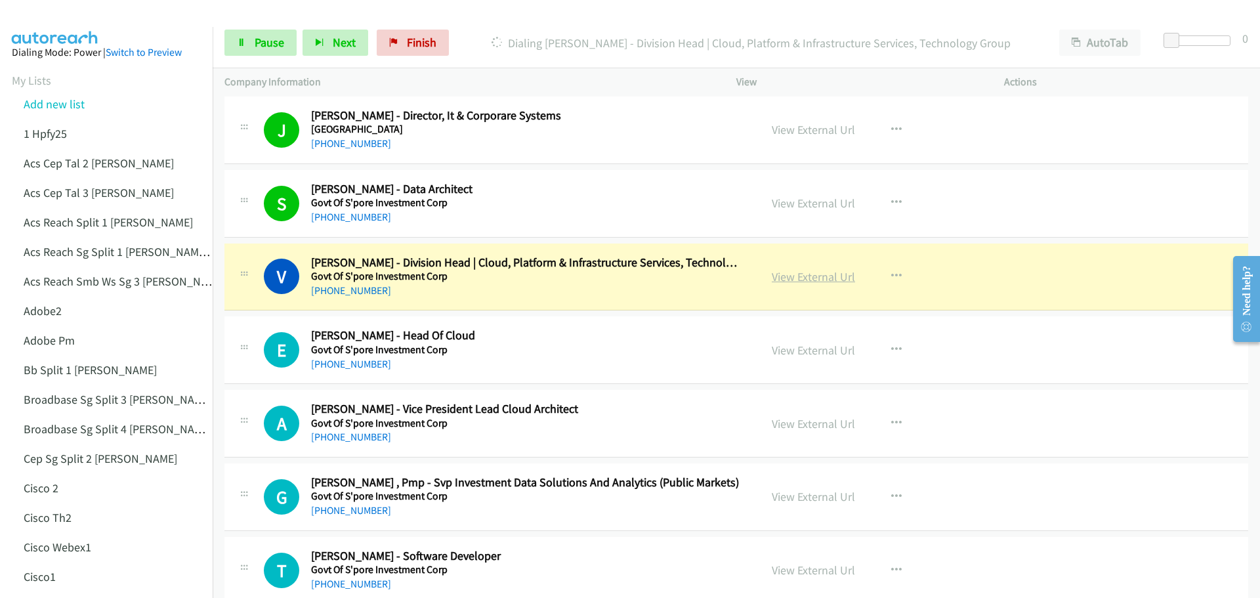
click at [836, 273] on link "View External Url" at bounding box center [813, 276] width 83 height 15
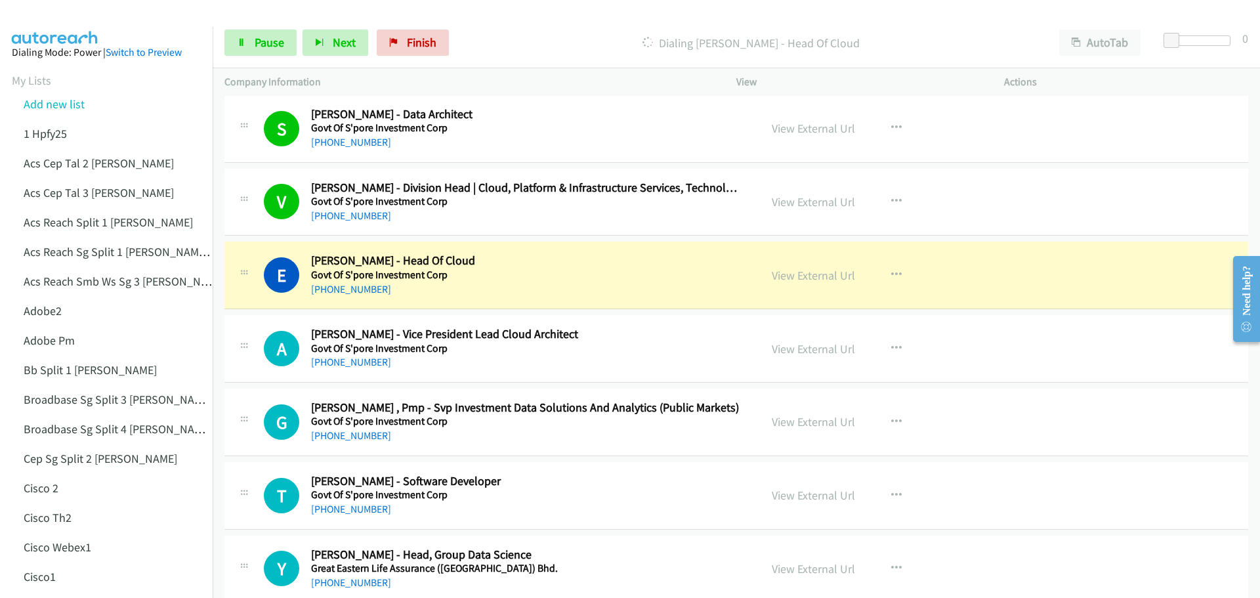
scroll to position [4725, 0]
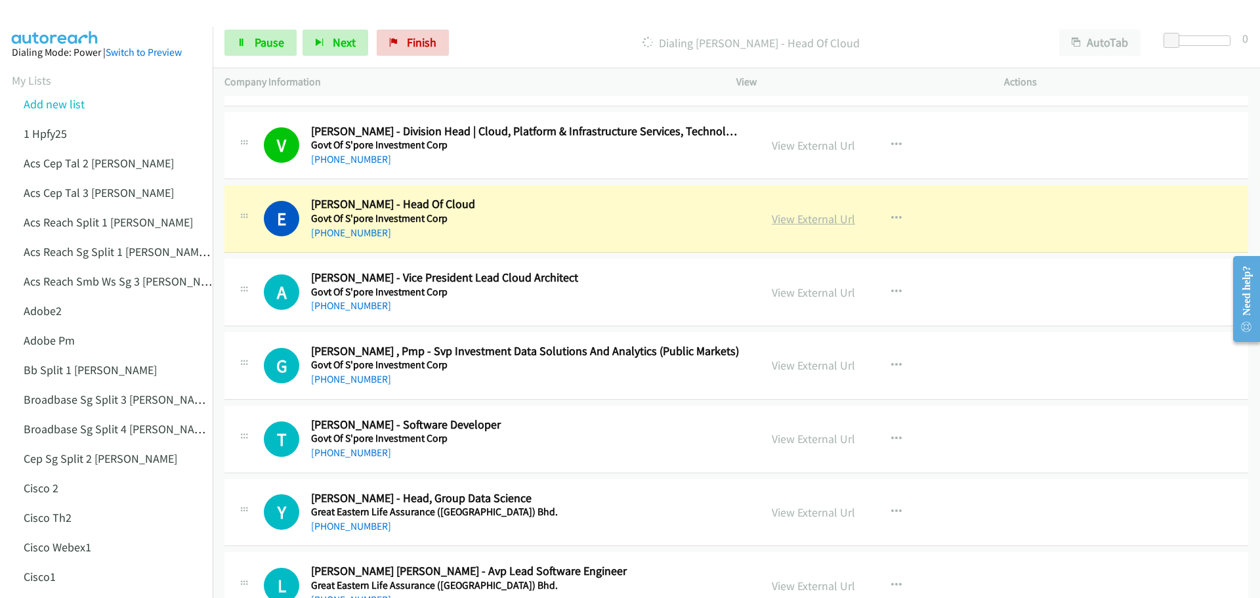
click at [803, 214] on link "View External Url" at bounding box center [813, 218] width 83 height 15
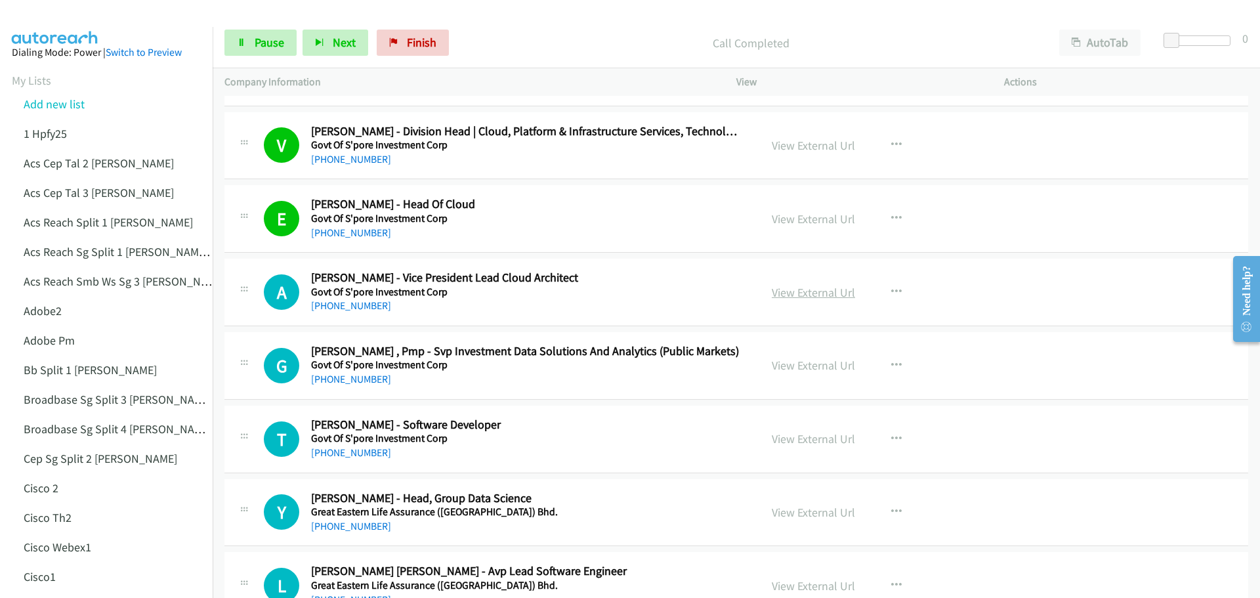
click at [795, 295] on link "View External Url" at bounding box center [813, 292] width 83 height 15
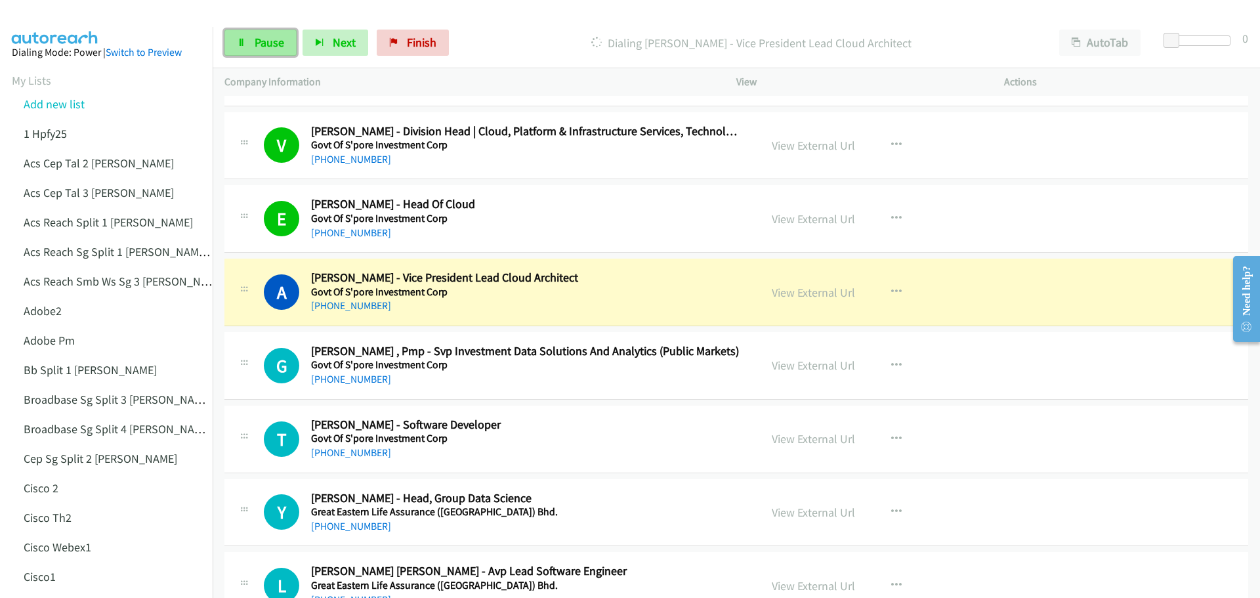
click at [259, 38] on span "Pause" at bounding box center [270, 42] width 30 height 15
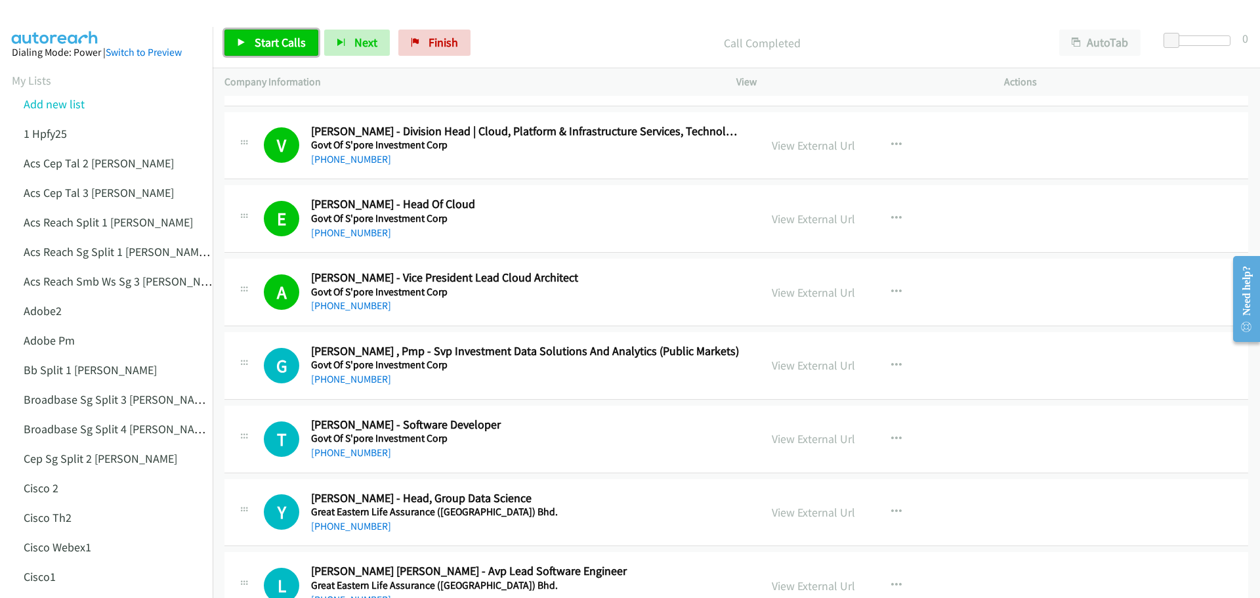
click at [269, 37] on span "Start Calls" at bounding box center [280, 42] width 51 height 15
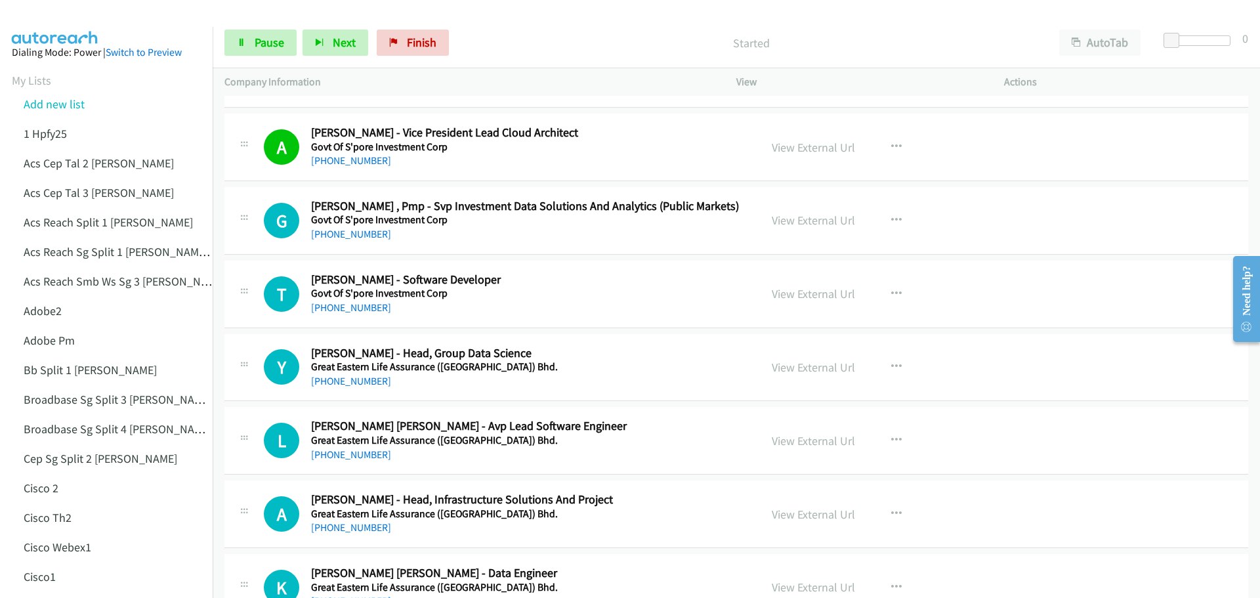
scroll to position [4922, 0]
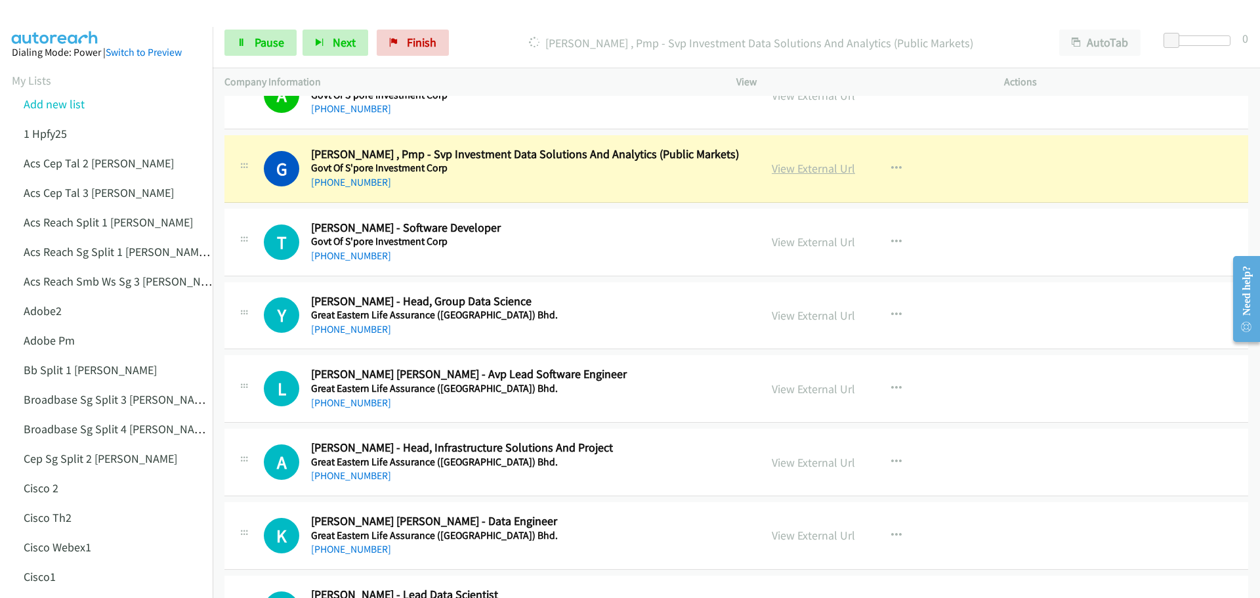
click at [795, 169] on link "View External Url" at bounding box center [813, 168] width 83 height 15
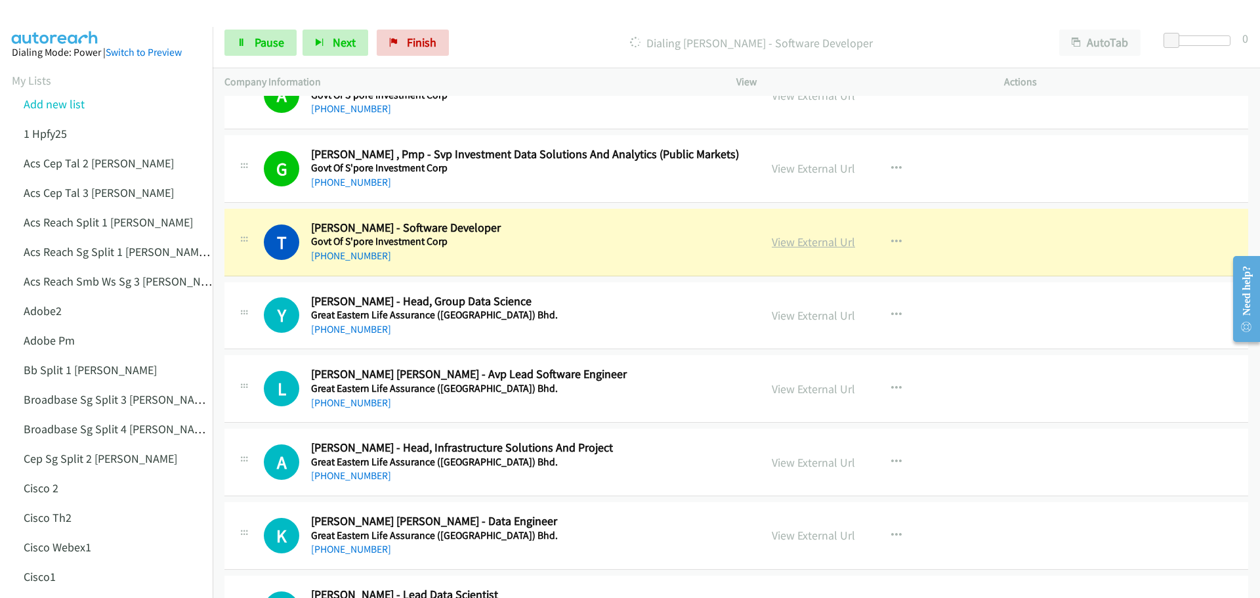
click at [806, 247] on link "View External Url" at bounding box center [813, 241] width 83 height 15
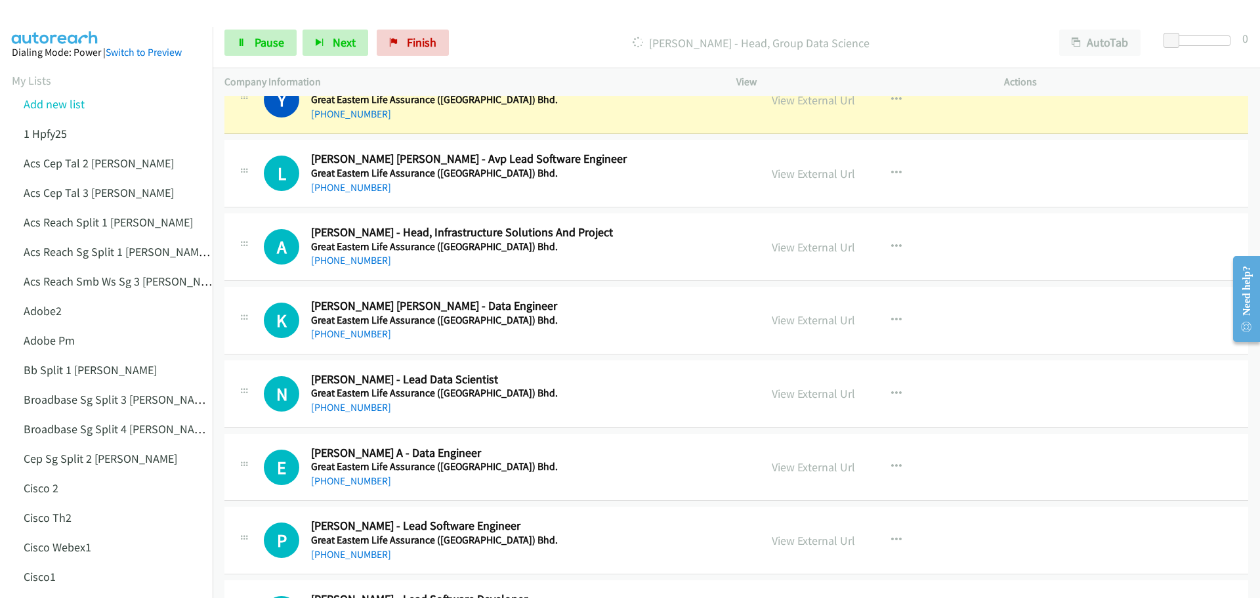
scroll to position [4988, 0]
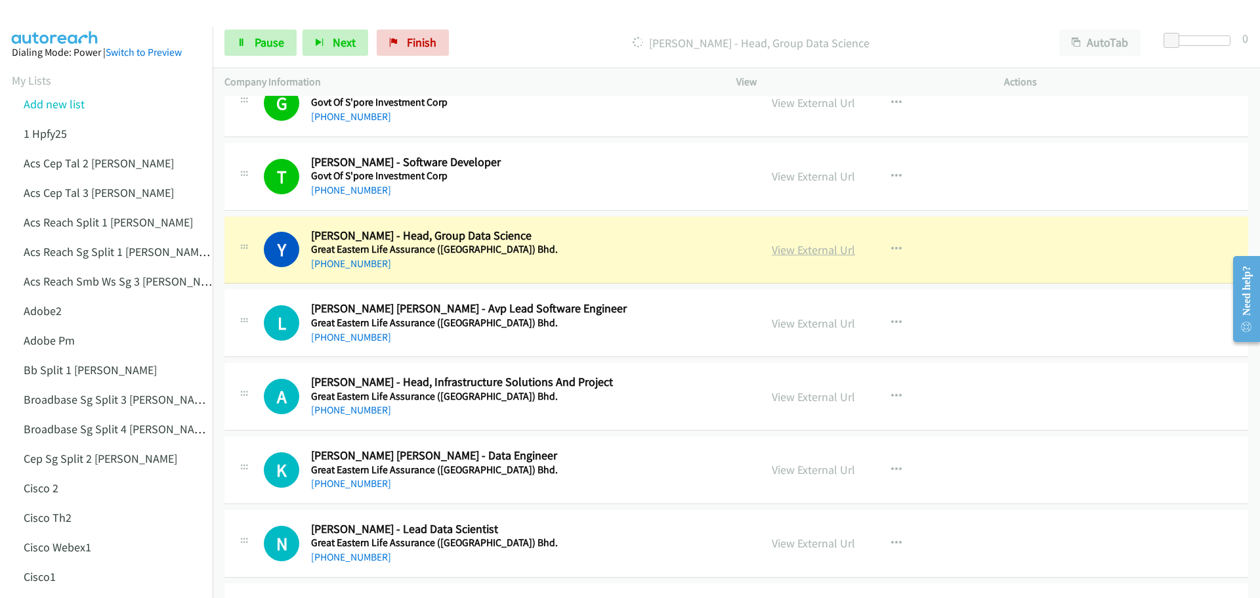
click at [809, 255] on link "View External Url" at bounding box center [813, 249] width 83 height 15
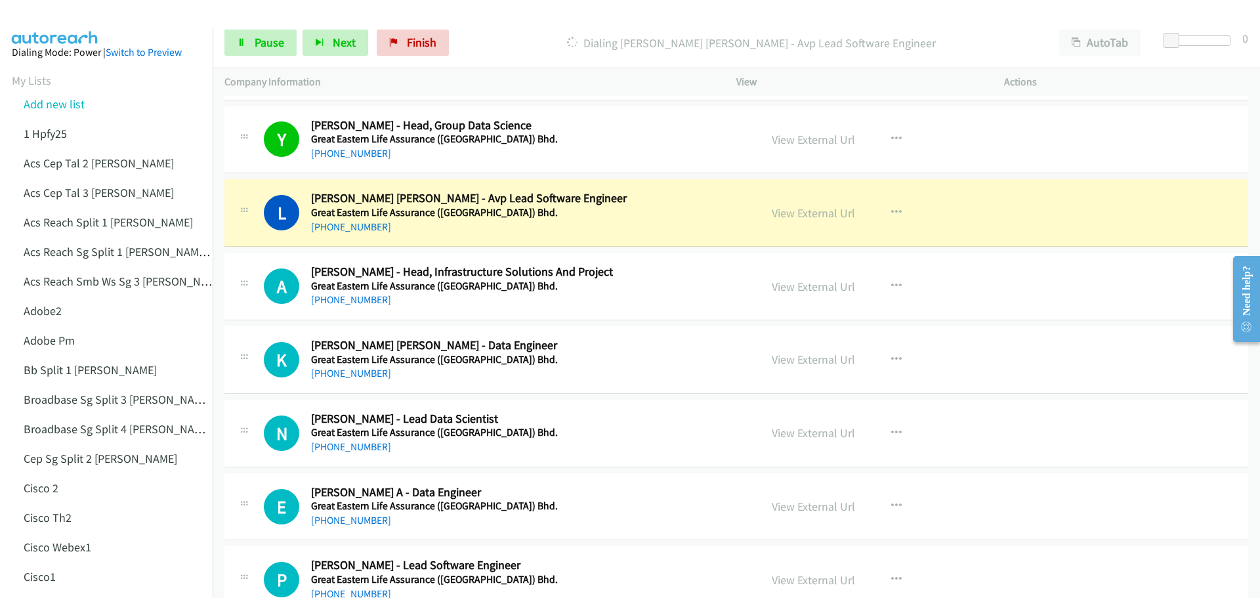
scroll to position [5119, 0]
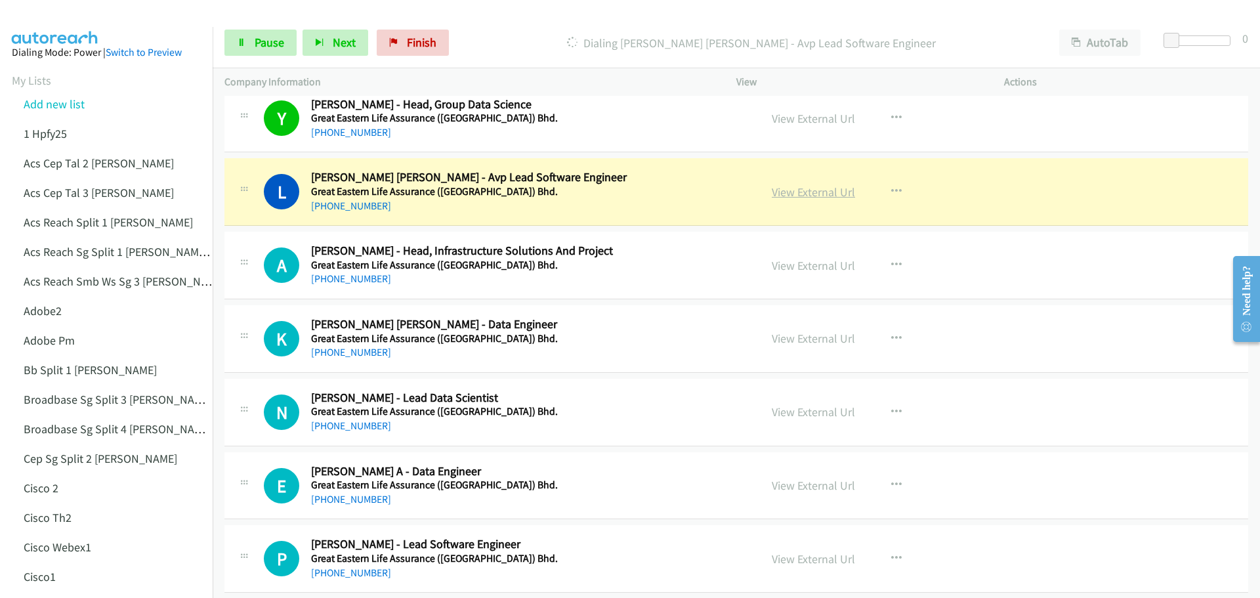
click at [810, 193] on link "View External Url" at bounding box center [813, 191] width 83 height 15
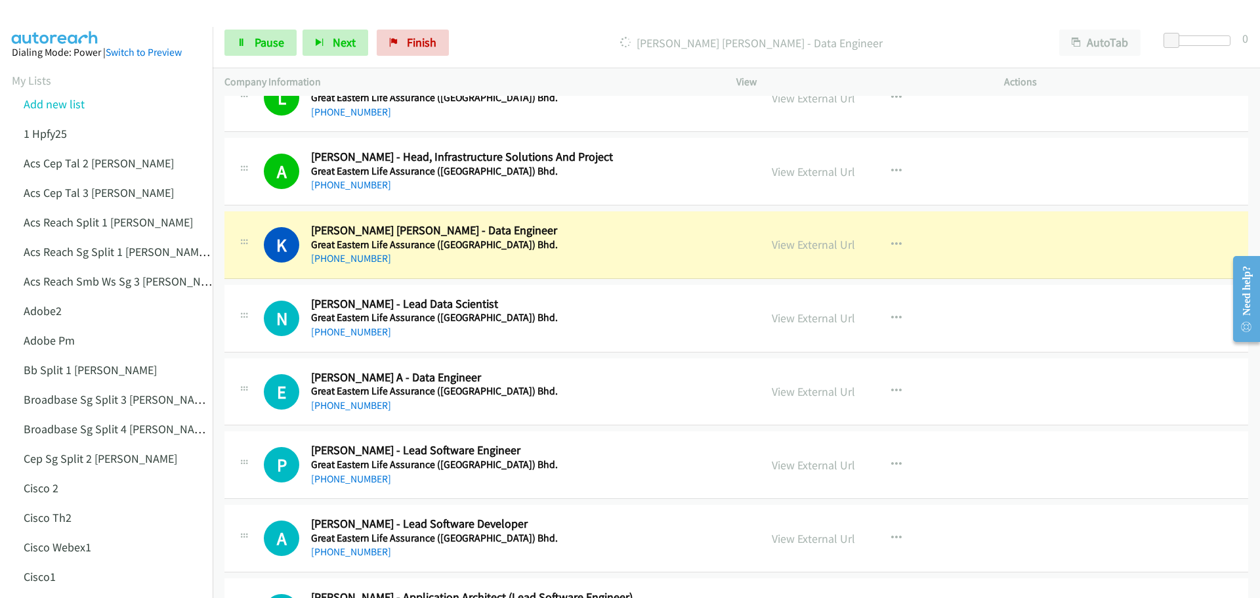
scroll to position [5250, 0]
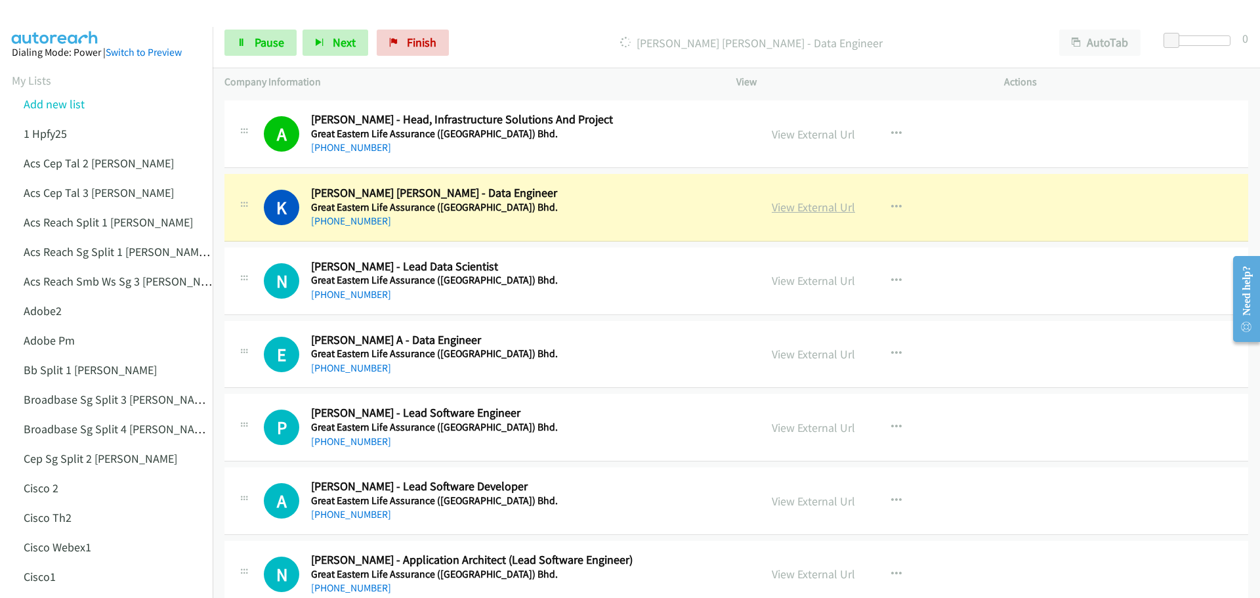
click at [820, 211] on link "View External Url" at bounding box center [813, 207] width 83 height 15
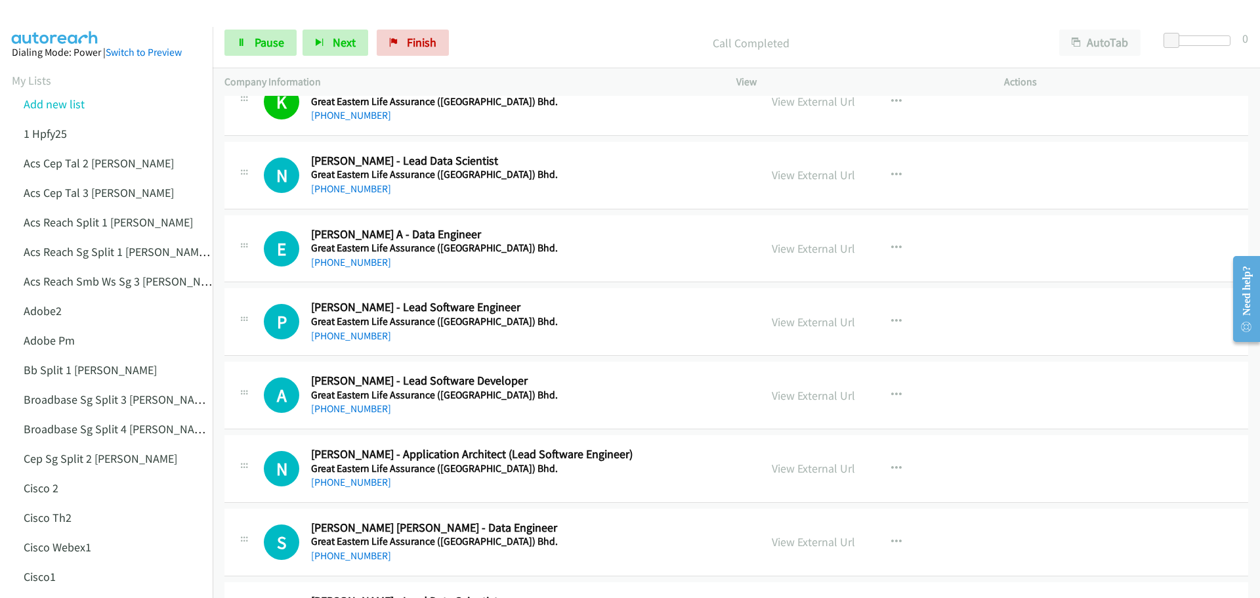
scroll to position [5382, 0]
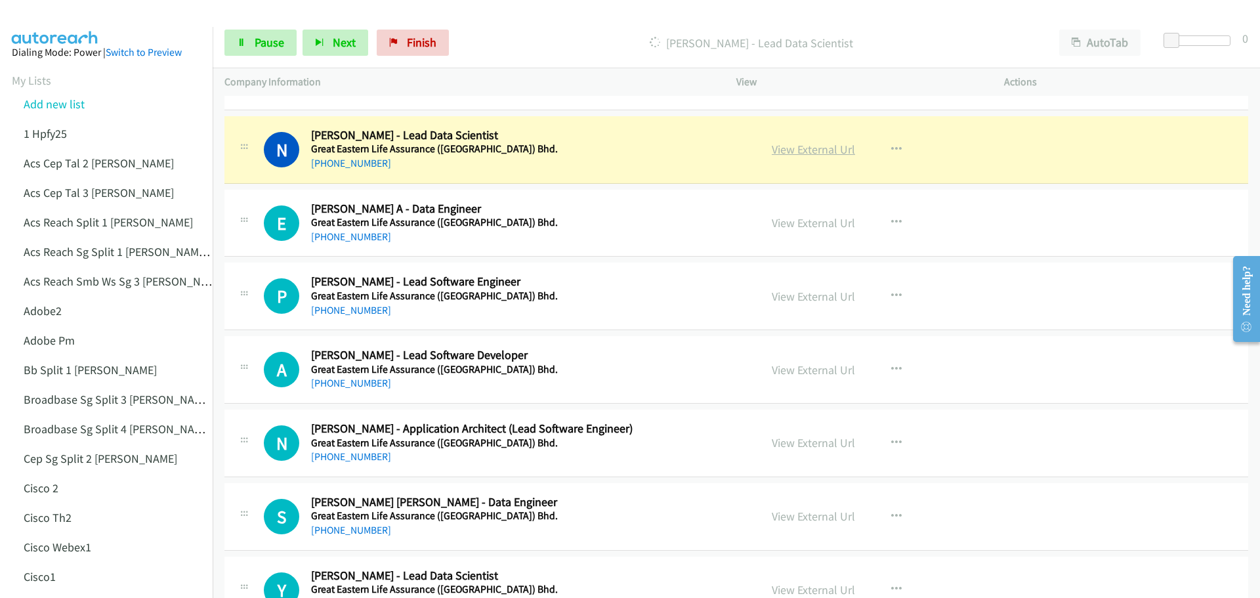
click at [818, 146] on link "View External Url" at bounding box center [813, 149] width 83 height 15
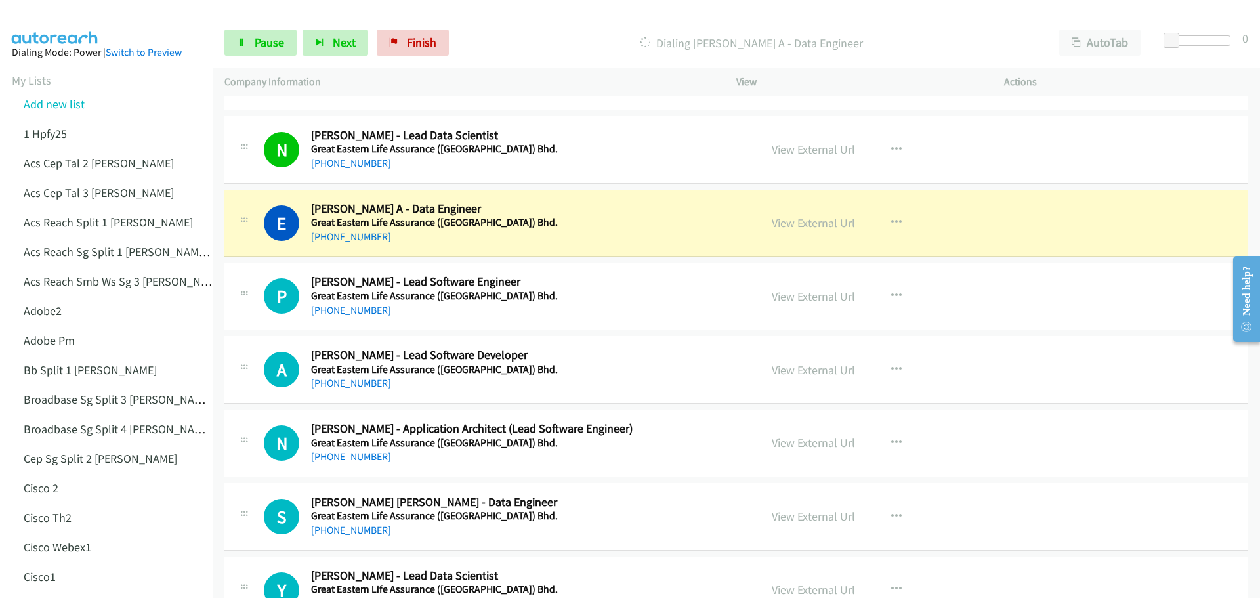
click at [807, 224] on link "View External Url" at bounding box center [813, 222] width 83 height 15
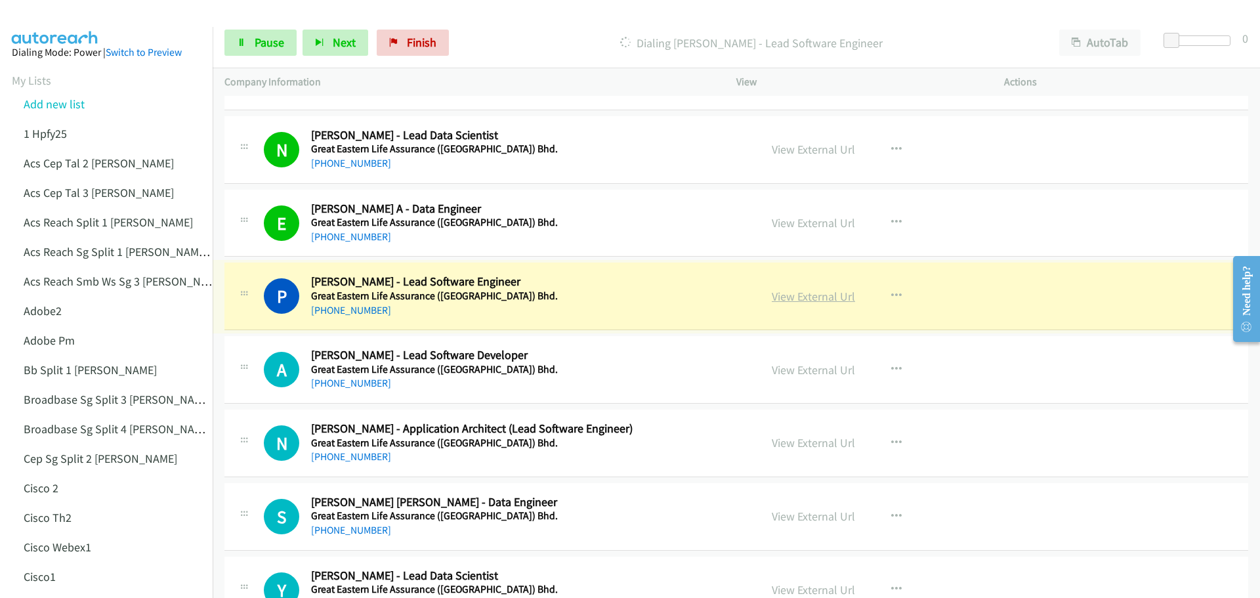
click at [820, 300] on link "View External Url" at bounding box center [813, 296] width 83 height 15
drag, startPoint x: 247, startPoint y: 49, endPoint x: 255, endPoint y: 50, distance: 7.9
click at [247, 49] on link "Pause" at bounding box center [260, 43] width 72 height 26
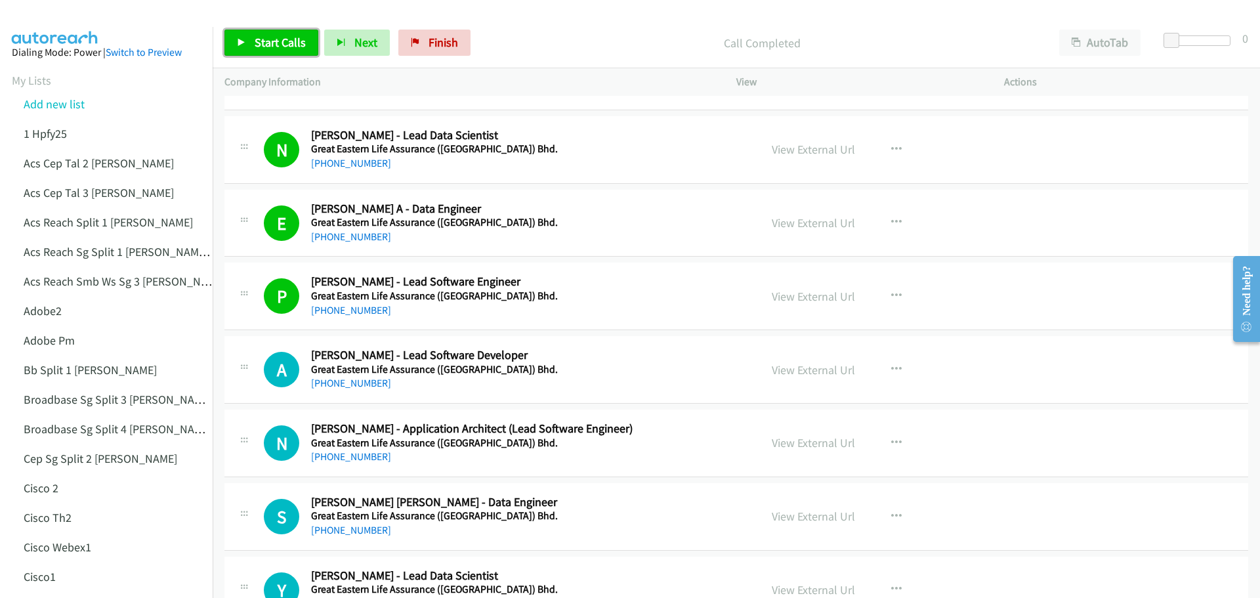
click at [274, 39] on span "Start Calls" at bounding box center [280, 42] width 51 height 15
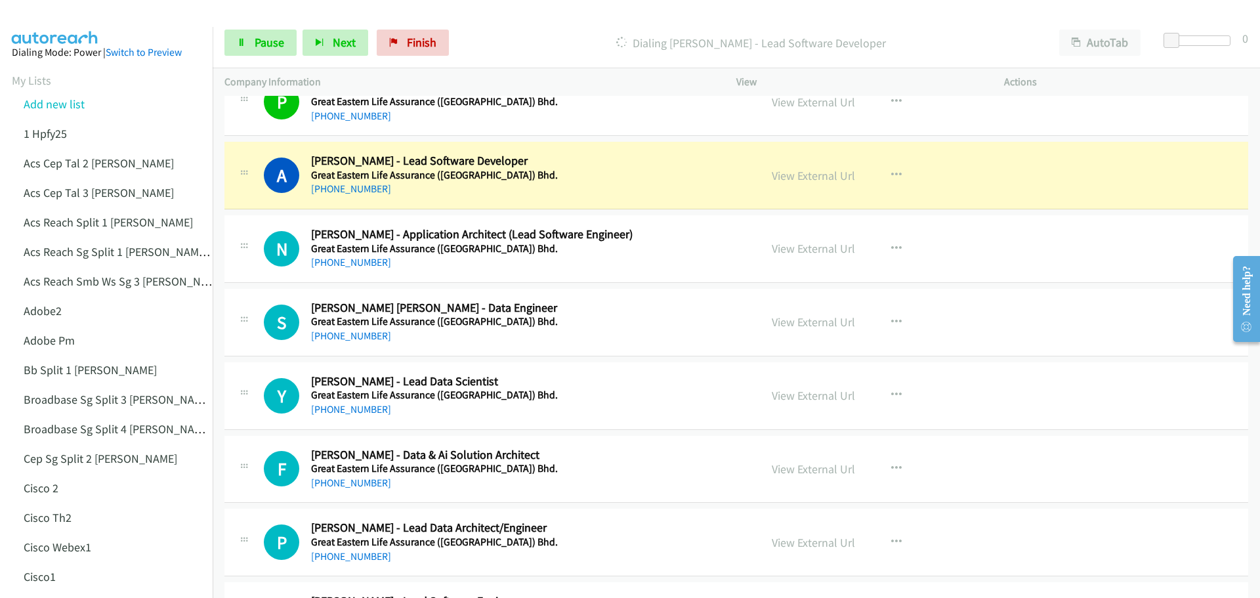
scroll to position [5579, 0]
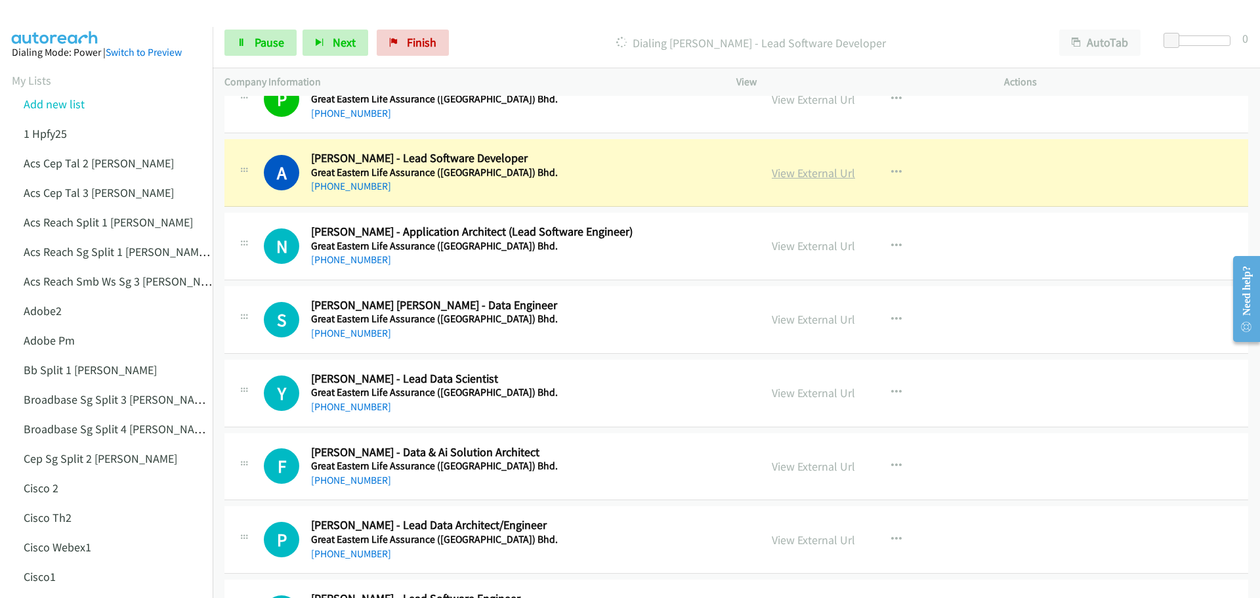
click at [792, 171] on link "View External Url" at bounding box center [813, 172] width 83 height 15
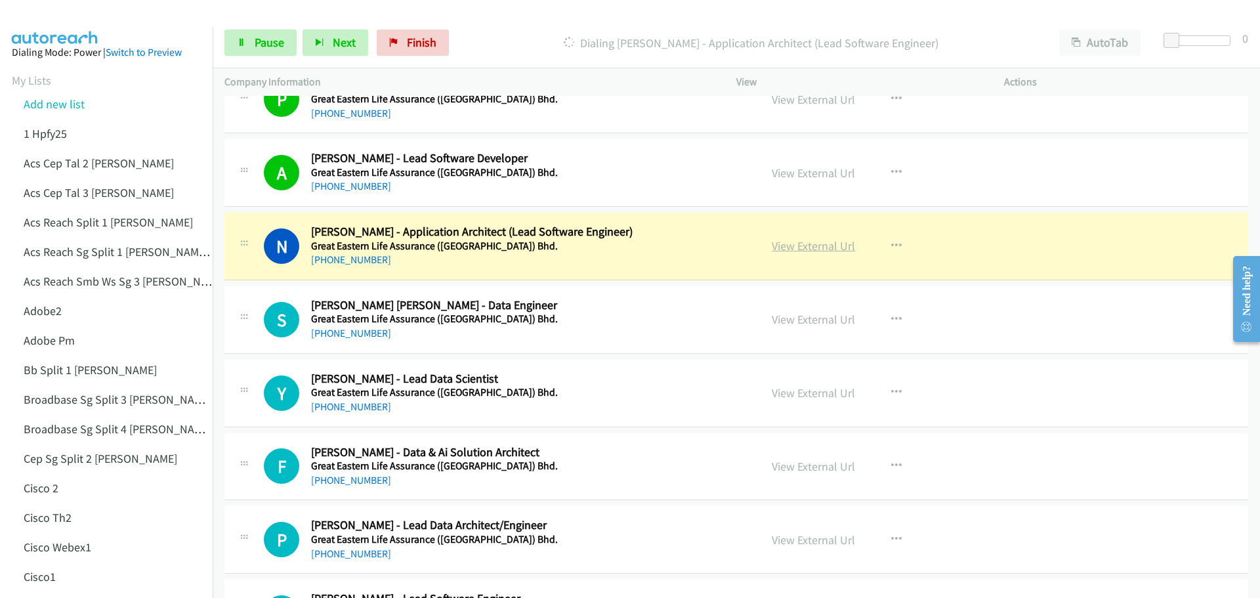
click at [803, 248] on link "View External Url" at bounding box center [813, 245] width 83 height 15
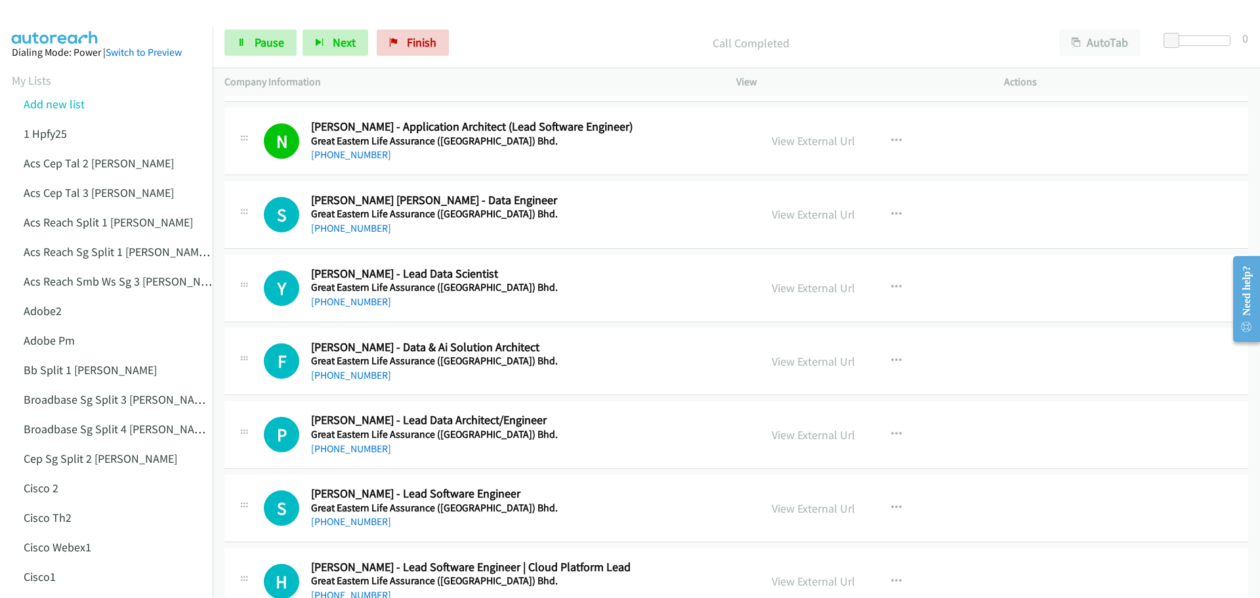
scroll to position [5775, 0]
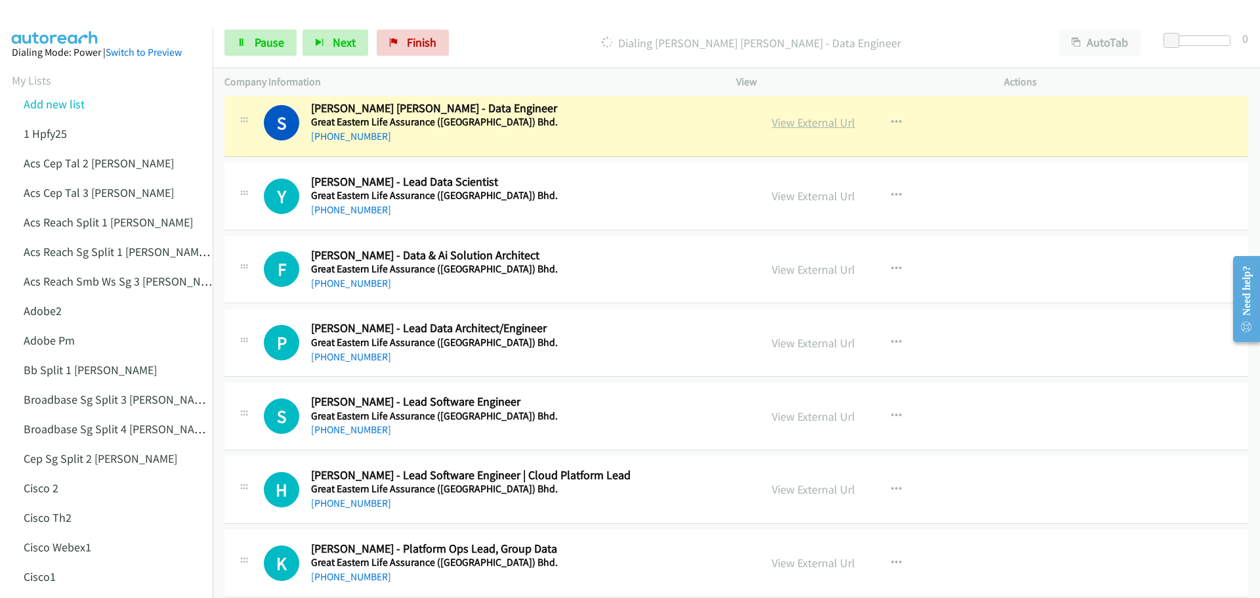
click at [810, 125] on link "View External Url" at bounding box center [813, 122] width 83 height 15
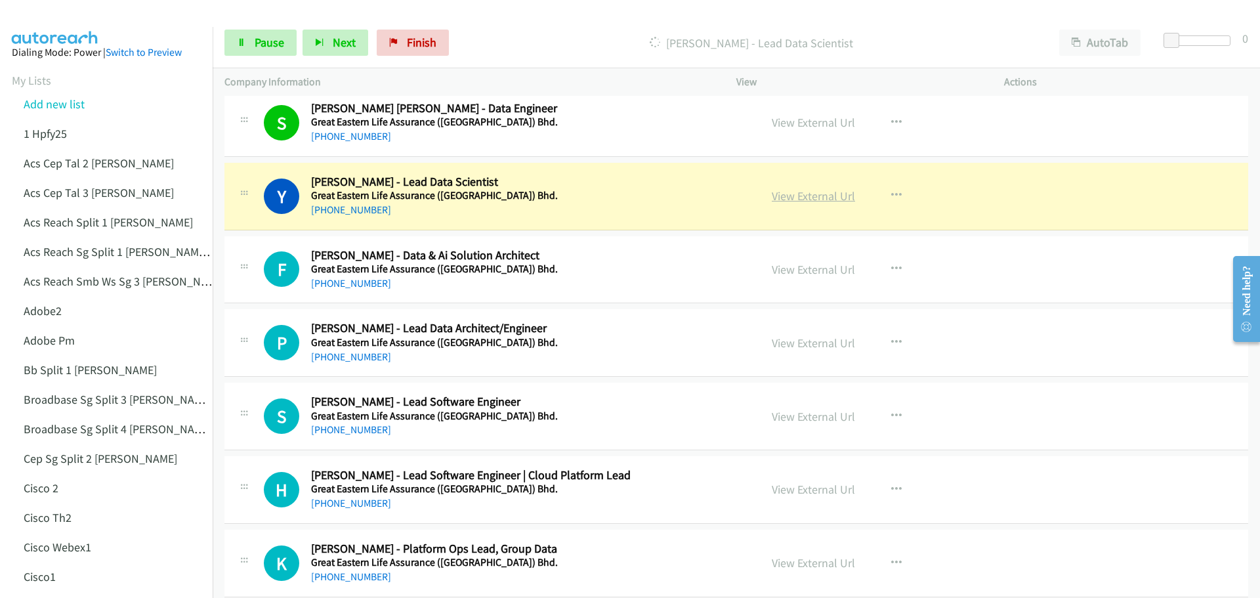
click at [788, 197] on link "View External Url" at bounding box center [813, 195] width 83 height 15
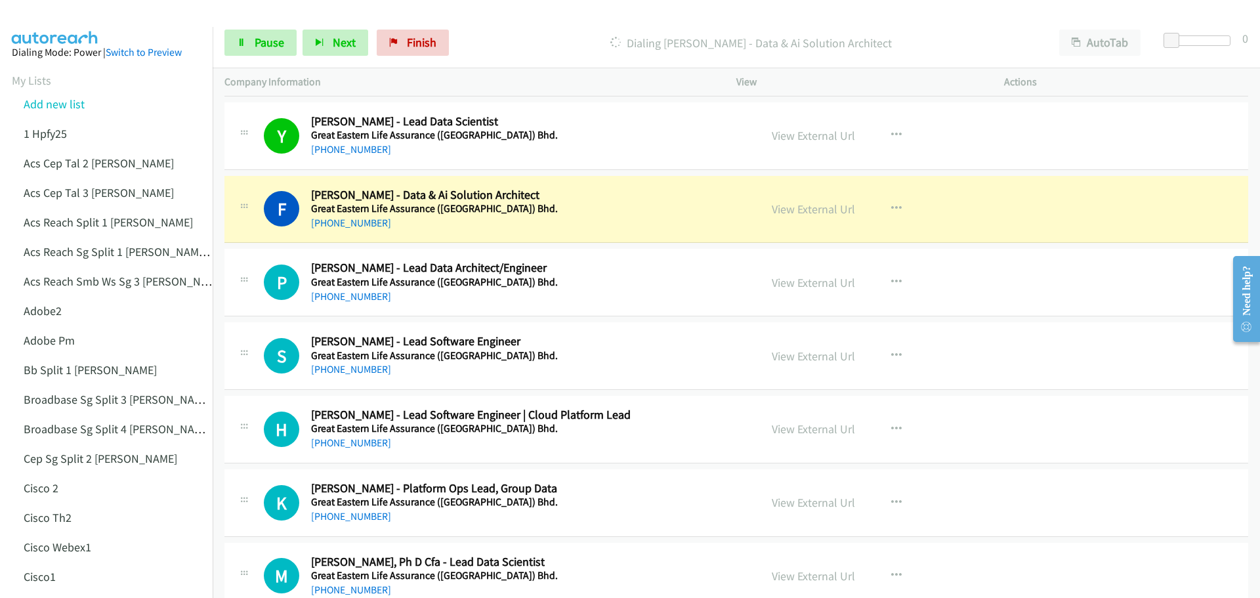
scroll to position [5841, 0]
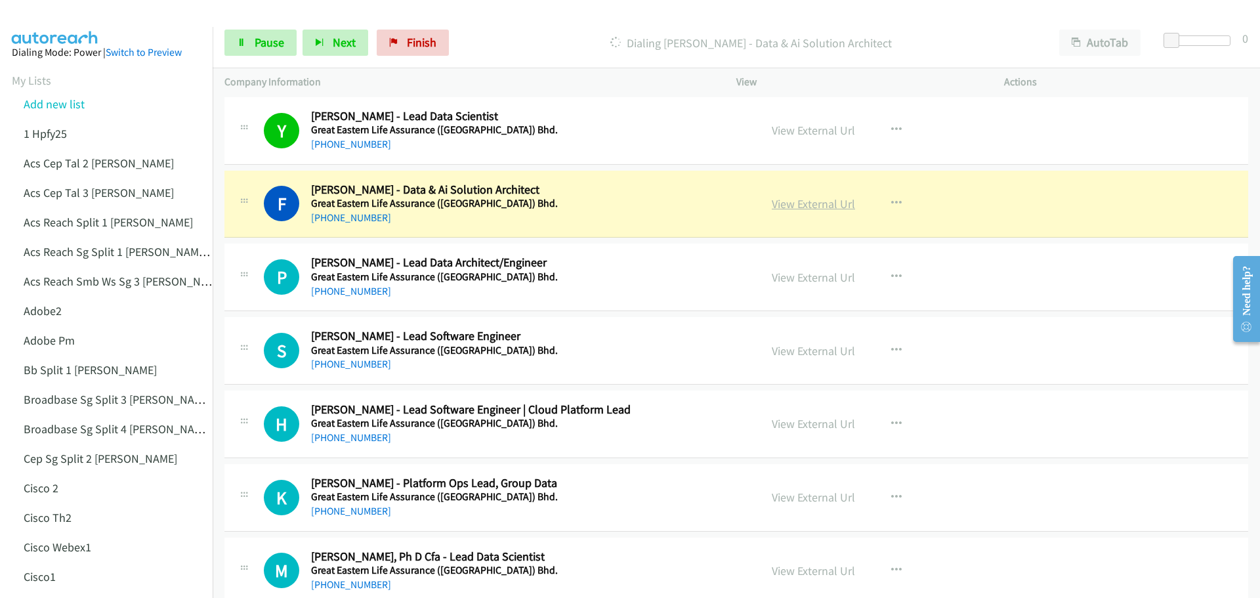
click at [803, 206] on link "View External Url" at bounding box center [813, 203] width 83 height 15
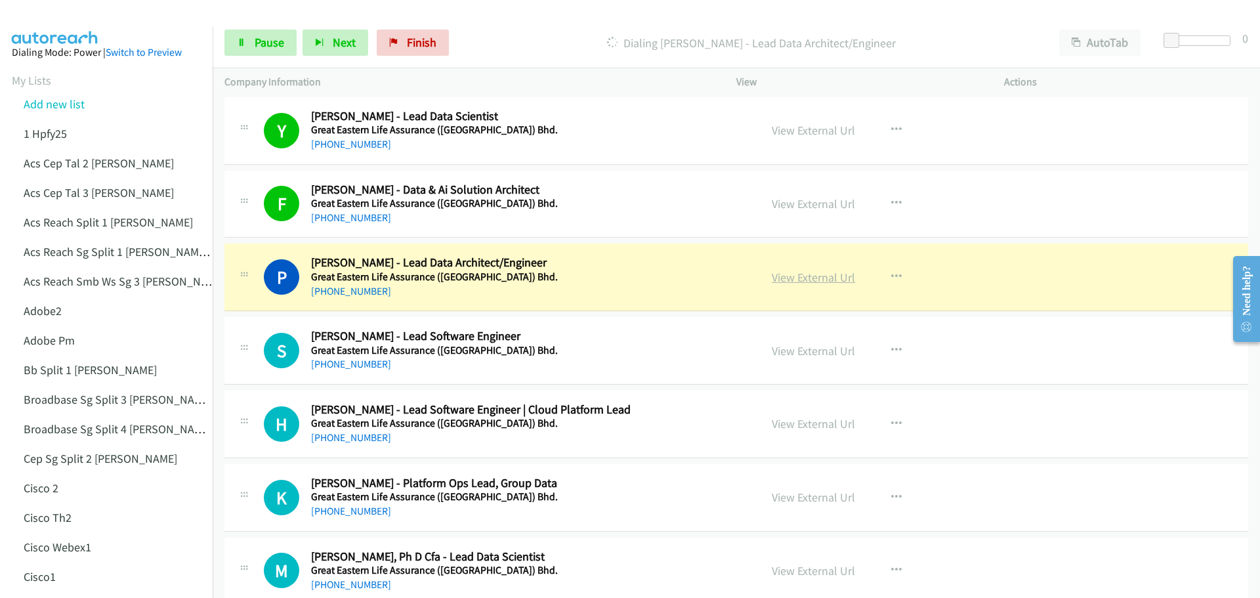
click at [811, 281] on link "View External Url" at bounding box center [813, 277] width 83 height 15
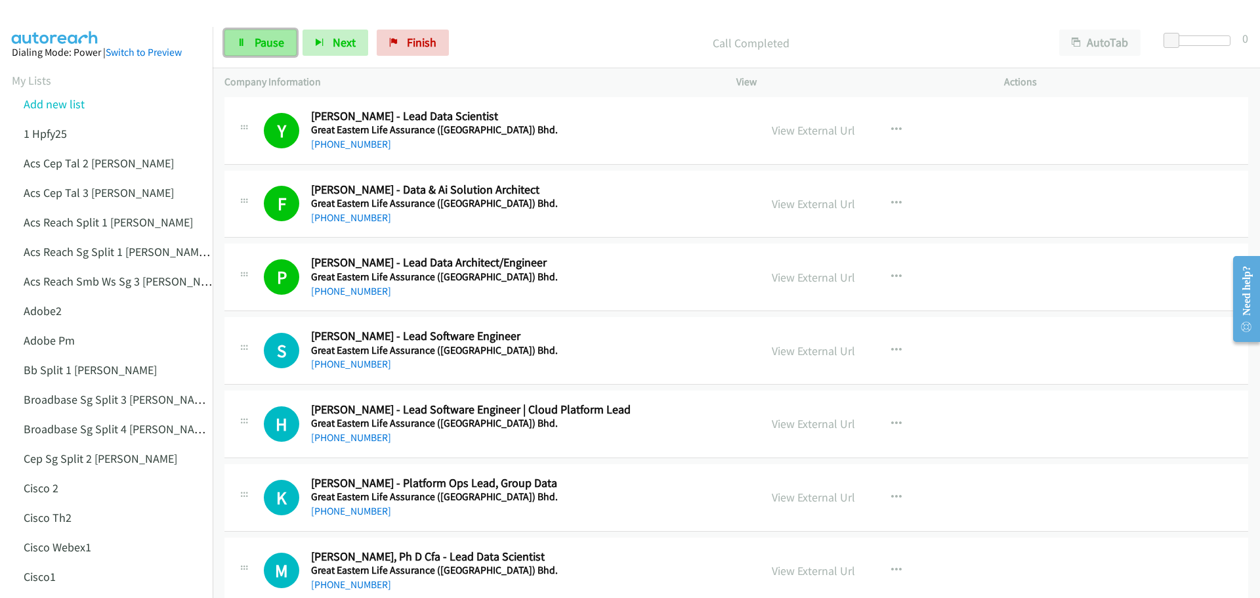
click at [257, 49] on span "Pause" at bounding box center [270, 42] width 30 height 15
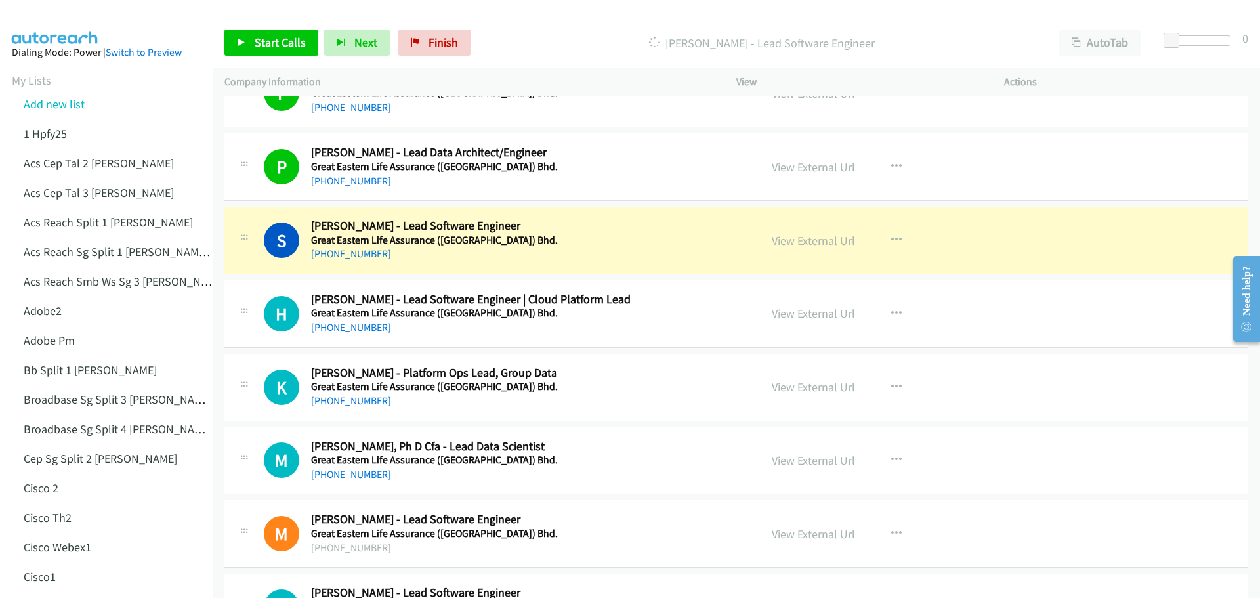
scroll to position [5972, 0]
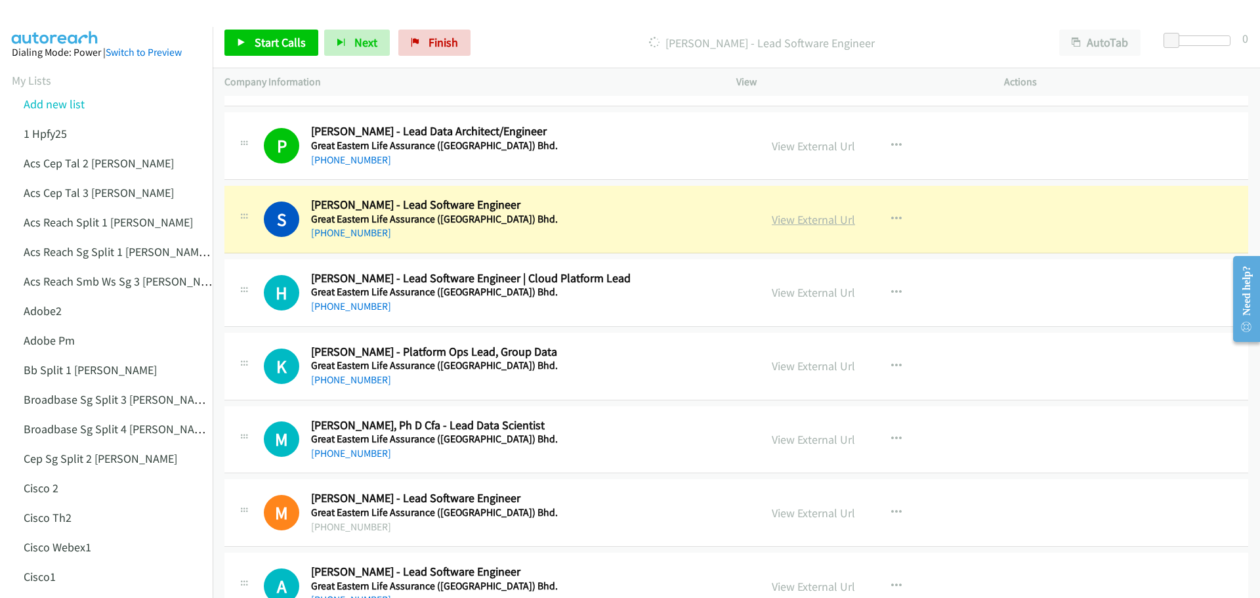
click at [817, 217] on link "View External Url" at bounding box center [813, 219] width 83 height 15
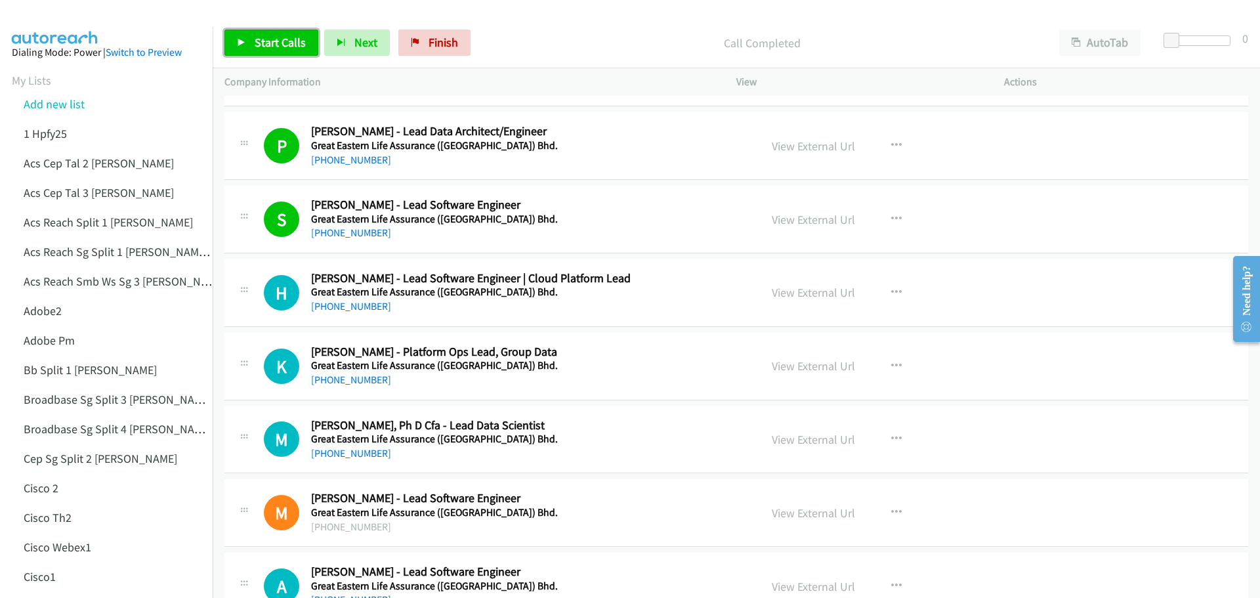
click at [261, 44] on span "Start Calls" at bounding box center [280, 42] width 51 height 15
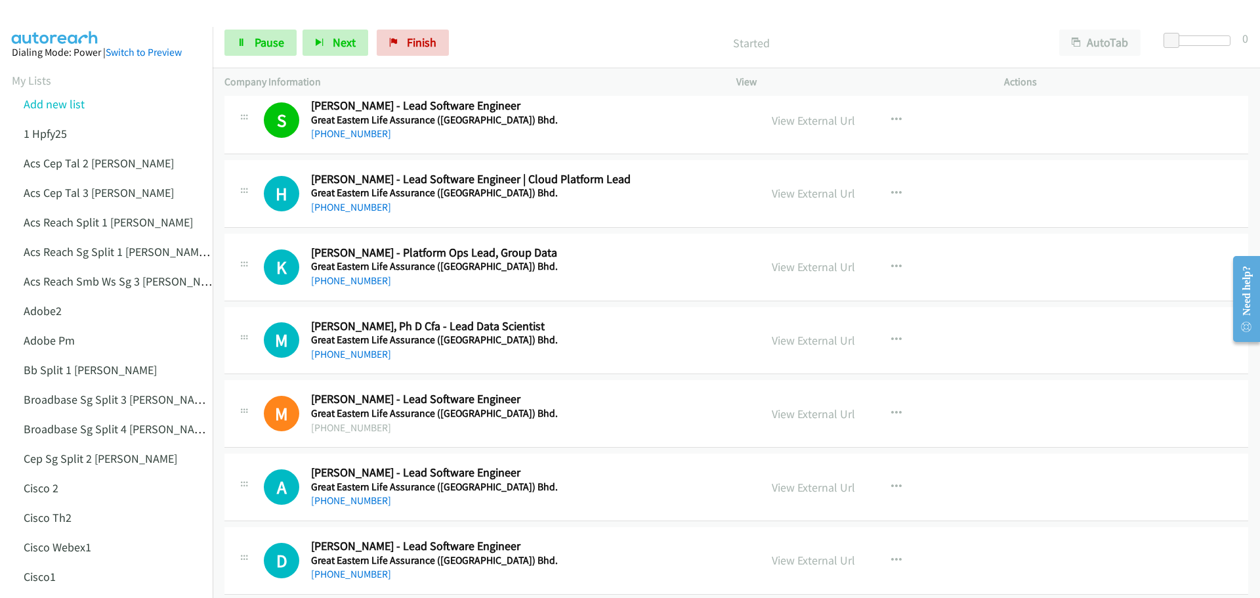
scroll to position [6104, 0]
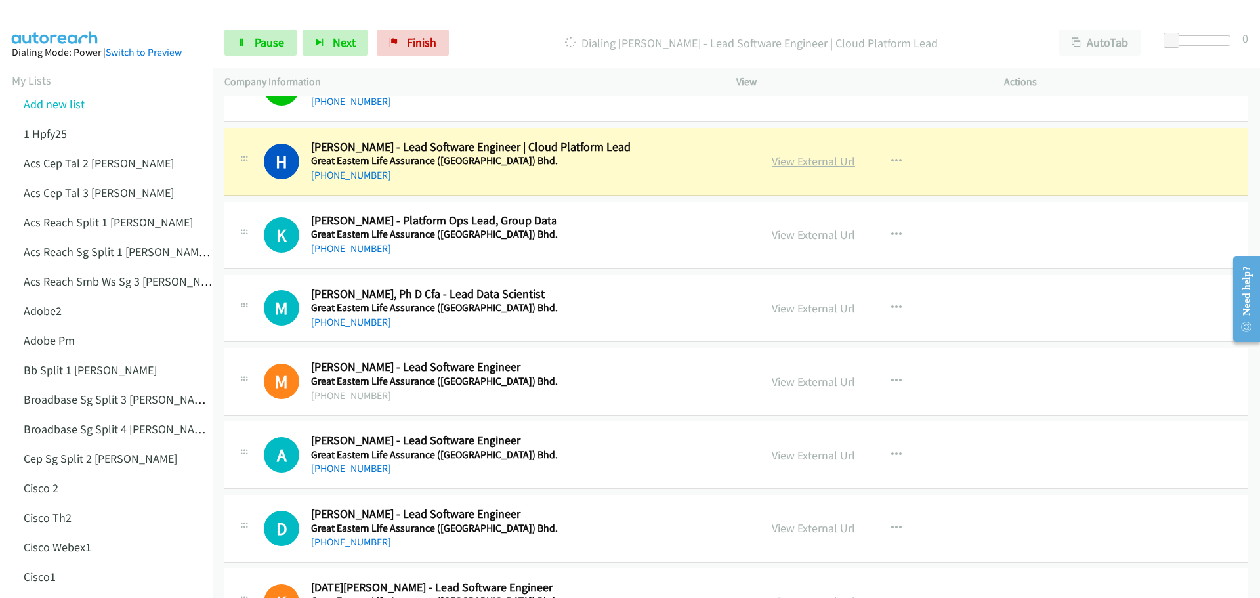
click at [837, 162] on link "View External Url" at bounding box center [813, 161] width 83 height 15
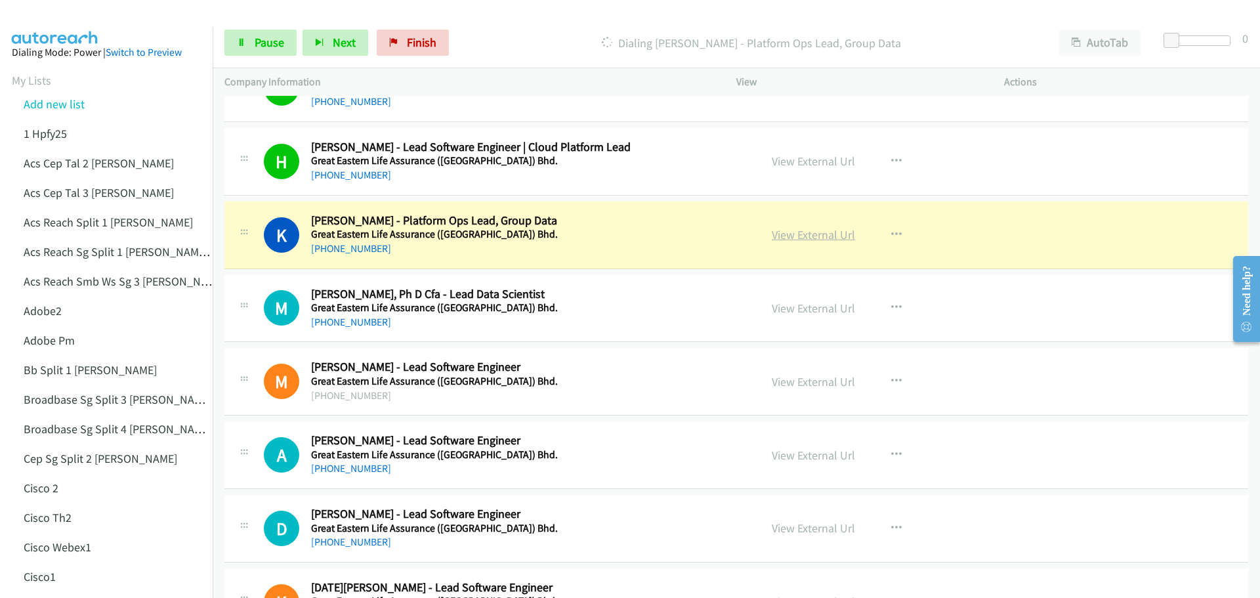
click at [830, 236] on link "View External Url" at bounding box center [813, 234] width 83 height 15
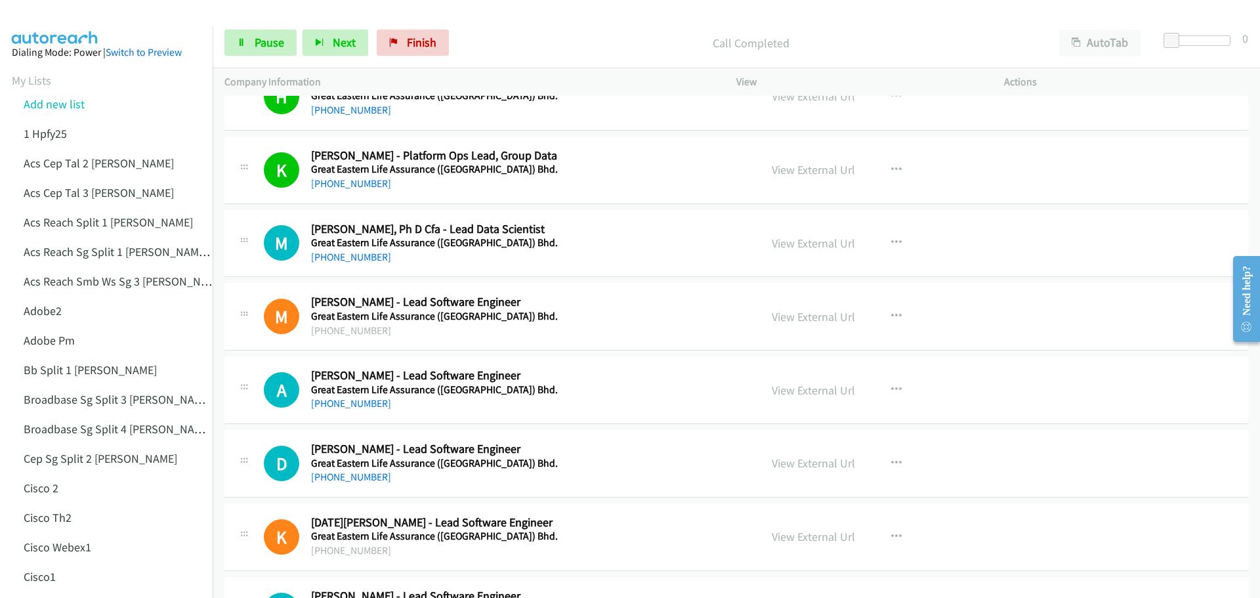
scroll to position [6169, 0]
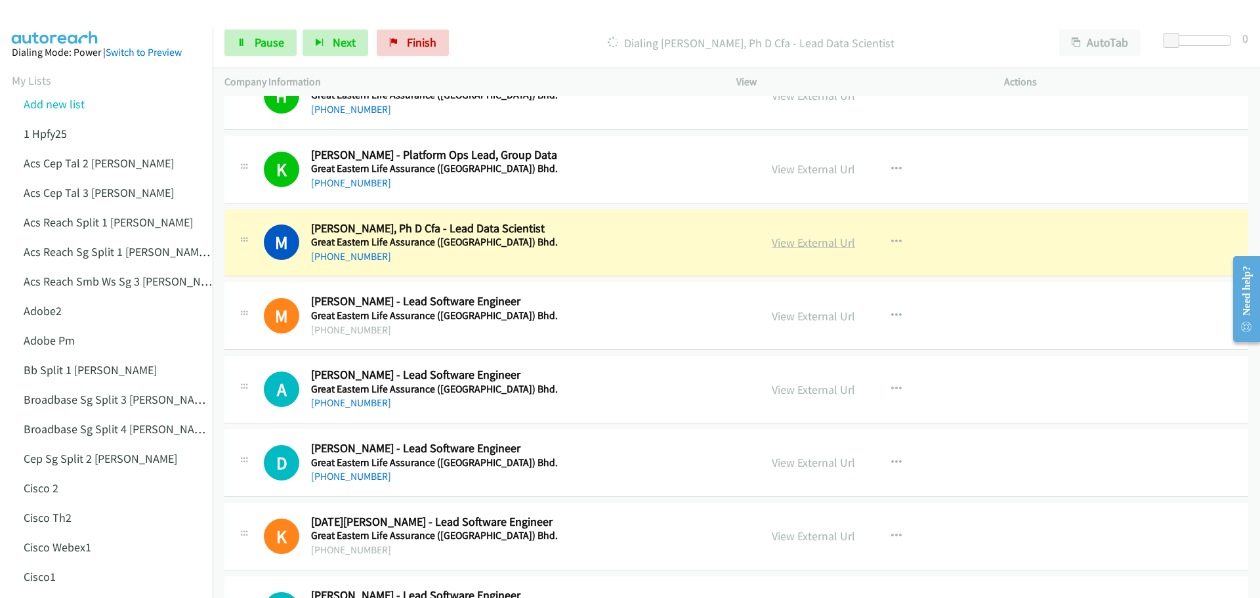
click at [799, 242] on link "View External Url" at bounding box center [813, 242] width 83 height 15
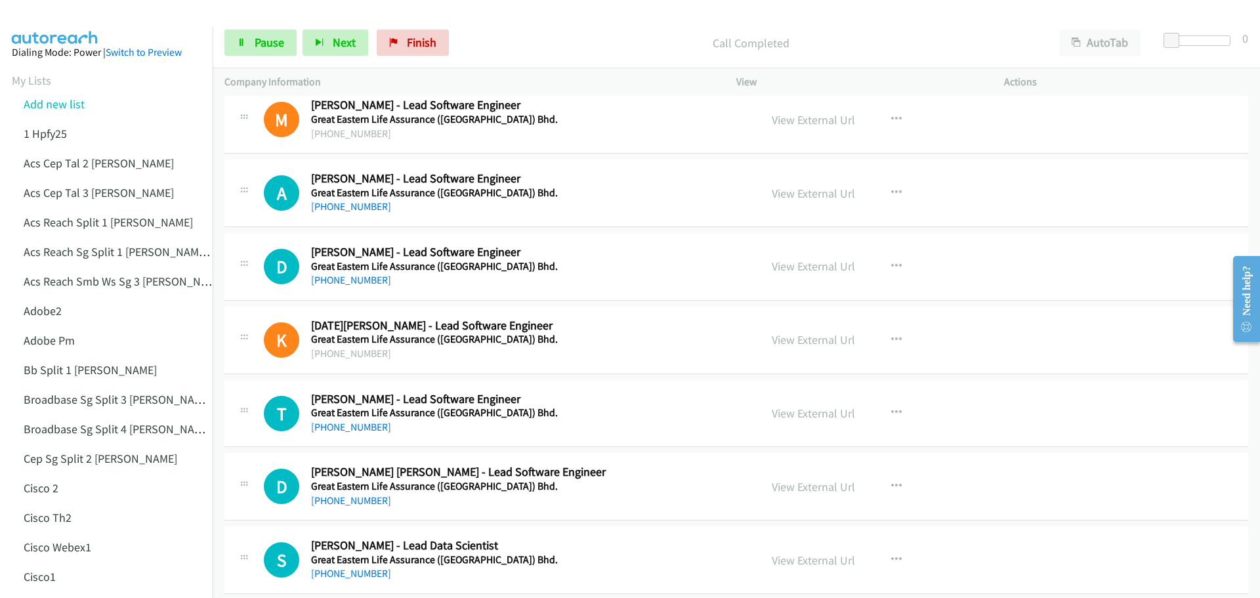
scroll to position [6366, 0]
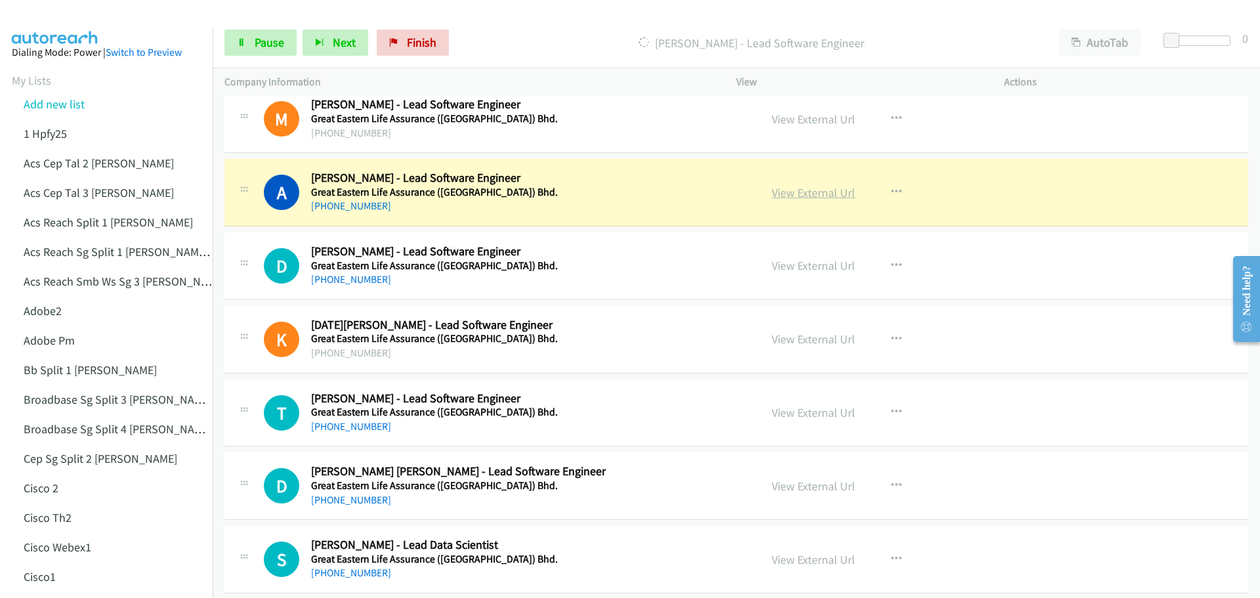
click at [826, 194] on link "View External Url" at bounding box center [813, 192] width 83 height 15
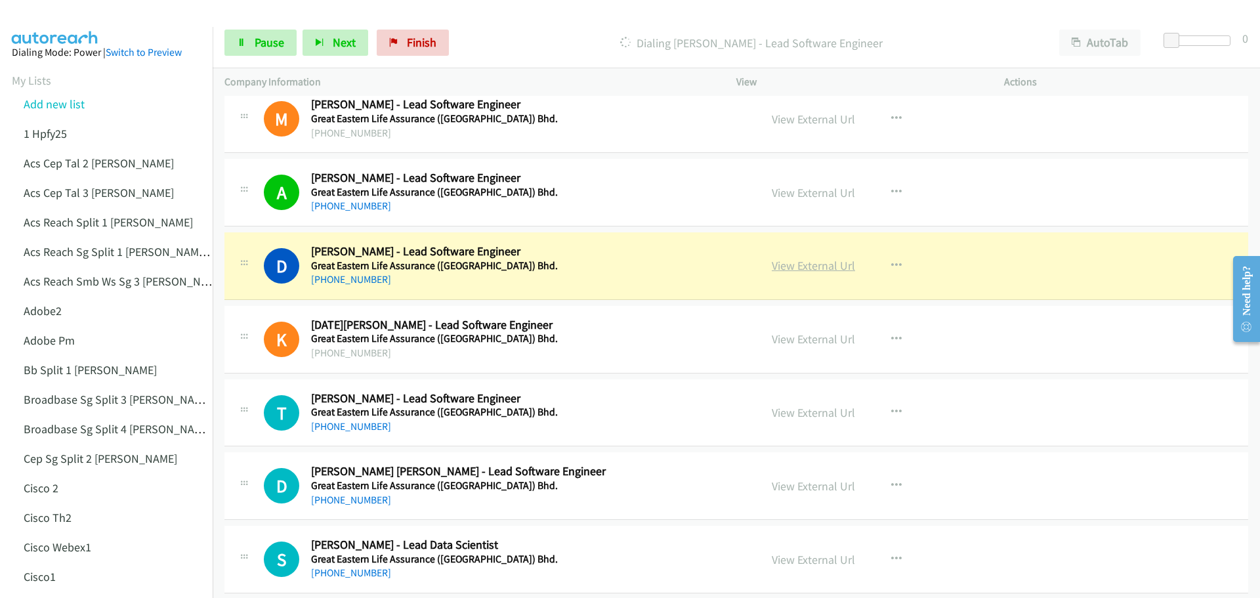
click at [804, 270] on link "View External Url" at bounding box center [813, 265] width 83 height 15
